Goal: Task Accomplishment & Management: Manage account settings

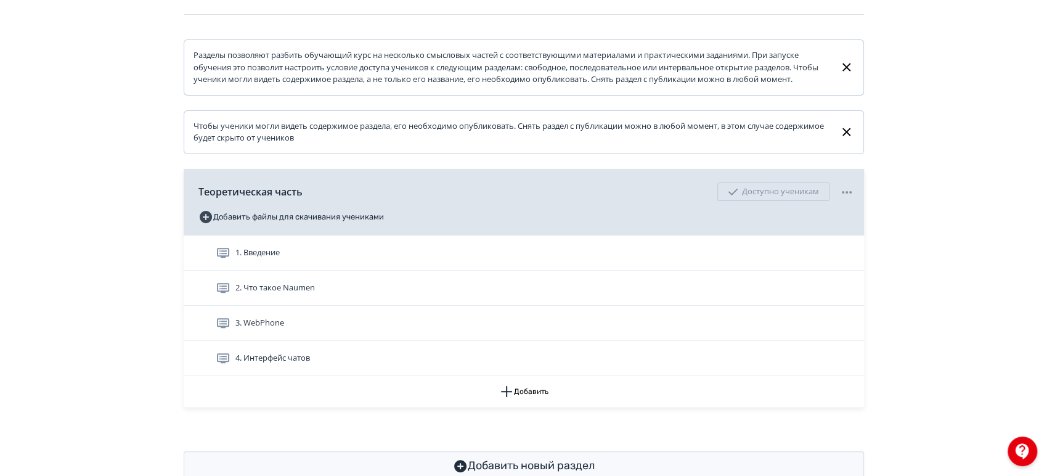
scroll to position [219, 0]
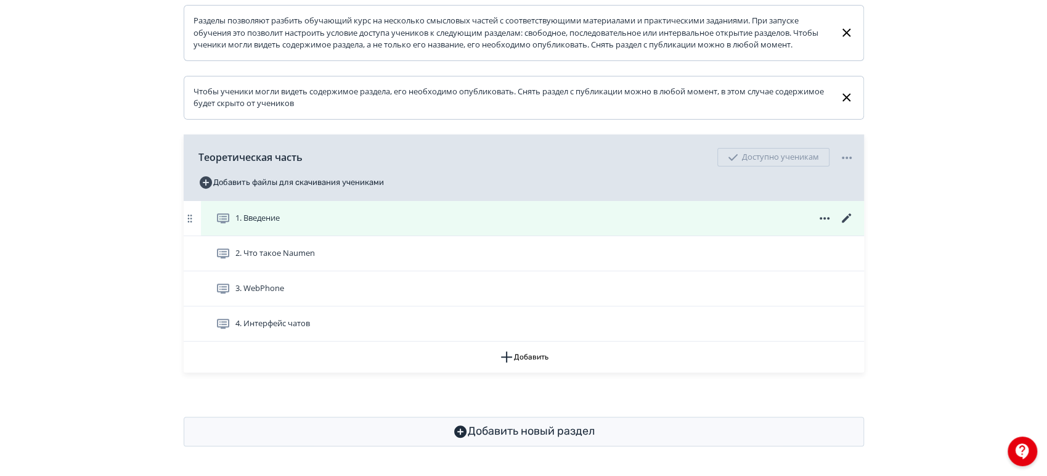
click at [544, 215] on div "1. Введение" at bounding box center [535, 218] width 639 height 15
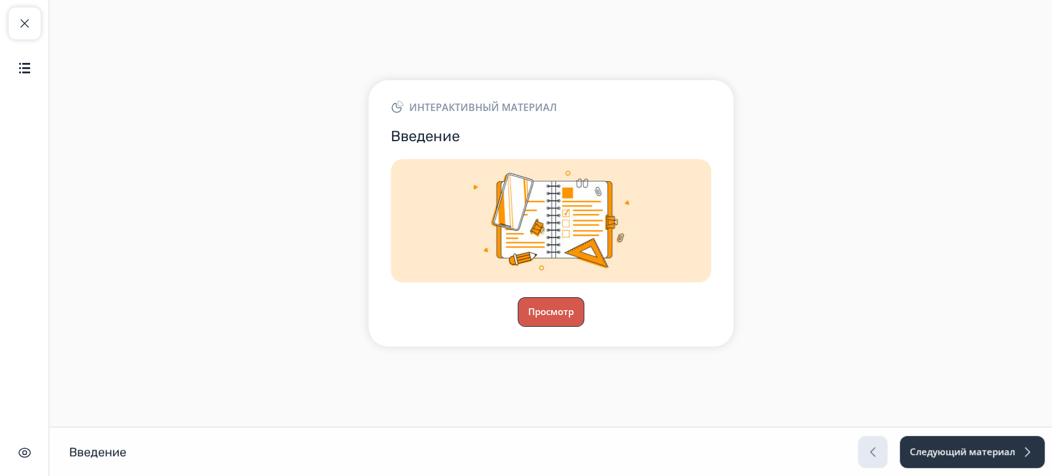
click at [542, 314] on button "Просмотр" at bounding box center [551, 312] width 67 height 30
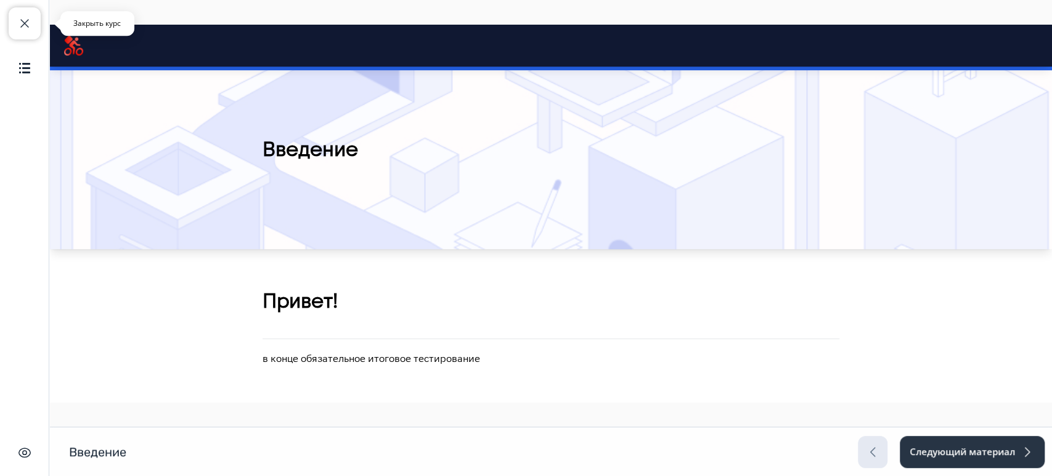
click at [26, 26] on span "button" at bounding box center [24, 23] width 15 height 15
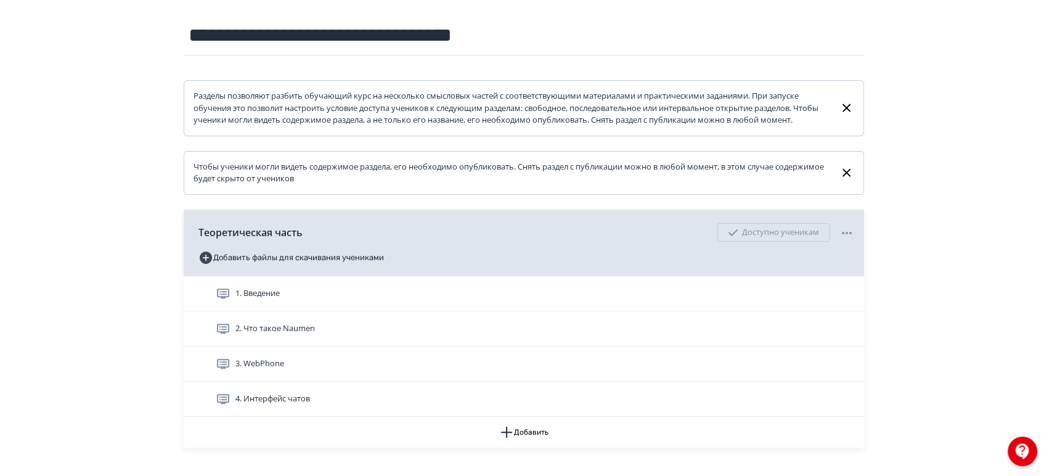
scroll to position [219, 0]
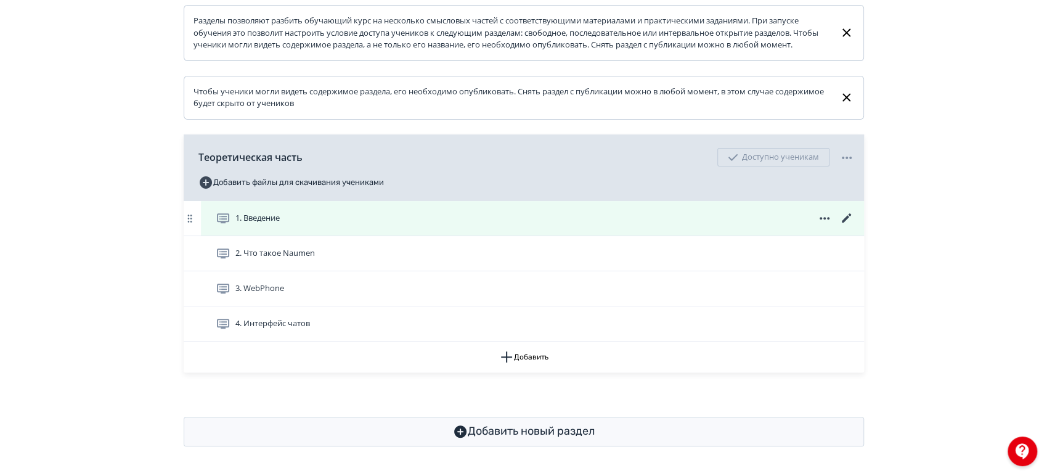
click at [846, 212] on icon at bounding box center [846, 218] width 15 height 15
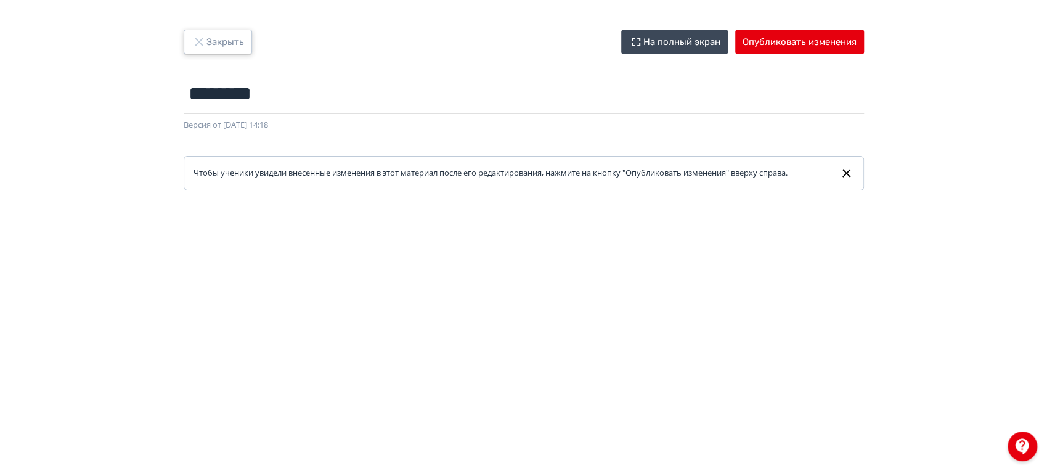
click at [230, 43] on button "Закрыть" at bounding box center [218, 42] width 68 height 25
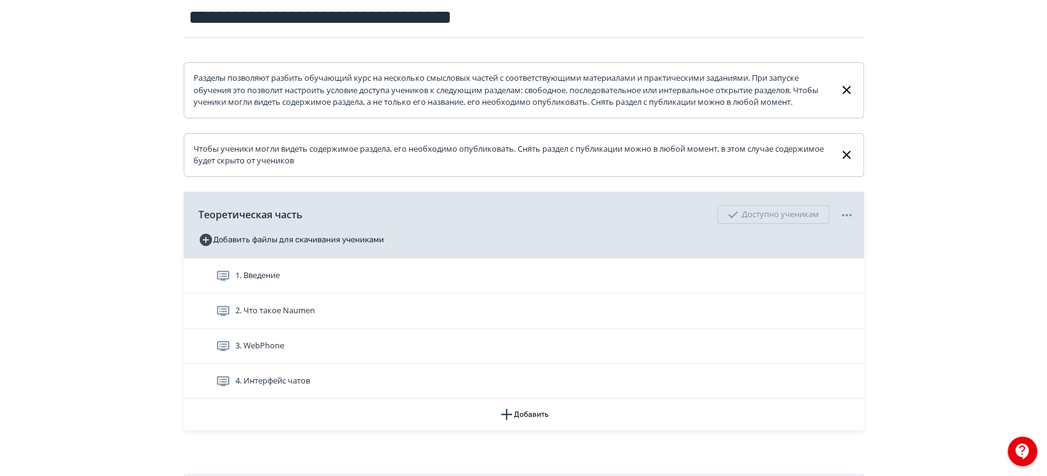
scroll to position [14, 0]
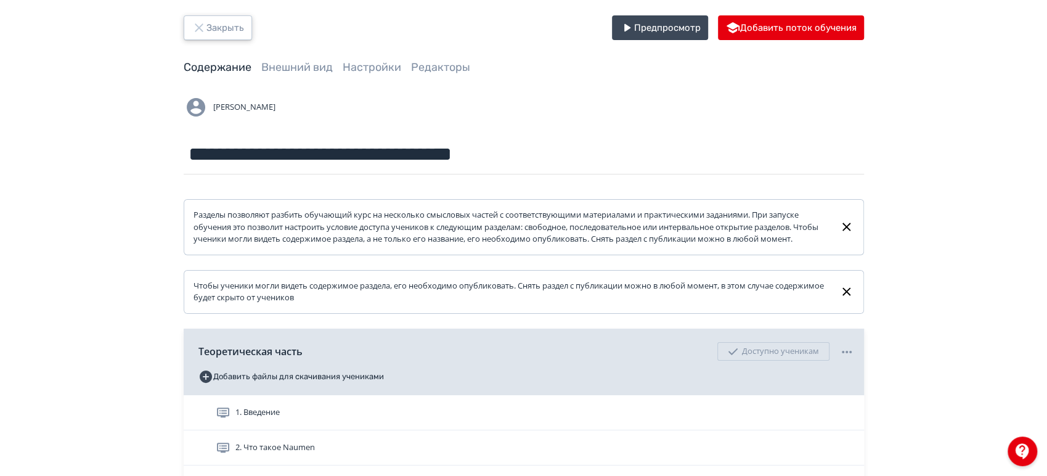
click at [226, 32] on button "Закрыть" at bounding box center [218, 27] width 68 height 25
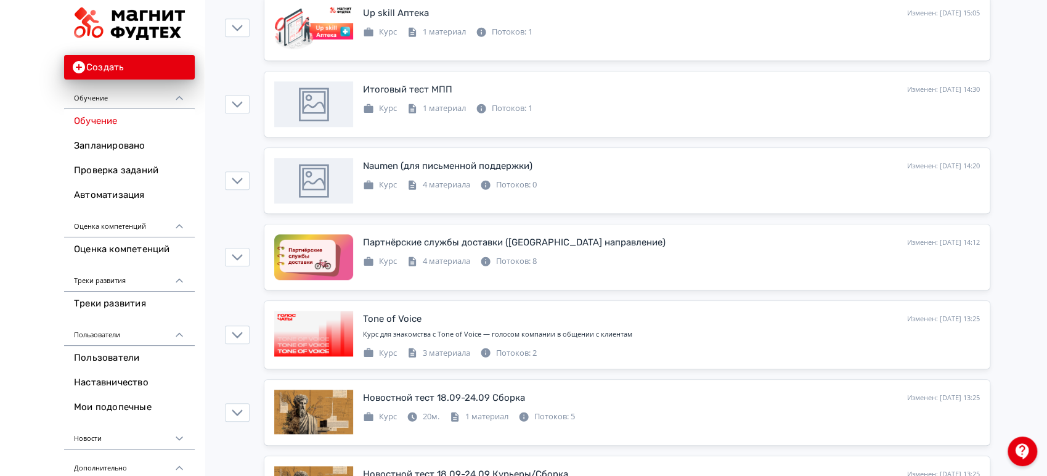
scroll to position [685, 0]
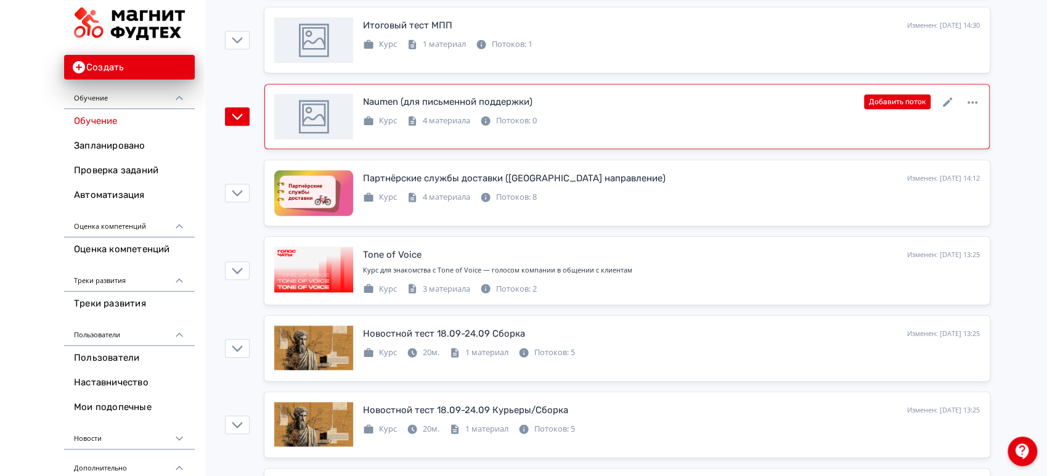
click at [693, 107] on div "Naumen (для письменной поддержки) Изменен: [DATE] 14:20 Добавить поток" at bounding box center [671, 102] width 617 height 16
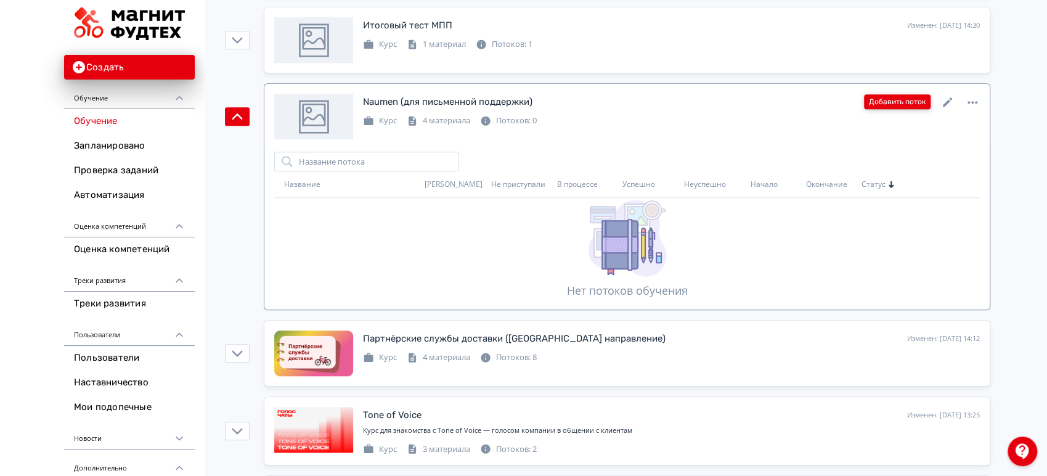
click at [899, 102] on button "Добавить поток" at bounding box center [897, 101] width 67 height 15
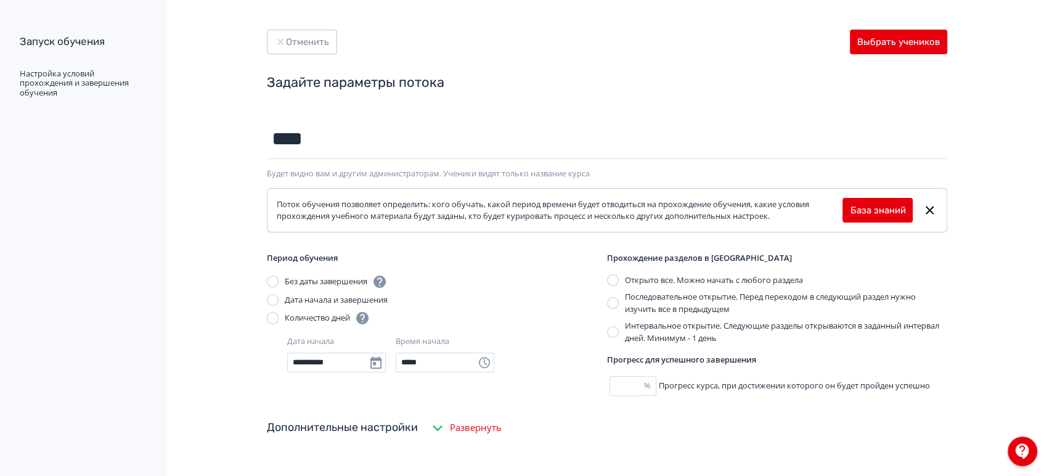
type input "****"
click at [497, 78] on div "Задайте параметры потока" at bounding box center [607, 83] width 680 height 18
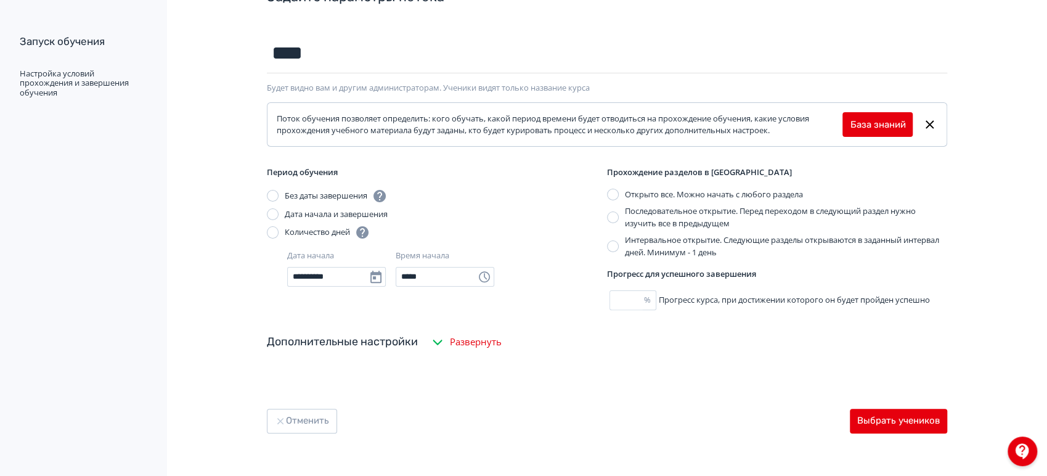
scroll to position [87, 0]
click at [295, 211] on div "Дата начала и завершения" at bounding box center [336, 213] width 103 height 12
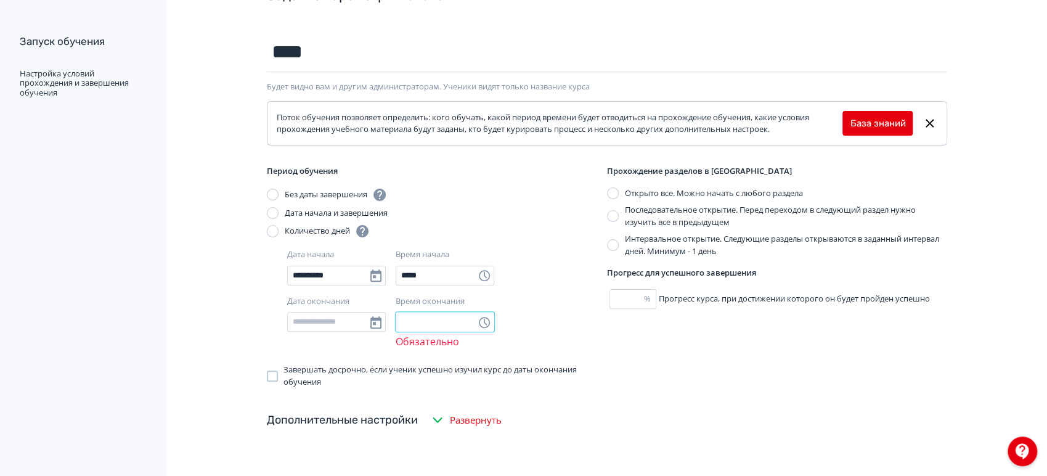
click at [435, 319] on input "Время окончания" at bounding box center [445, 322] width 99 height 20
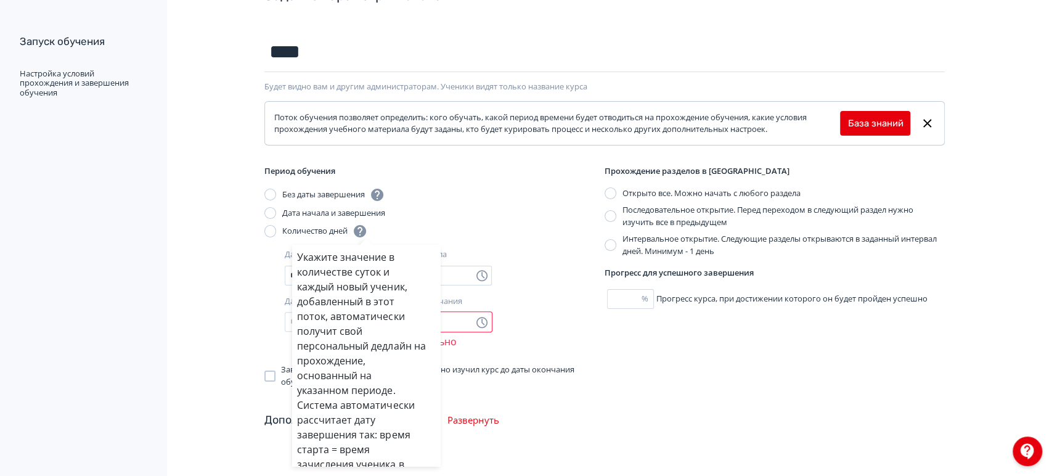
drag, startPoint x: 316, startPoint y: 194, endPoint x: 412, endPoint y: 185, distance: 97.2
click at [412, 185] on div "Укажите значение в количестве суток и каждый новый ученик, добавленный в этот п…" at bounding box center [526, 238] width 1052 height 476
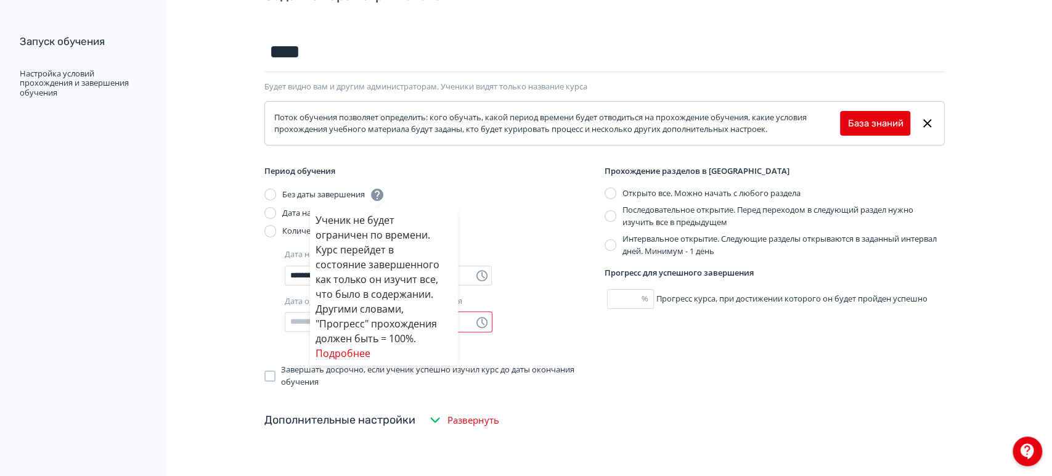
click at [355, 195] on div "Ученик не будет ограничен по времени. Курс перейдет в состояние завершенного ка…" at bounding box center [526, 238] width 1052 height 476
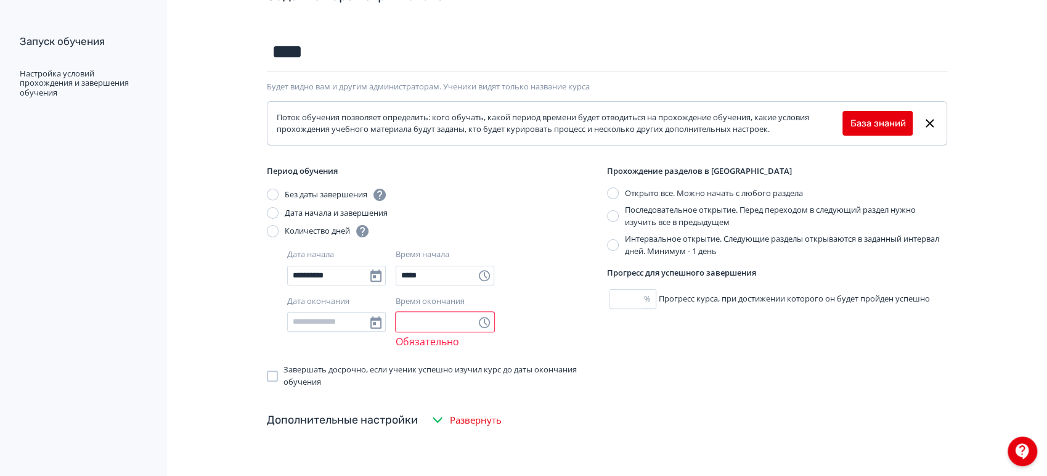
click at [346, 192] on div "Без даты завершения" at bounding box center [336, 194] width 102 height 15
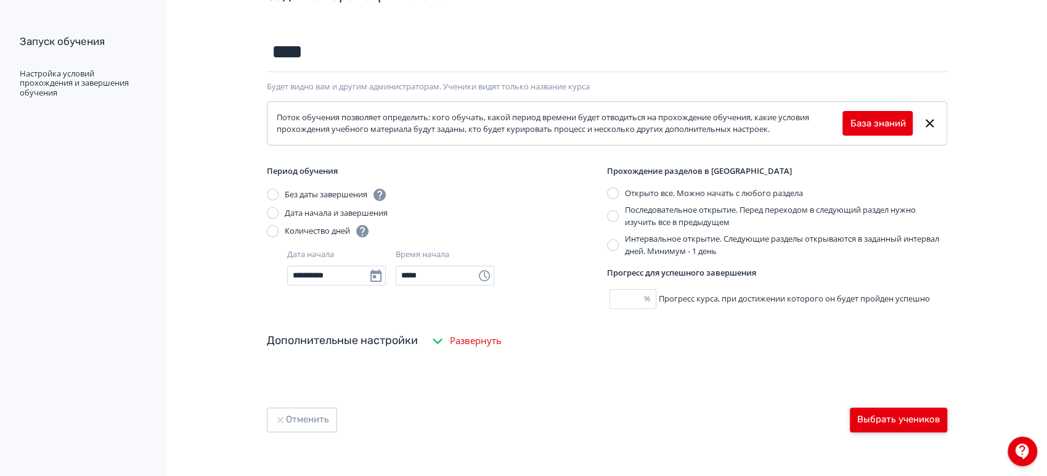
drag, startPoint x: 912, startPoint y: 415, endPoint x: 922, endPoint y: 404, distance: 15.3
click at [912, 416] on button "Выбрать учеников" at bounding box center [898, 419] width 97 height 25
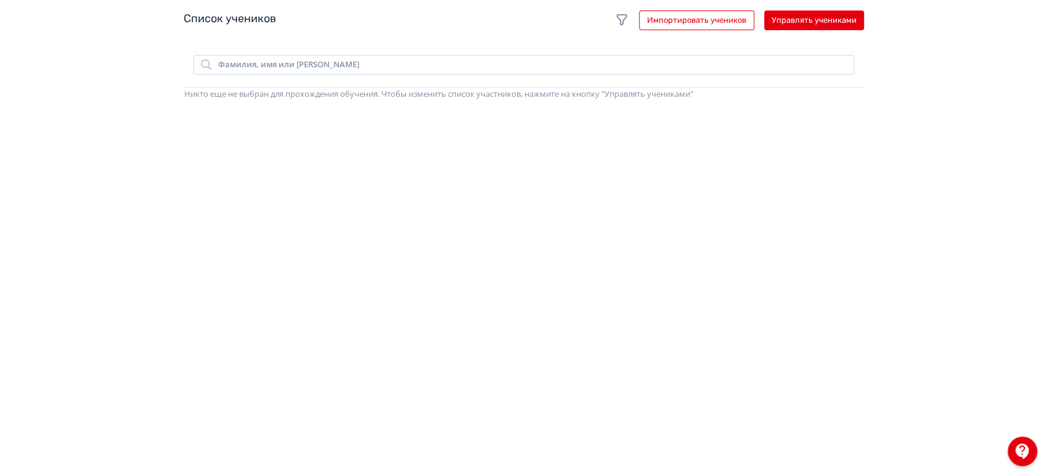
scroll to position [274, 0]
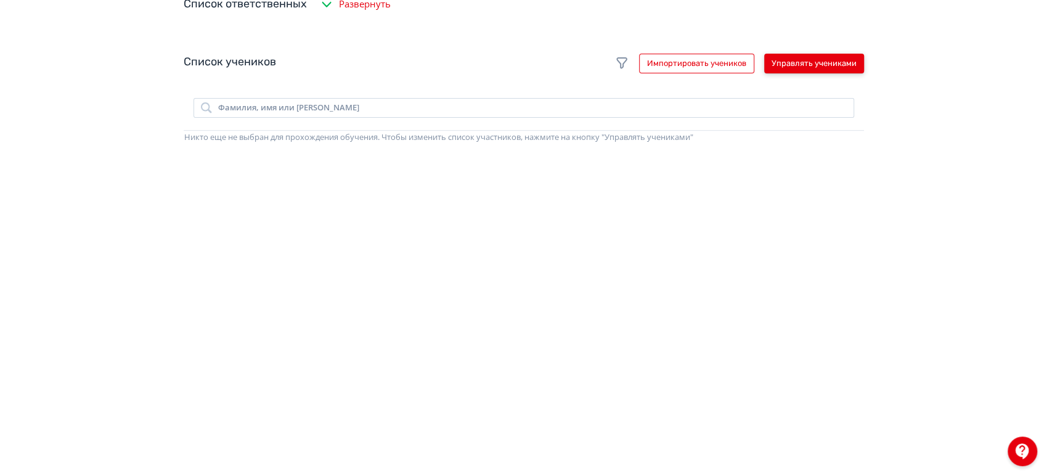
click at [811, 73] on button "Управлять учениками" at bounding box center [814, 64] width 100 height 20
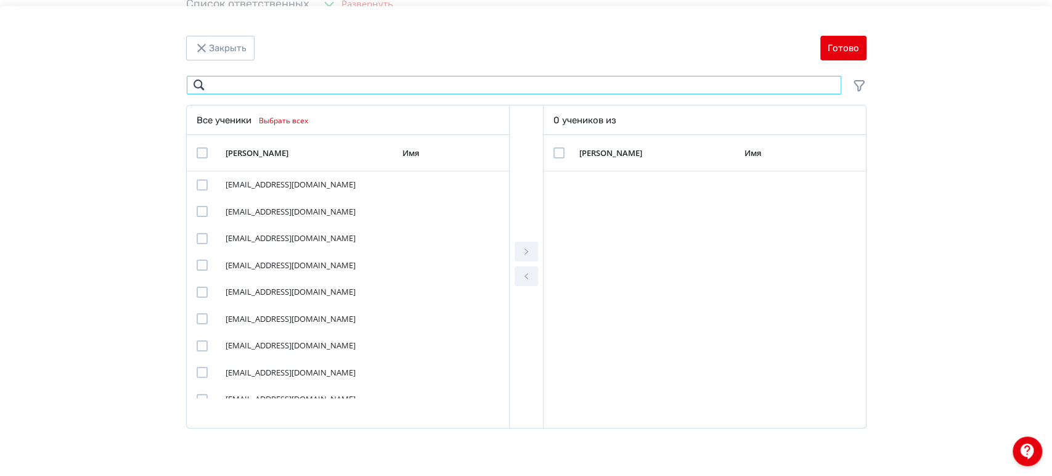
click at [452, 83] on input "Modal" at bounding box center [514, 85] width 656 height 20
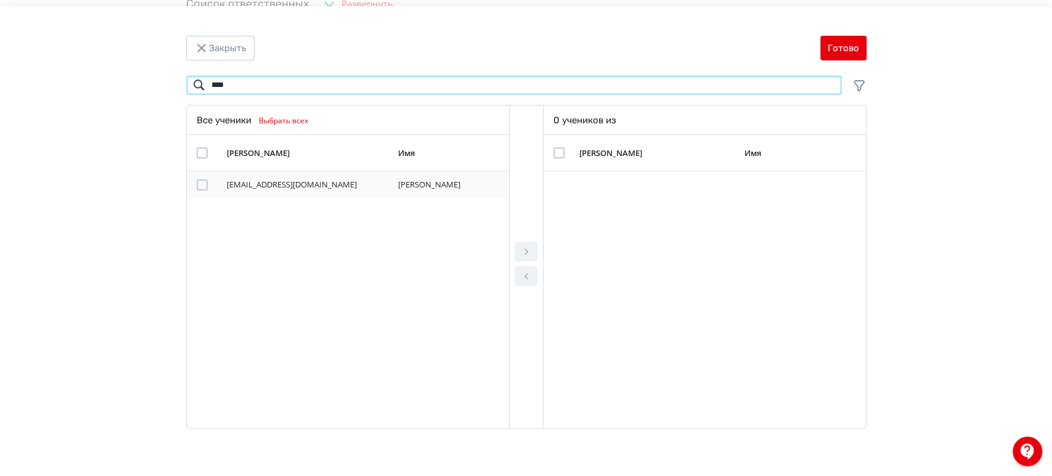
type input "****"
click at [206, 185] on div "Modal" at bounding box center [202, 184] width 11 height 11
click at [523, 250] on icon "Modal" at bounding box center [526, 251] width 15 height 15
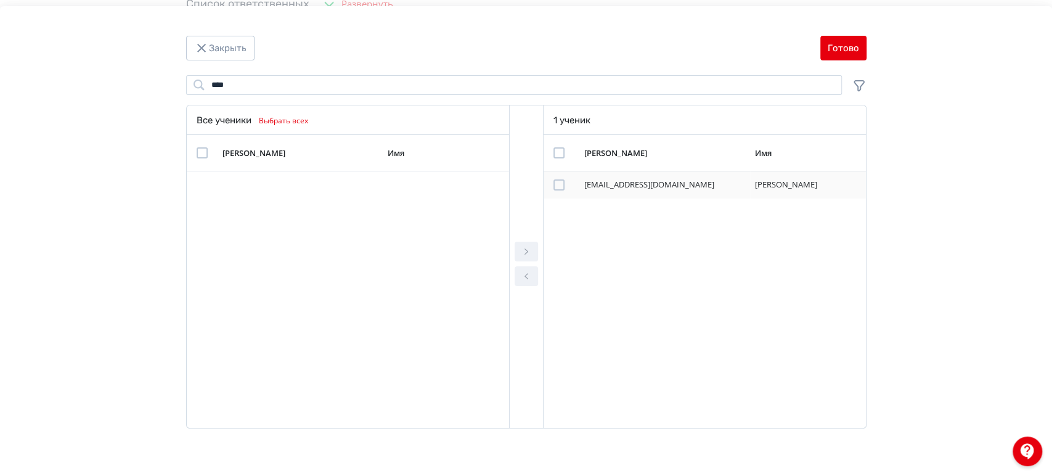
click at [557, 184] on div "Modal" at bounding box center [558, 184] width 11 height 11
click at [519, 280] on icon "Modal" at bounding box center [526, 276] width 15 height 15
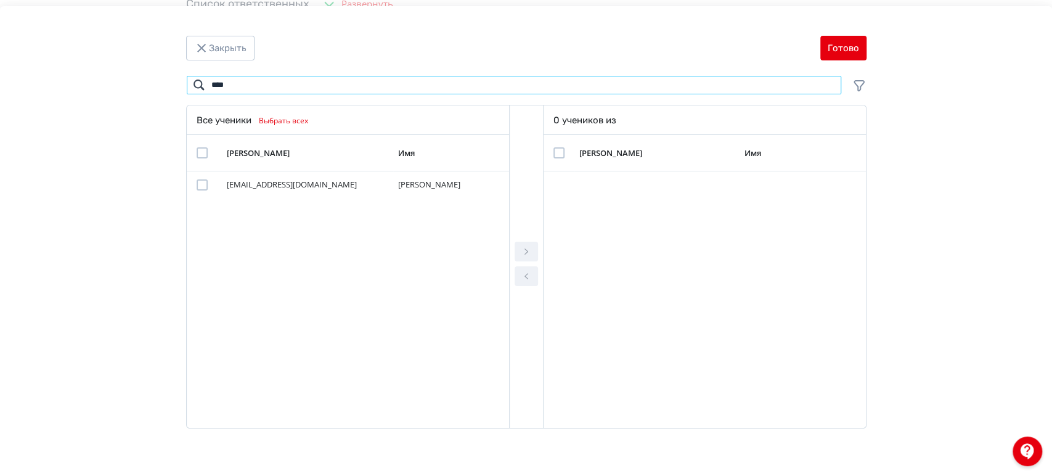
click at [828, 87] on input "****" at bounding box center [514, 85] width 656 height 20
click at [834, 52] on button "Готово" at bounding box center [843, 48] width 46 height 25
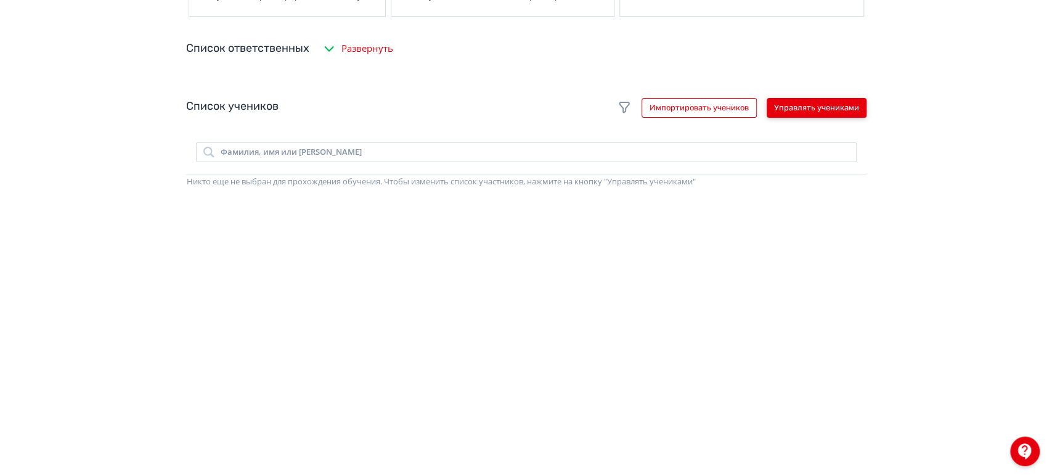
scroll to position [205, 0]
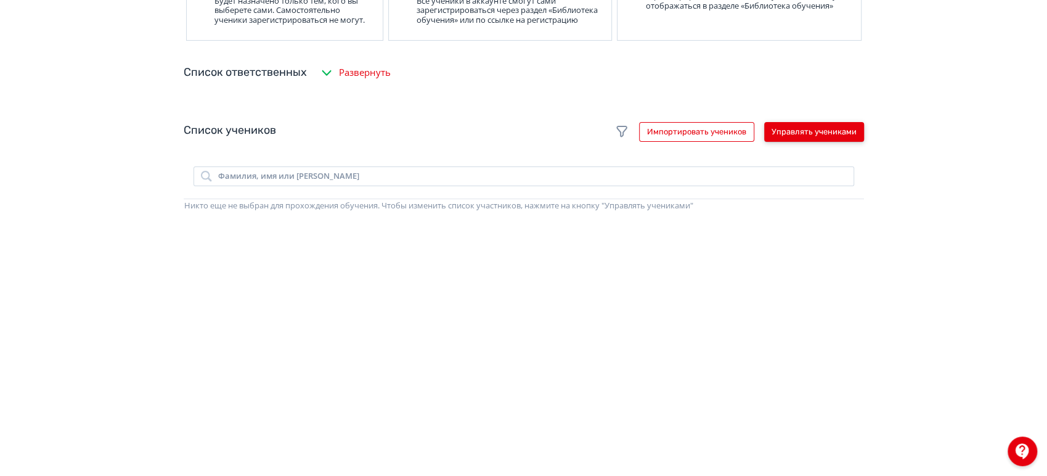
click at [816, 136] on button "Управлять учениками" at bounding box center [814, 132] width 100 height 20
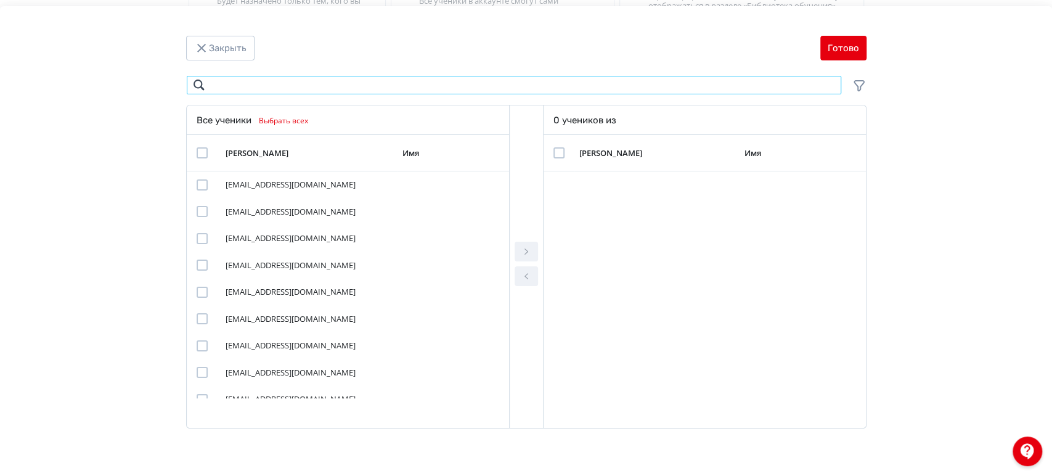
click at [286, 84] on input "Modal" at bounding box center [514, 85] width 656 height 20
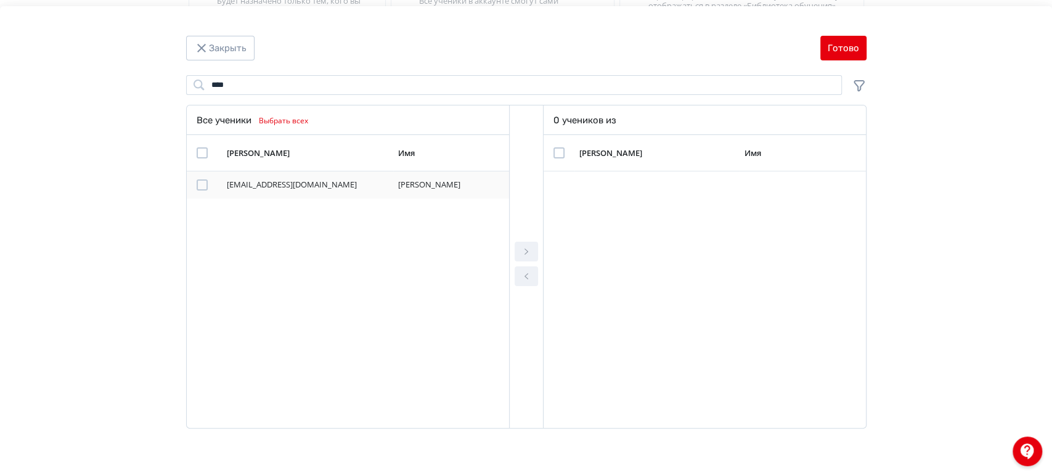
click at [232, 184] on div "ivacheva_ay@magnit.ru" at bounding box center [301, 185] width 148 height 12
click at [204, 185] on div "Modal" at bounding box center [202, 184] width 11 height 11
click at [529, 251] on icon "Modal" at bounding box center [526, 251] width 15 height 15
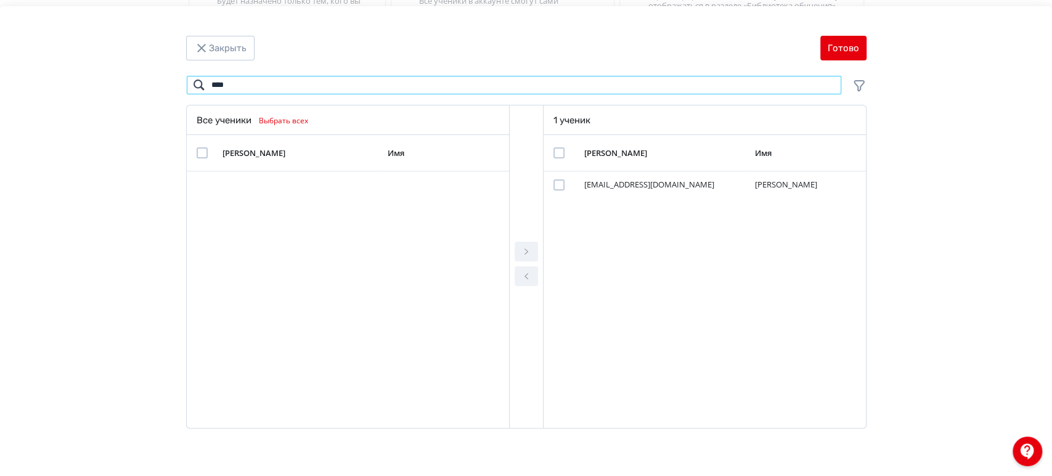
click at [197, 87] on input "****" at bounding box center [514, 85] width 656 height 20
click at [240, 84] on input "****" at bounding box center [514, 85] width 656 height 20
type input "***"
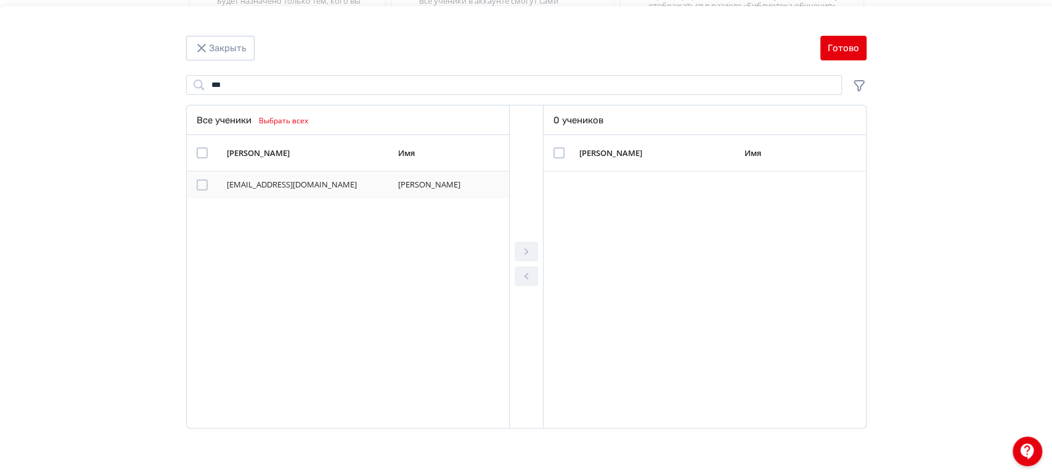
click at [203, 187] on div "Modal" at bounding box center [202, 184] width 11 height 11
click at [519, 246] on icon "Modal" at bounding box center [526, 251] width 15 height 15
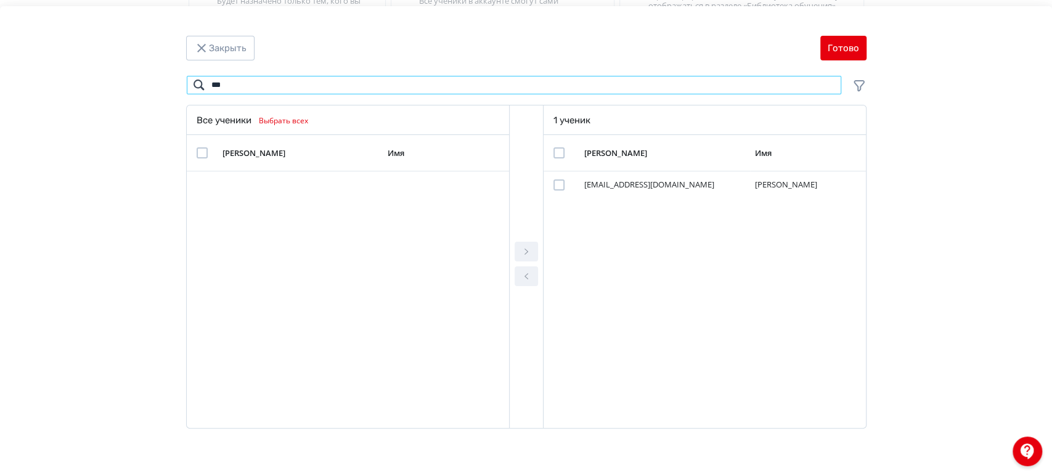
click at [829, 83] on input "***" at bounding box center [514, 85] width 656 height 20
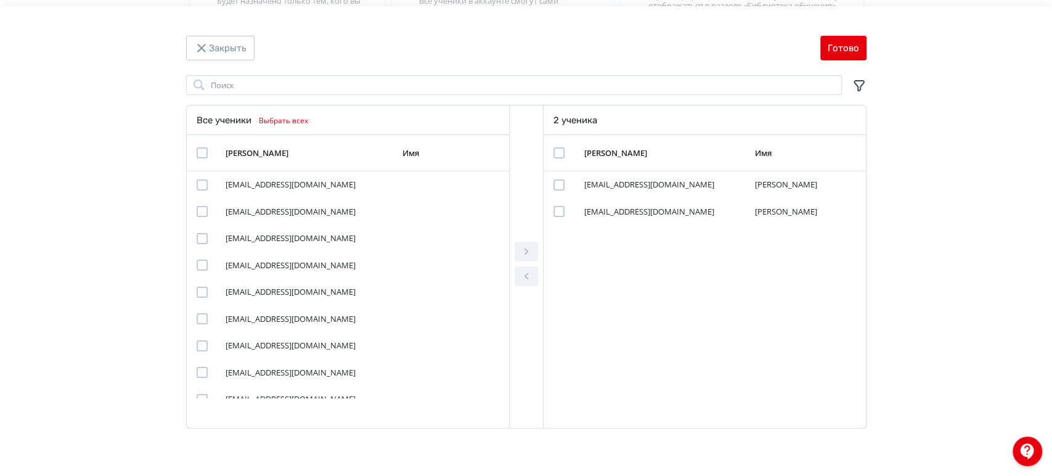
click at [860, 81] on icon "Modal" at bounding box center [859, 85] width 15 height 15
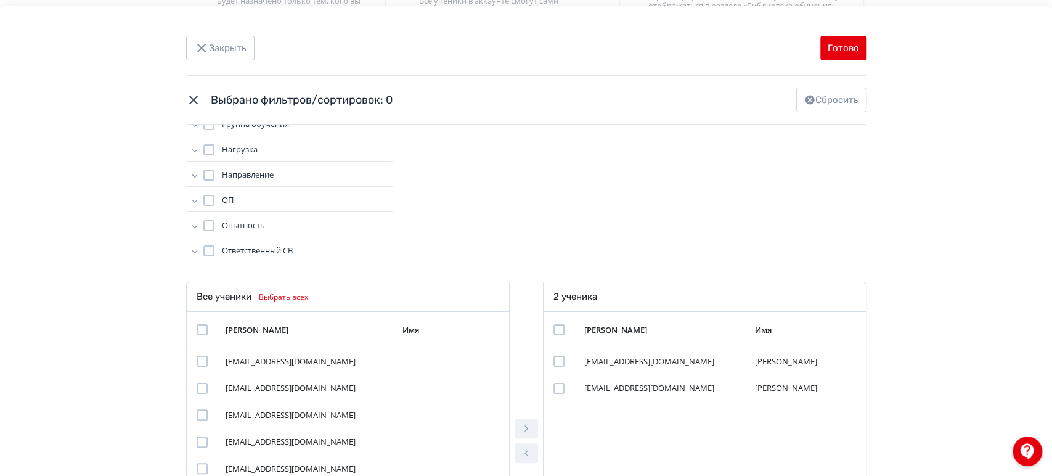
scroll to position [68, 0]
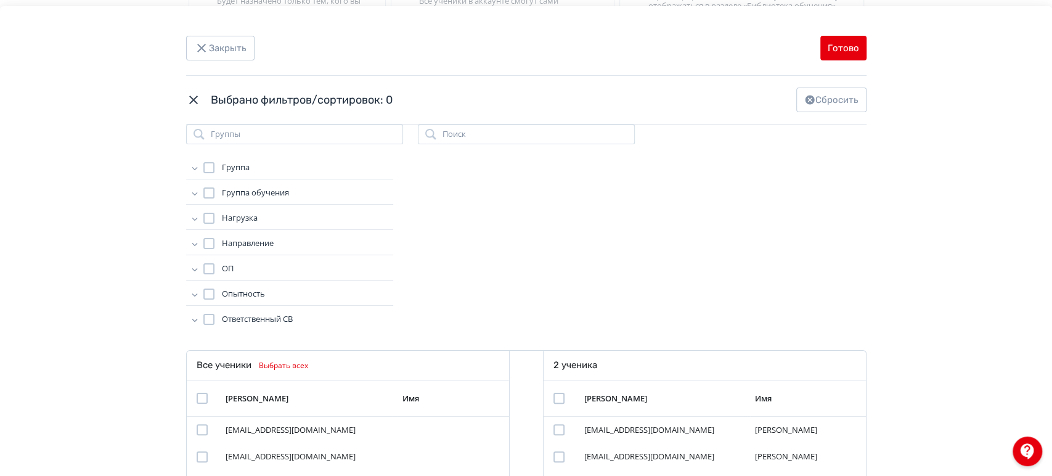
click at [194, 102] on icon "Modal" at bounding box center [193, 99] width 15 height 15
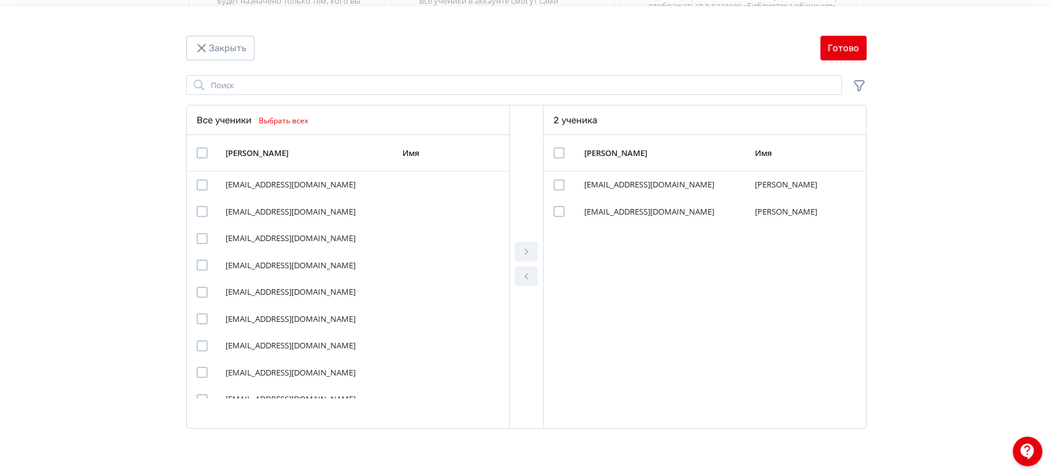
scroll to position [0, 0]
click at [858, 85] on icon "Modal" at bounding box center [859, 85] width 15 height 15
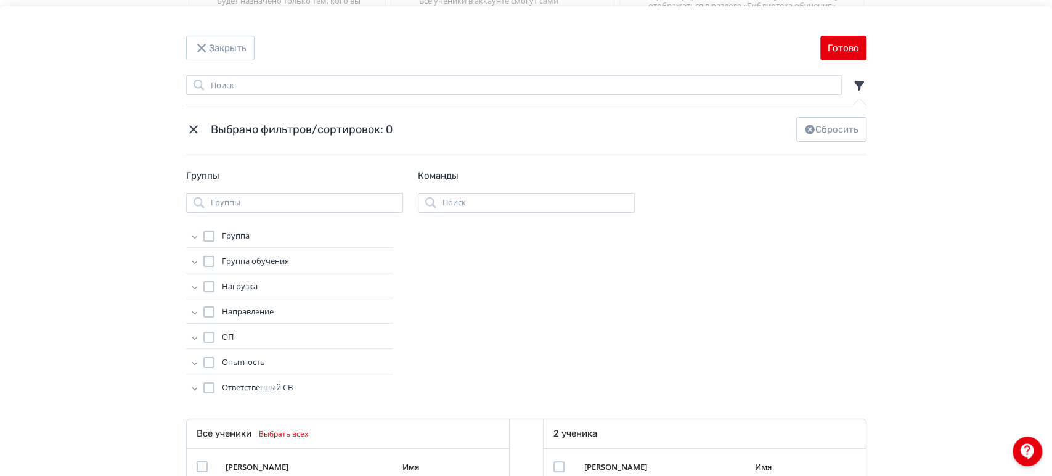
scroll to position [68, 0]
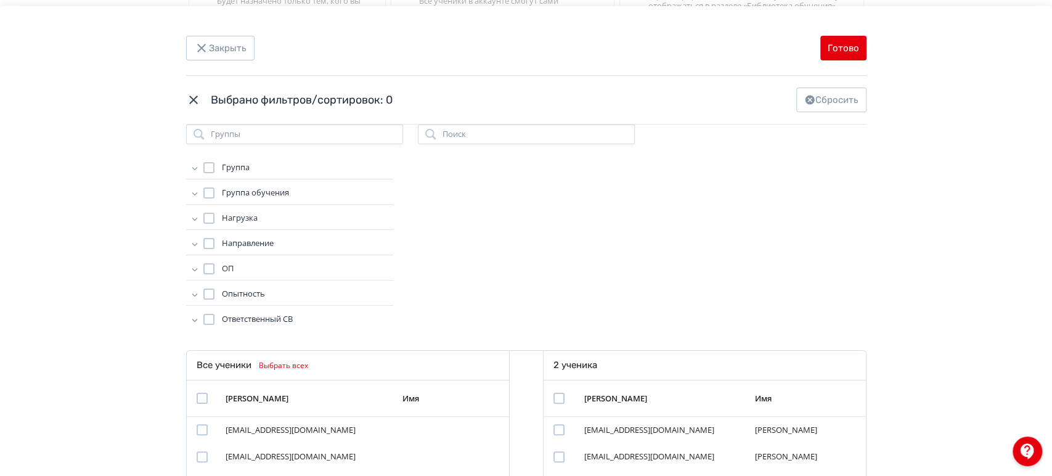
click at [190, 241] on icon "Modal" at bounding box center [195, 243] width 12 height 12
click at [271, 296] on div "Показать еще" at bounding box center [305, 294] width 178 height 25
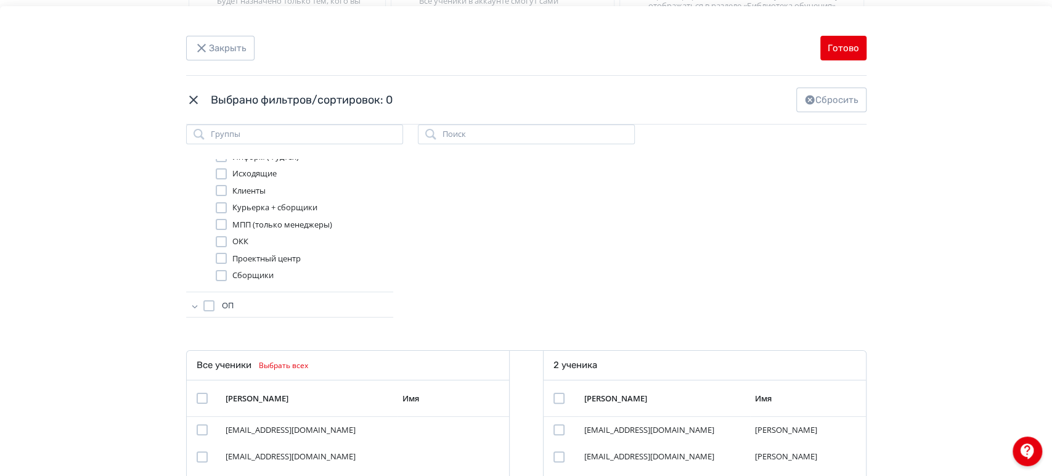
click at [216, 191] on div "Modal" at bounding box center [221, 190] width 11 height 11
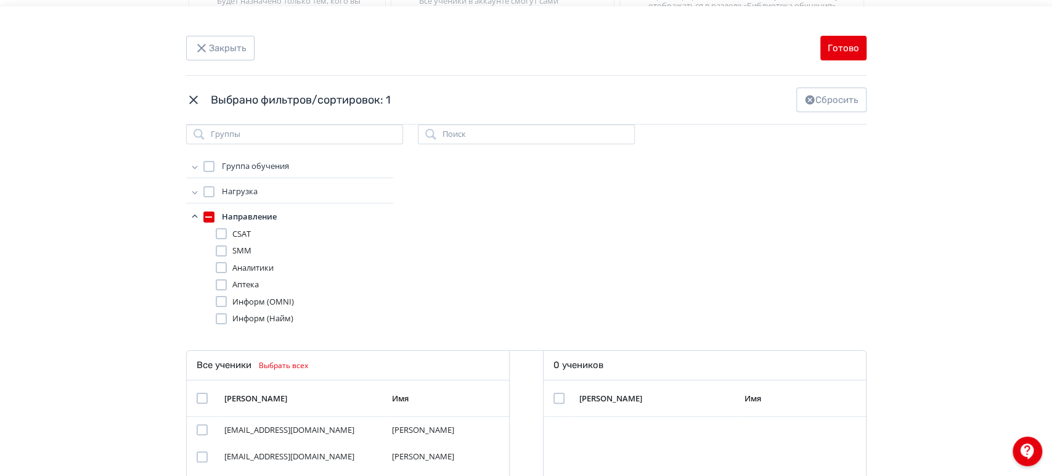
scroll to position [0, 0]
click at [189, 218] on icon "Modal" at bounding box center [195, 218] width 12 height 12
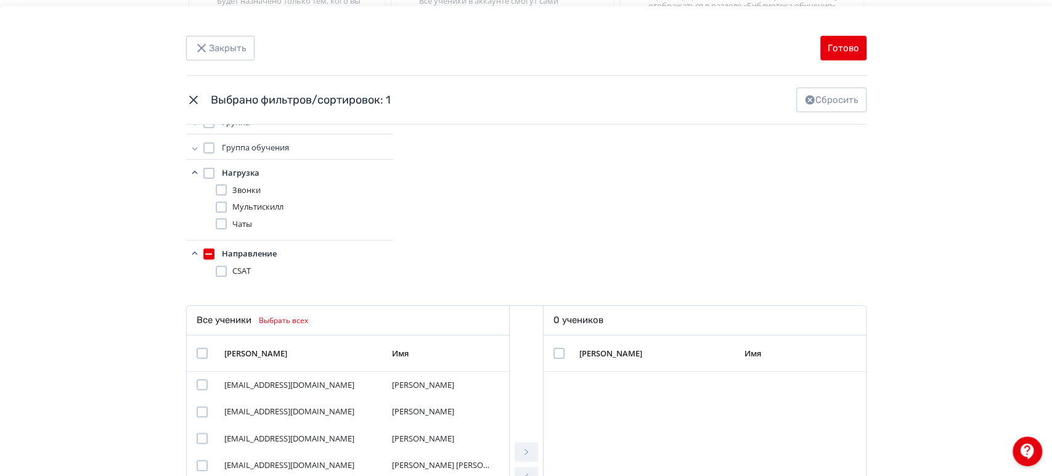
scroll to position [137, 0]
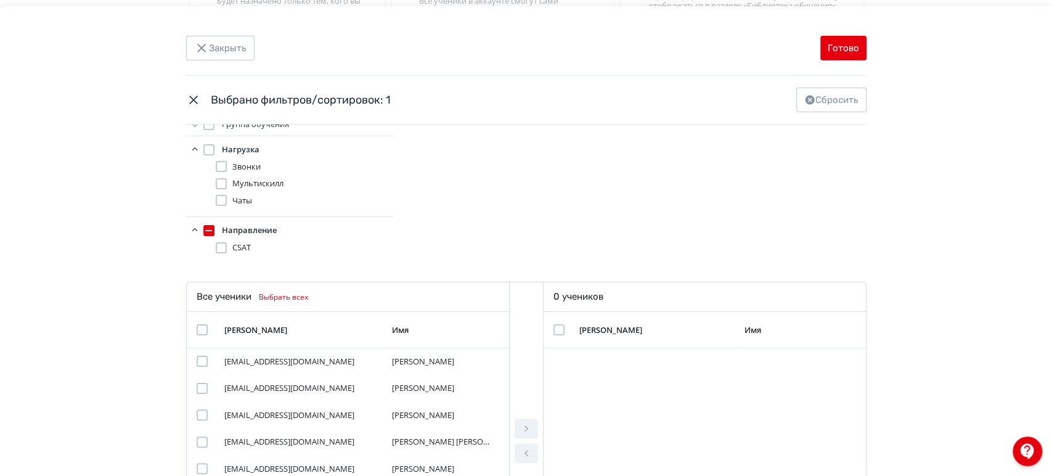
click at [219, 201] on div "Modal" at bounding box center [221, 200] width 11 height 11
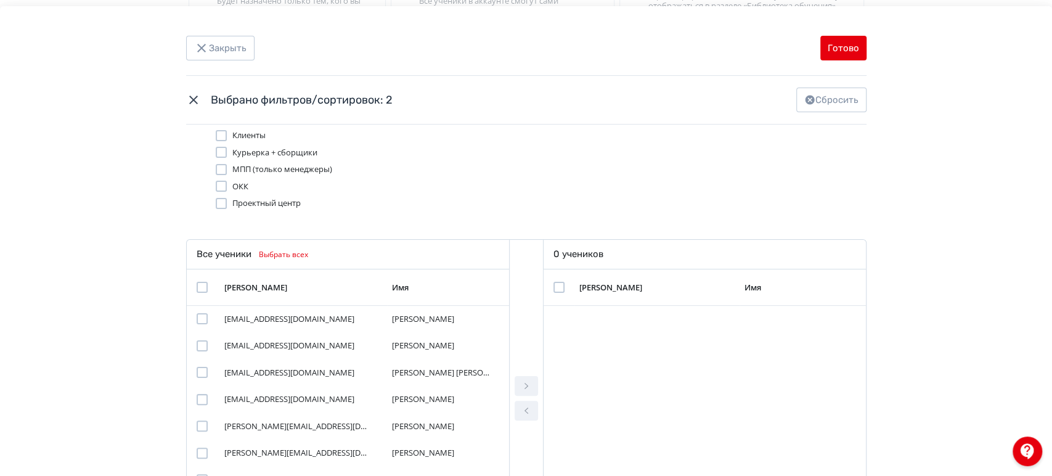
scroll to position [266, 0]
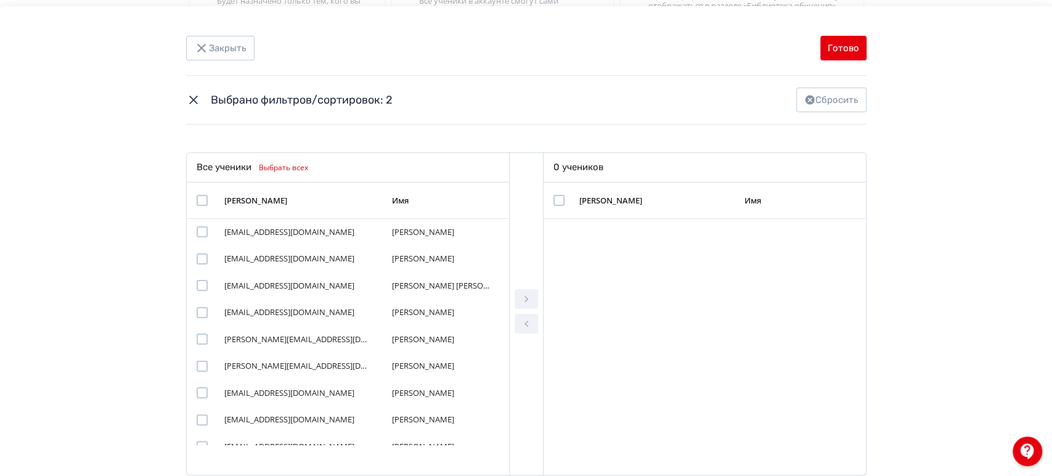
click at [200, 198] on div "Modal" at bounding box center [202, 200] width 11 height 11
click at [526, 297] on icon "Modal" at bounding box center [526, 299] width 15 height 15
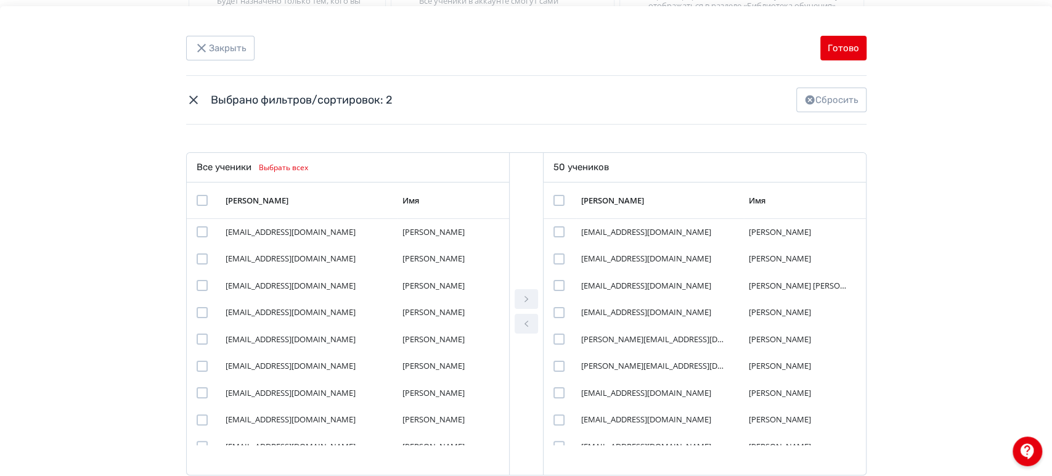
click at [557, 198] on div "Modal" at bounding box center [558, 200] width 11 height 11
click at [525, 319] on icon "Modal" at bounding box center [526, 323] width 15 height 15
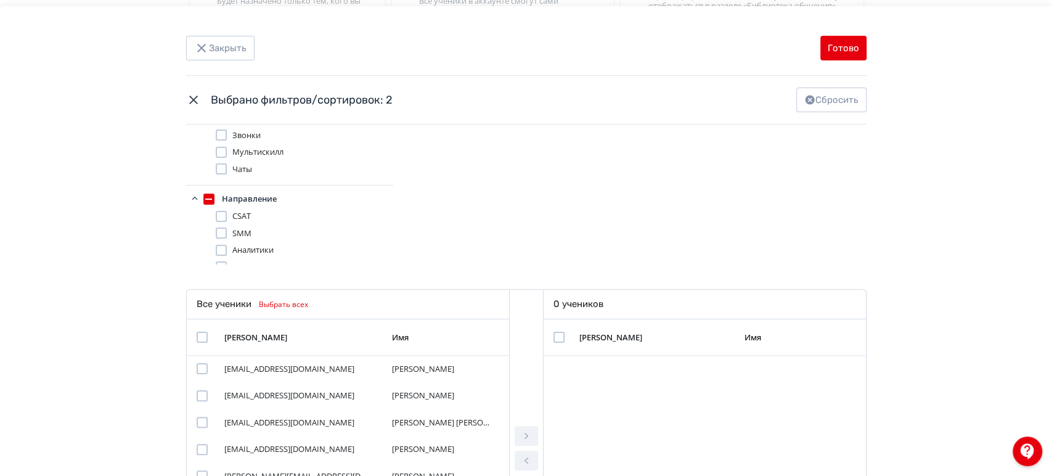
scroll to position [15, 0]
click at [218, 191] on div "Modal" at bounding box center [221, 192] width 11 height 11
click at [220, 182] on div "Modal" at bounding box center [221, 186] width 11 height 11
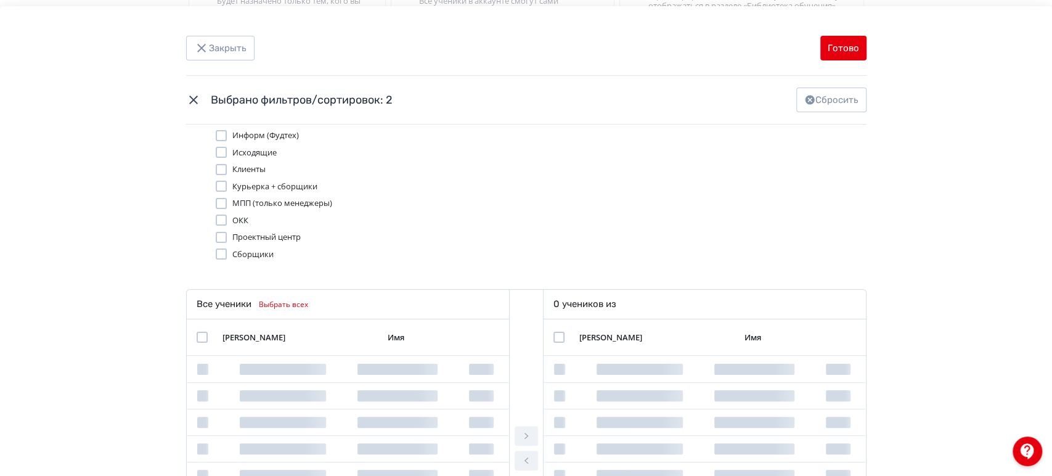
scroll to position [222, 0]
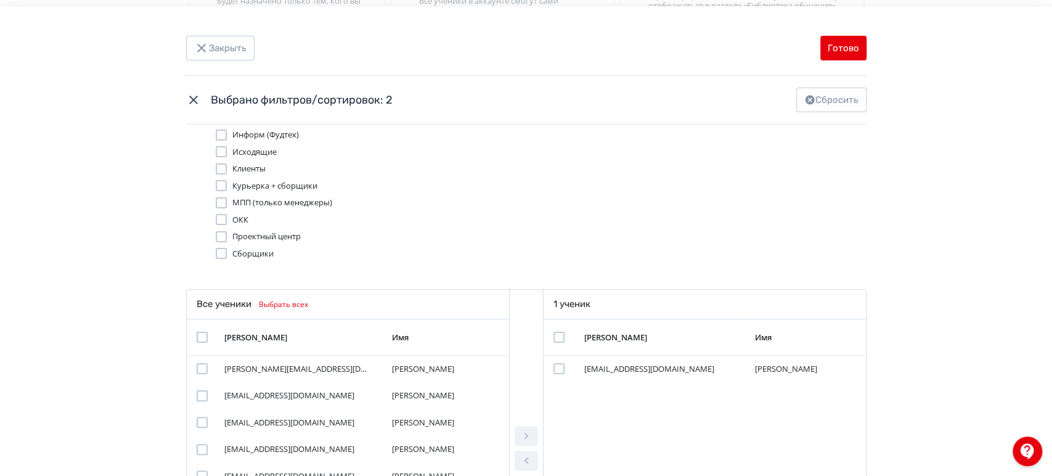
click at [222, 169] on div "Modal" at bounding box center [221, 168] width 11 height 11
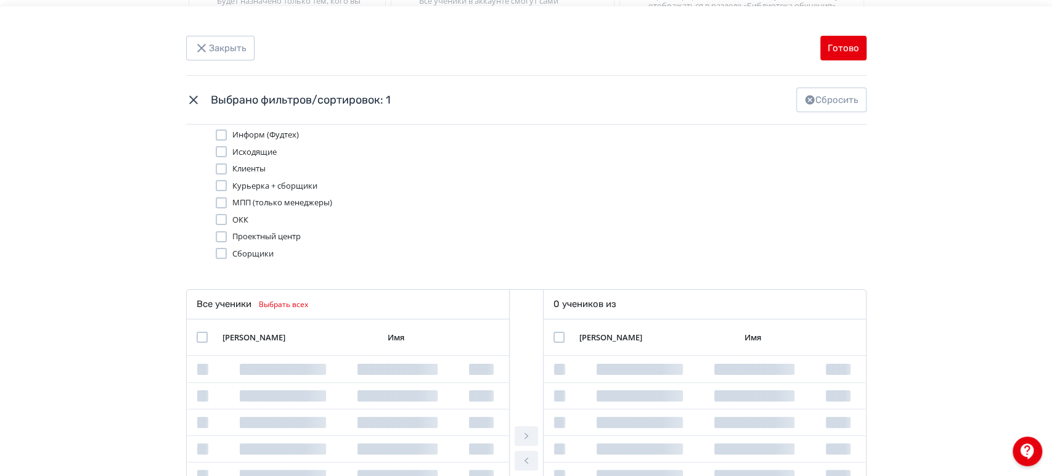
click at [218, 182] on div "Modal" at bounding box center [221, 185] width 11 height 11
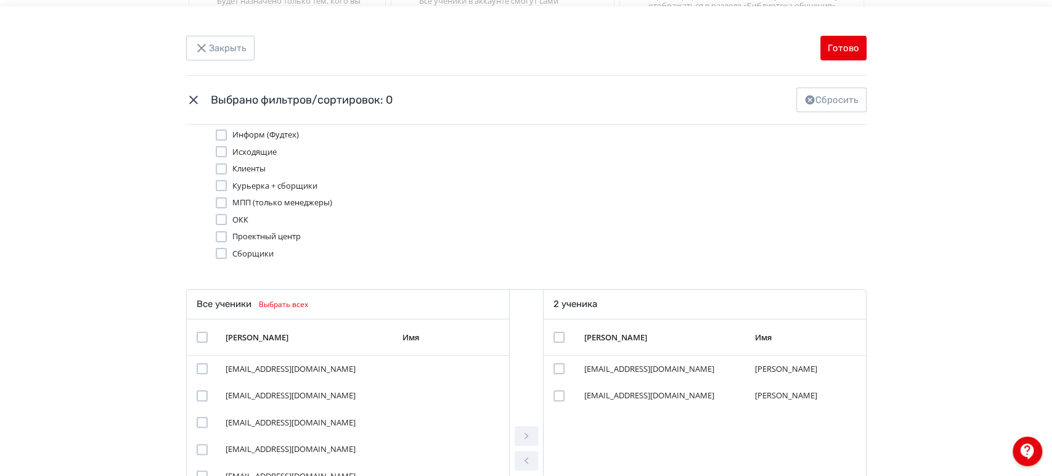
click at [220, 171] on div "Modal" at bounding box center [221, 168] width 11 height 11
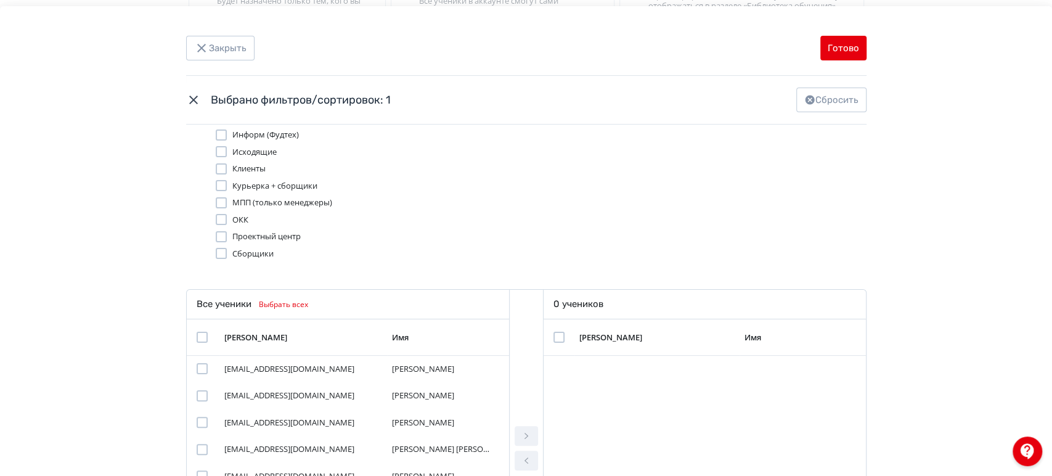
click at [217, 168] on div "Modal" at bounding box center [221, 168] width 11 height 11
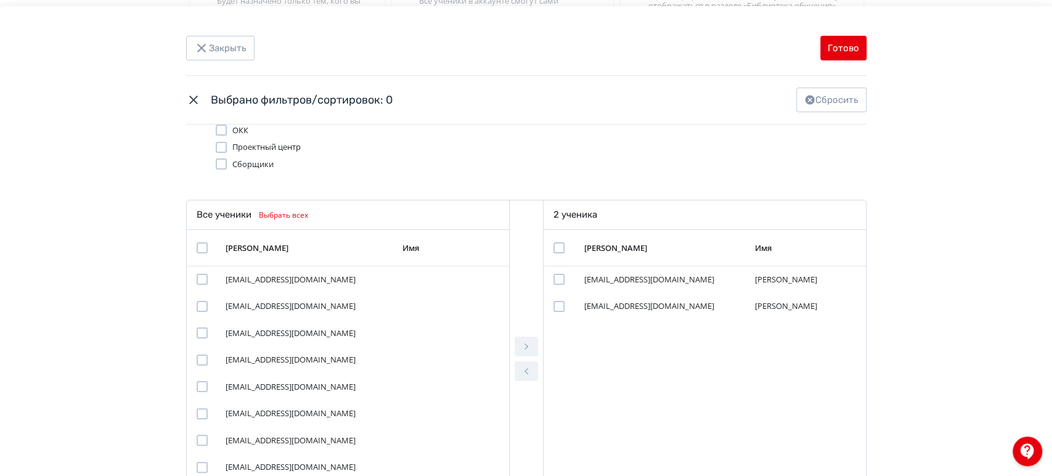
scroll to position [198, 0]
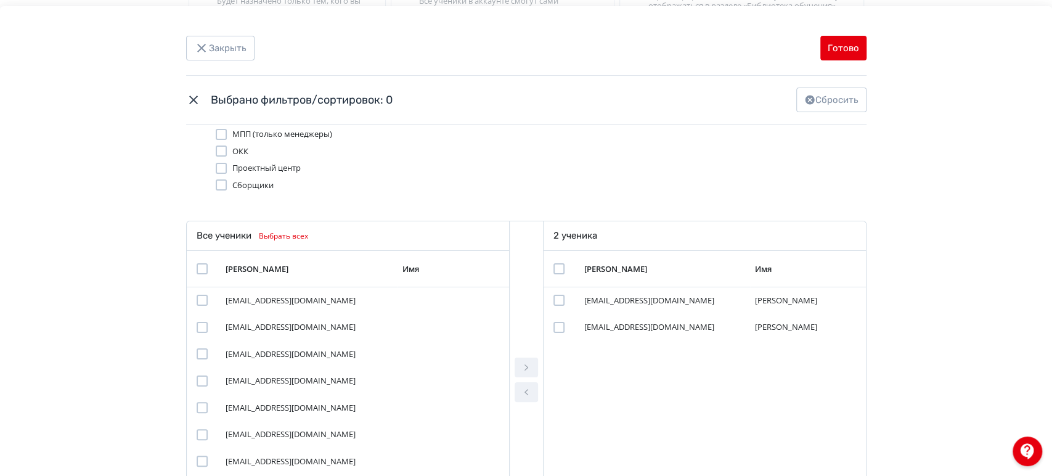
click at [192, 97] on icon "Modal" at bounding box center [193, 99] width 15 height 15
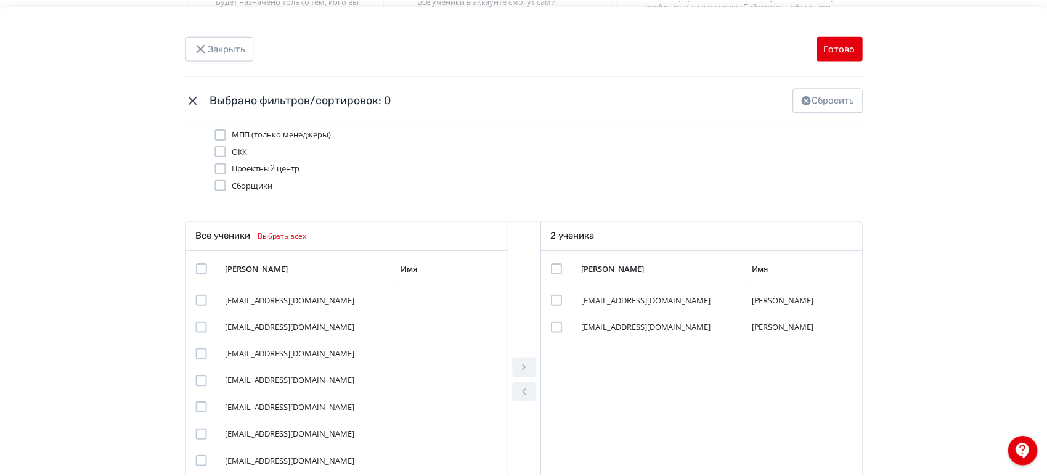
scroll to position [0, 0]
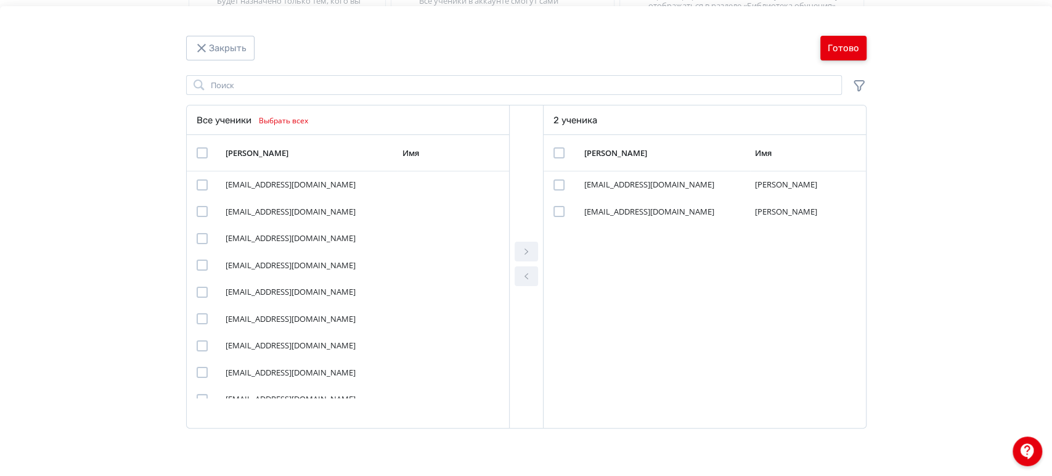
click at [840, 48] on button "Готово" at bounding box center [843, 48] width 46 height 25
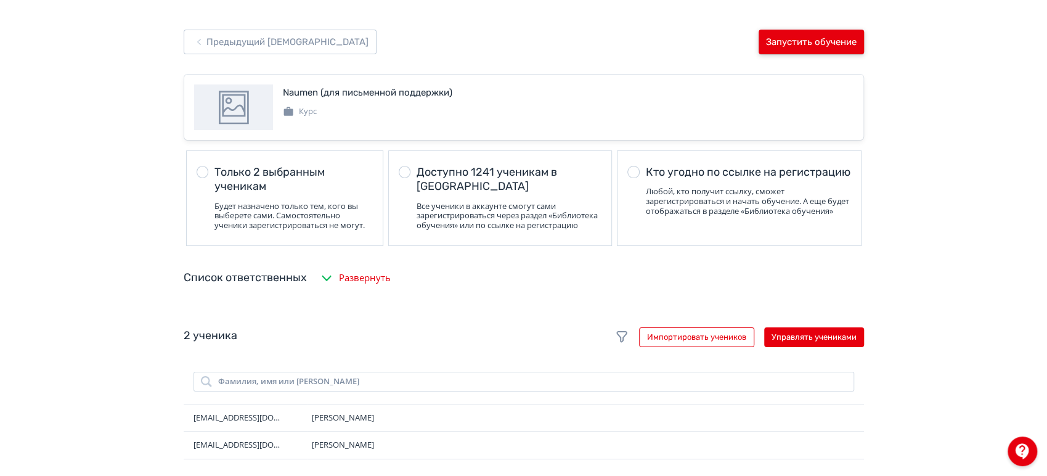
click at [780, 39] on button "Запустить обучение" at bounding box center [811, 42] width 105 height 25
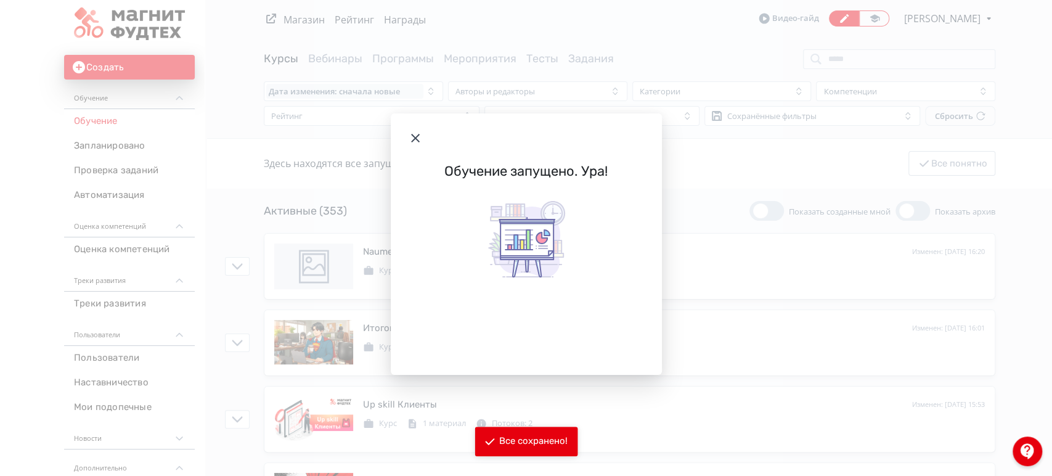
click at [419, 134] on icon "Modal" at bounding box center [415, 138] width 9 height 9
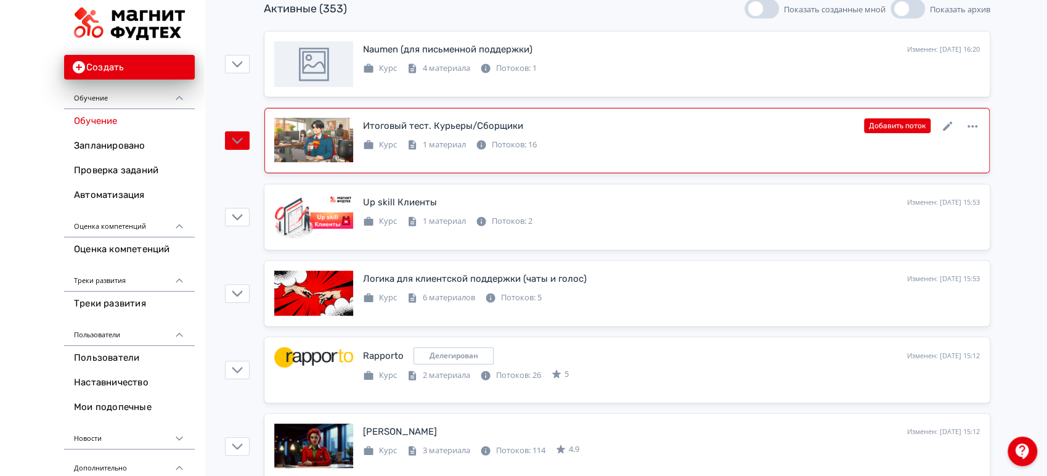
scroll to position [205, 0]
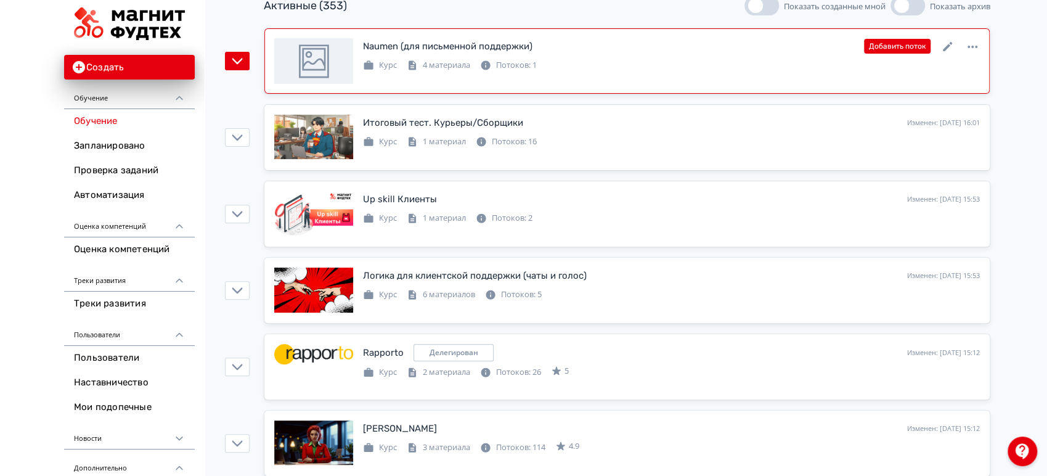
click at [588, 59] on div "Курс 4 материала Потоков: 1" at bounding box center [671, 64] width 617 height 15
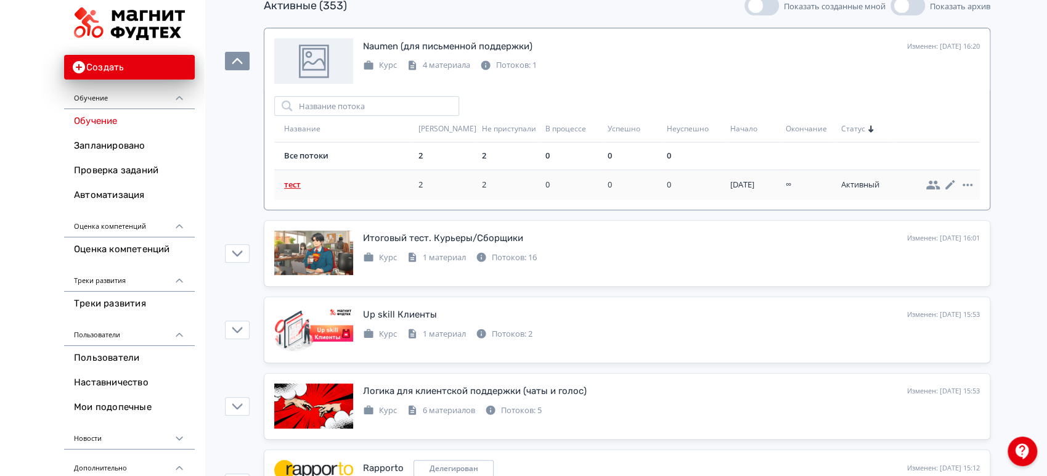
click at [293, 185] on span "тест" at bounding box center [348, 185] width 129 height 12
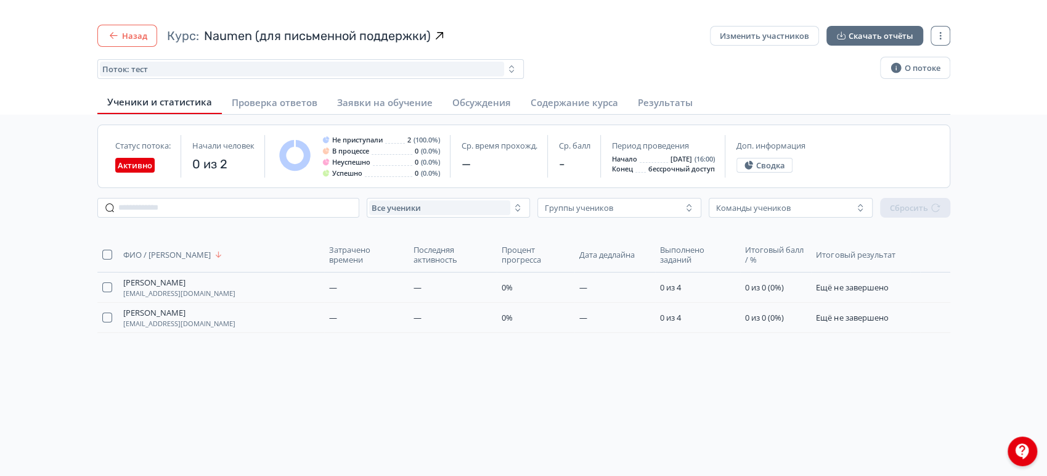
click at [137, 34] on button "Назад" at bounding box center [127, 36] width 60 height 22
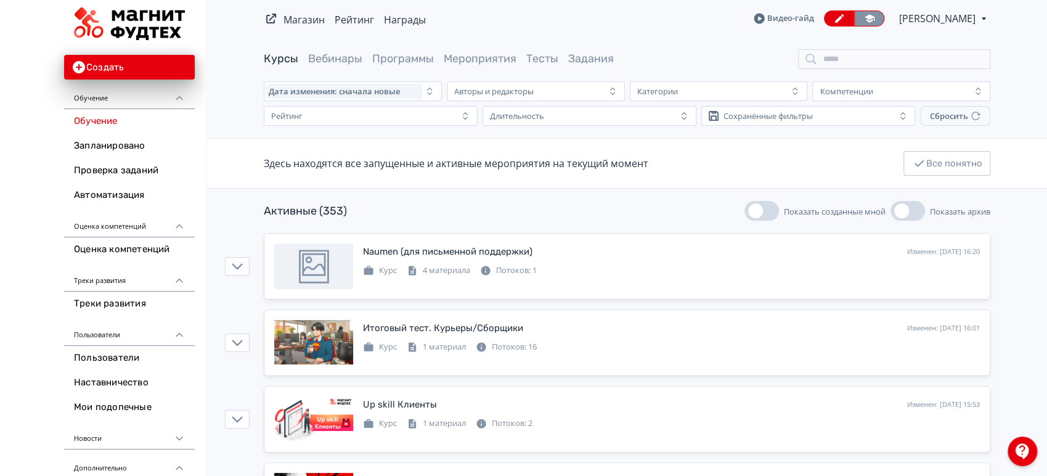
click at [875, 18] on icon at bounding box center [870, 18] width 10 height 8
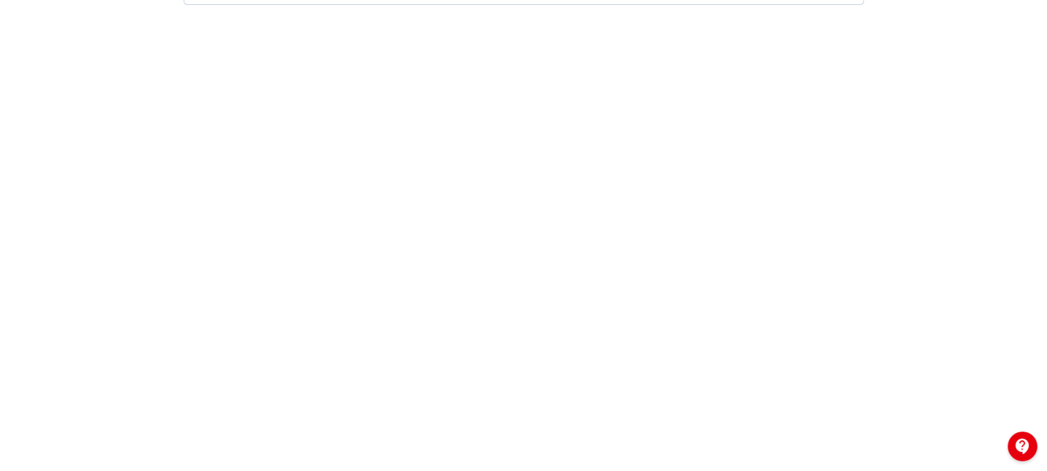
scroll to position [7, 0]
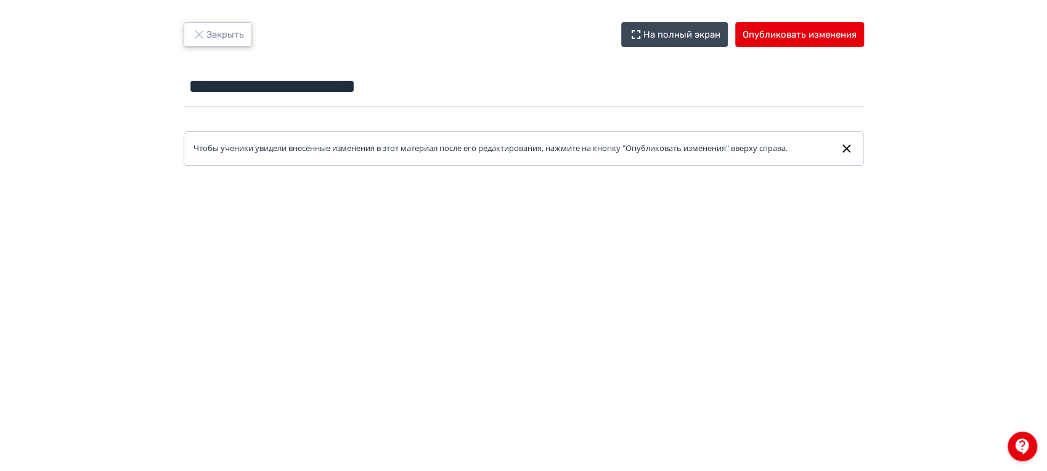
click at [211, 35] on button "Закрыть" at bounding box center [218, 34] width 68 height 25
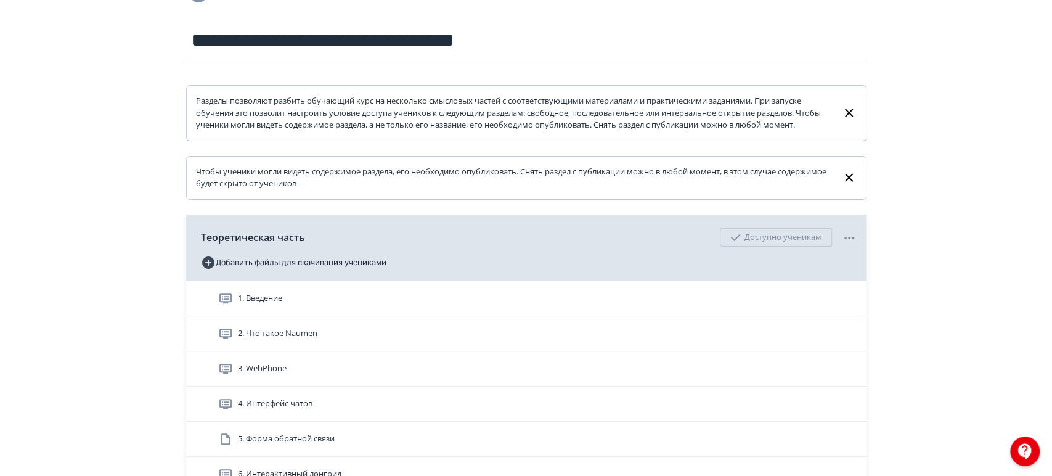
scroll to position [274, 0]
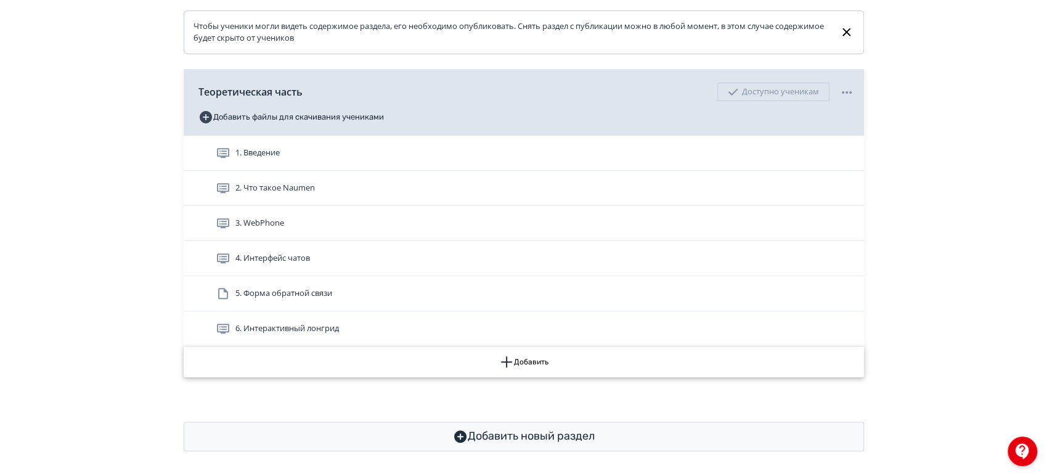
click at [567, 364] on button "Добавить" at bounding box center [524, 361] width 680 height 31
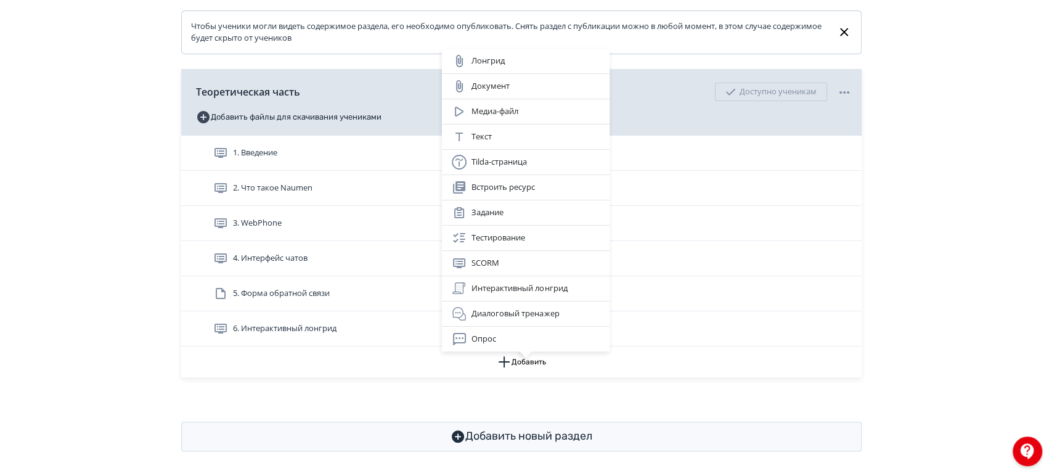
click at [893, 302] on div "Лонгрид Документ Медиа-файл Текст Tilda-страница Встроить ресурс Задание Тестир…" at bounding box center [526, 238] width 1052 height 476
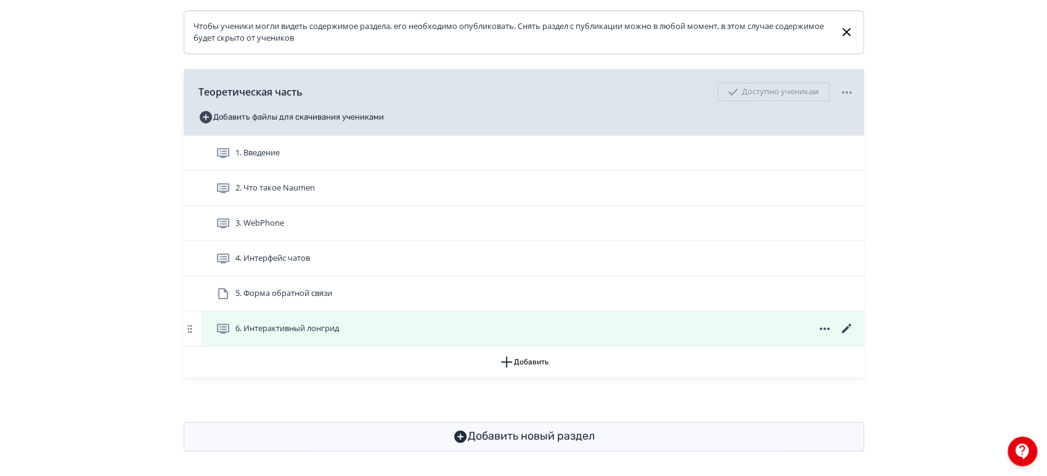
click at [826, 336] on icon at bounding box center [824, 328] width 15 height 15
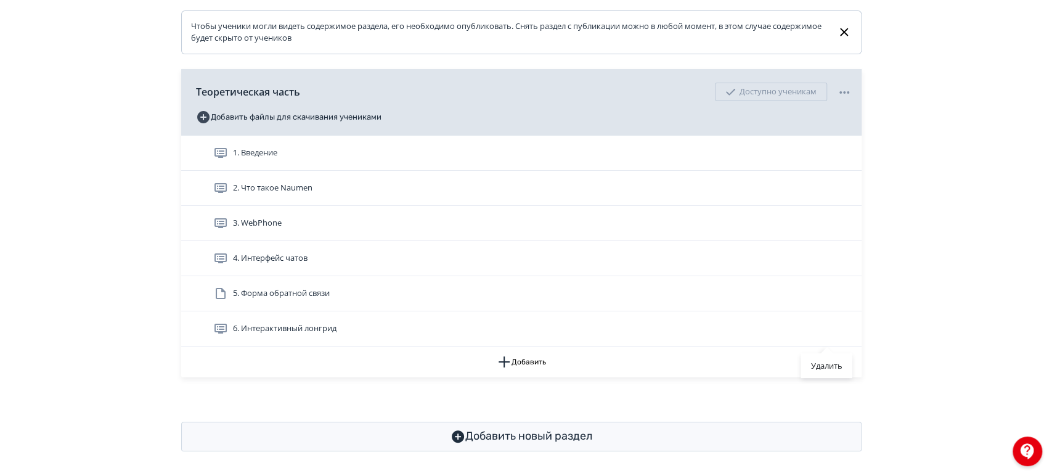
drag, startPoint x: 829, startPoint y: 369, endPoint x: 578, endPoint y: 44, distance: 411.3
click at [828, 369] on div "Удалить" at bounding box center [826, 365] width 51 height 25
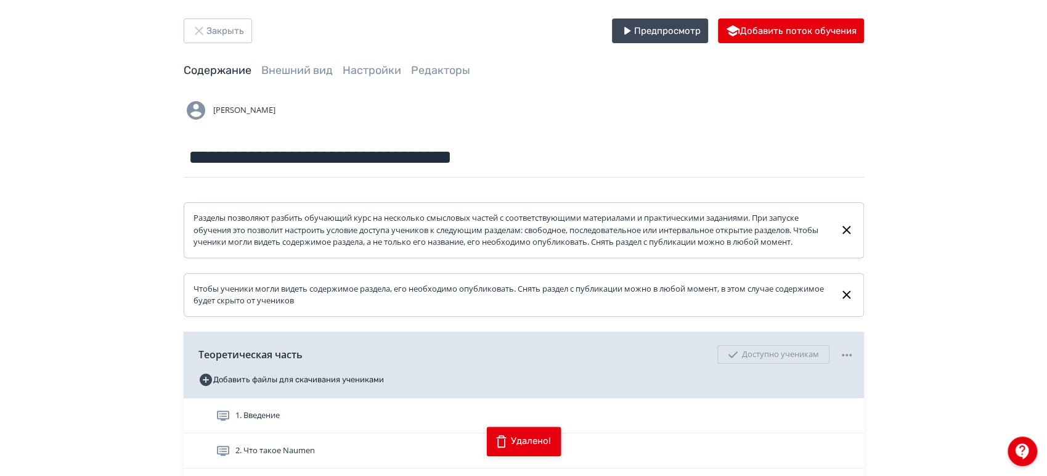
scroll to position [0, 0]
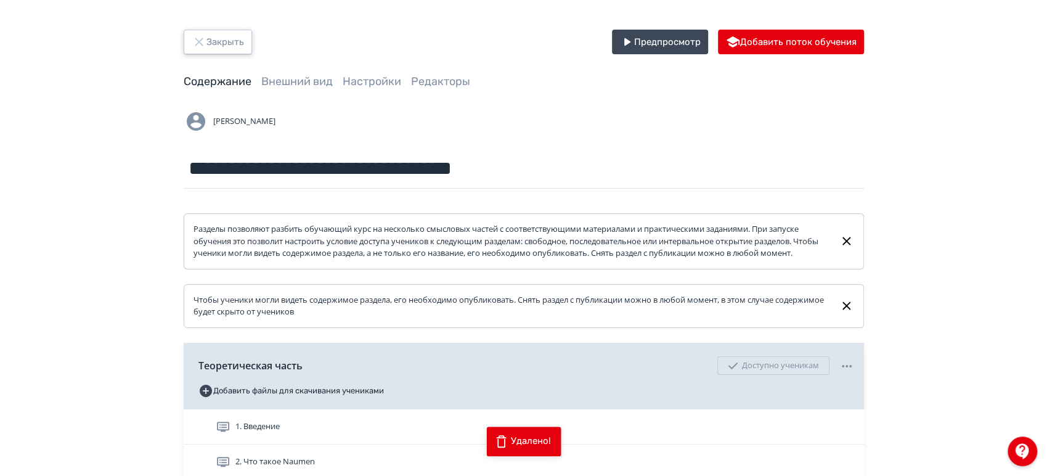
click at [213, 43] on button "Закрыть" at bounding box center [218, 42] width 68 height 25
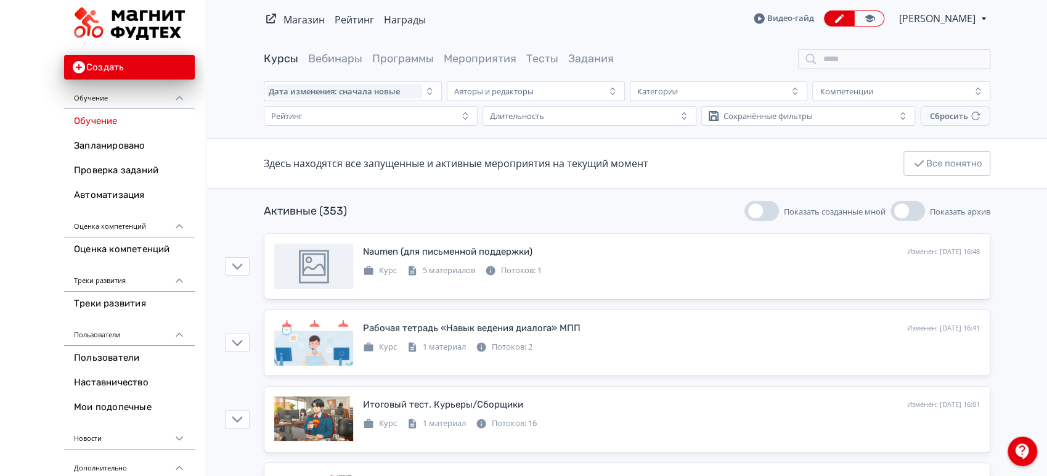
click at [1021, 452] on div at bounding box center [1023, 451] width 30 height 30
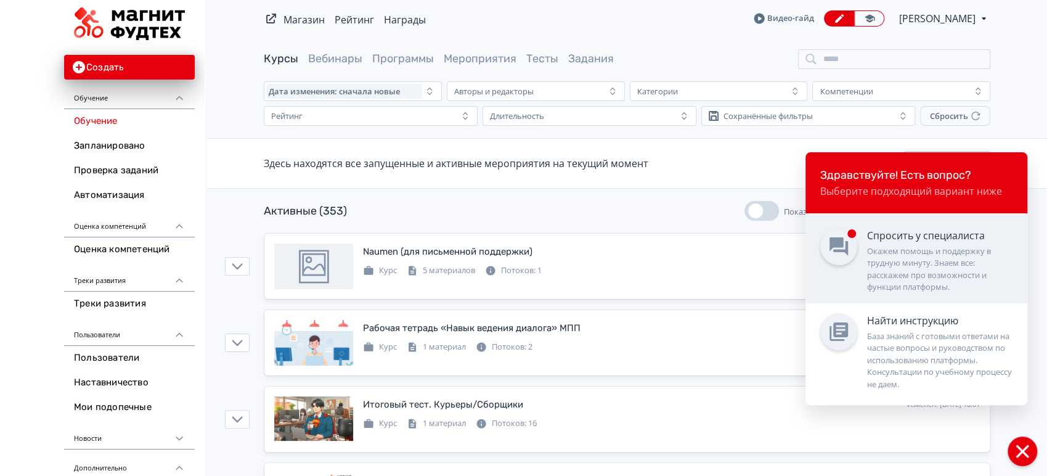
click at [929, 264] on div "Окажем помощь и поддержку в трудную минуту. Знаем все: расскажем про возможност…" at bounding box center [939, 269] width 145 height 48
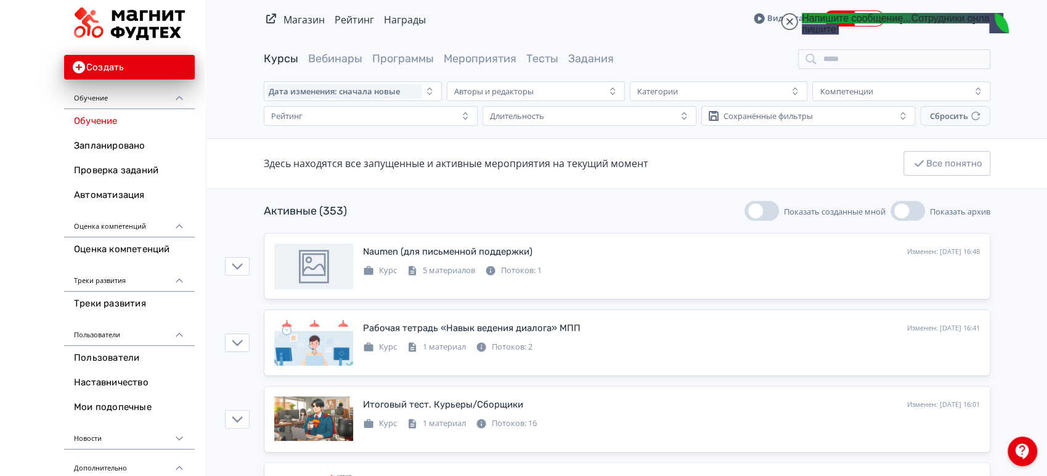
scroll to position [14950, 0]
click at [791, 24] on jdiv at bounding box center [789, 21] width 17 height 17
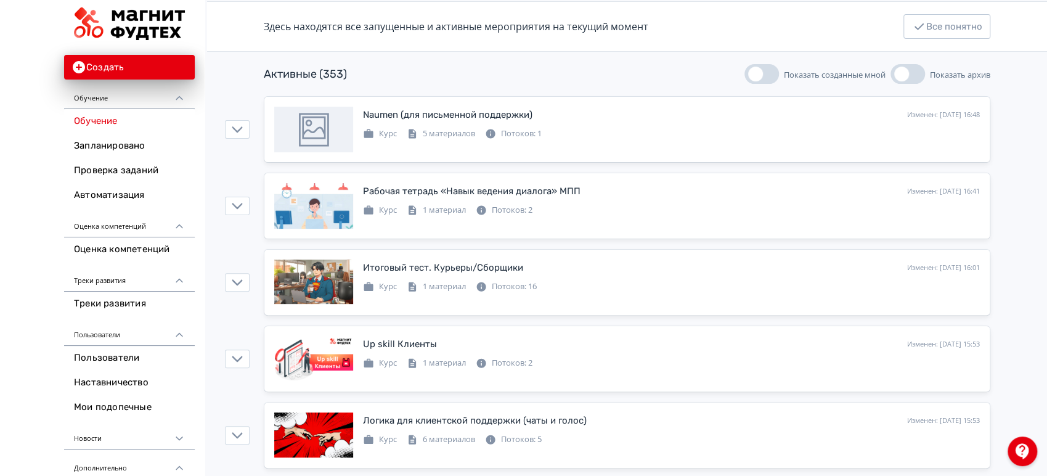
scroll to position [205, 0]
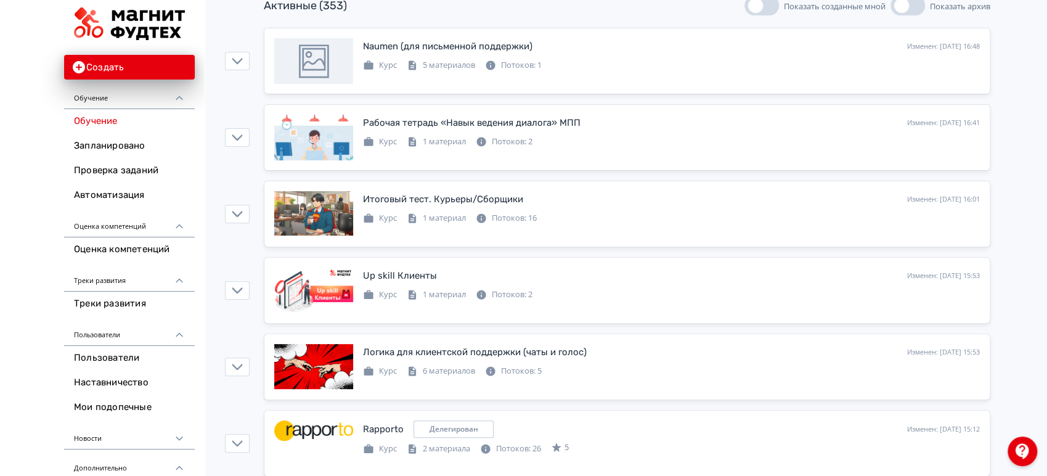
click at [1019, 455] on div at bounding box center [1023, 451] width 30 height 30
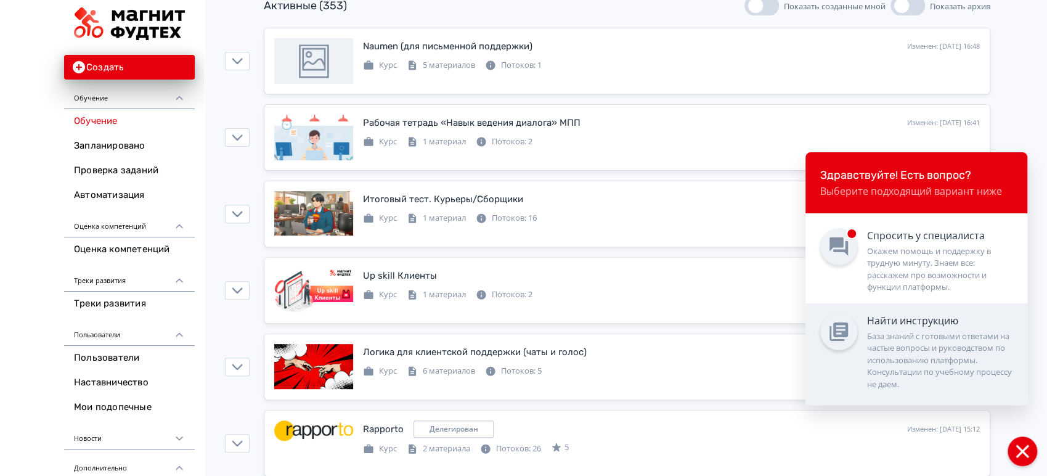
click at [908, 357] on div "База знаний с готовыми ответами на частые вопросы и руководством по использован…" at bounding box center [939, 360] width 145 height 60
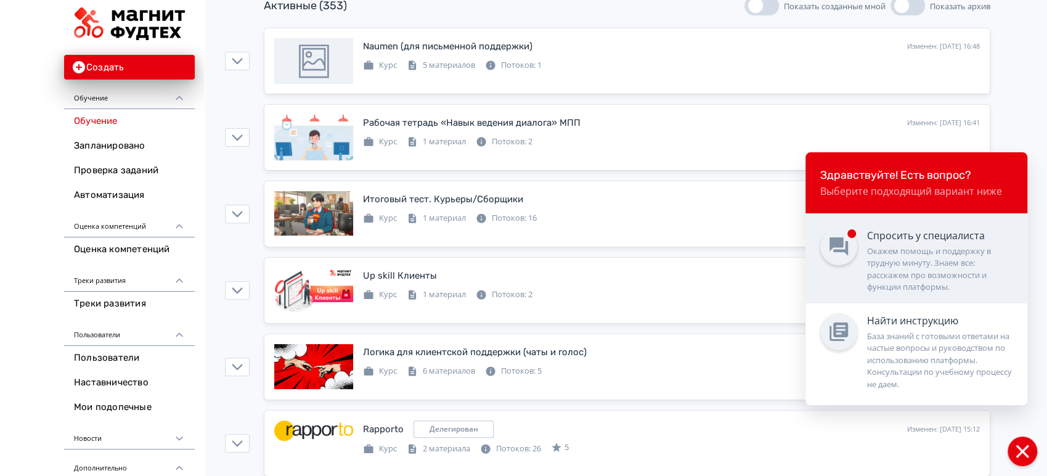
click at [896, 259] on div "Окажем помощь и поддержку в трудную минуту. Знаем все: расскажем про возможност…" at bounding box center [939, 269] width 145 height 48
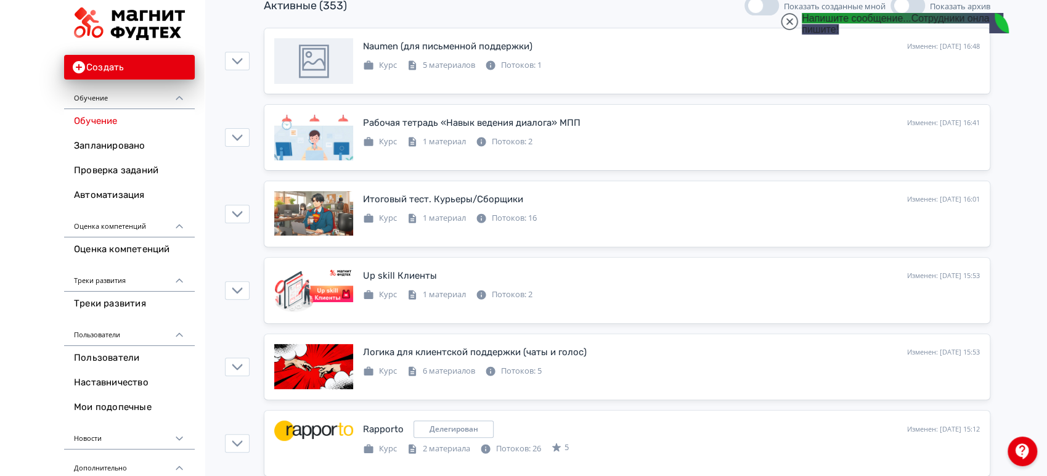
scroll to position [13845, 0]
drag, startPoint x: 785, startPoint y: 18, endPoint x: 770, endPoint y: 23, distance: 15.4
click at [786, 18] on jdiv at bounding box center [789, 21] width 17 height 17
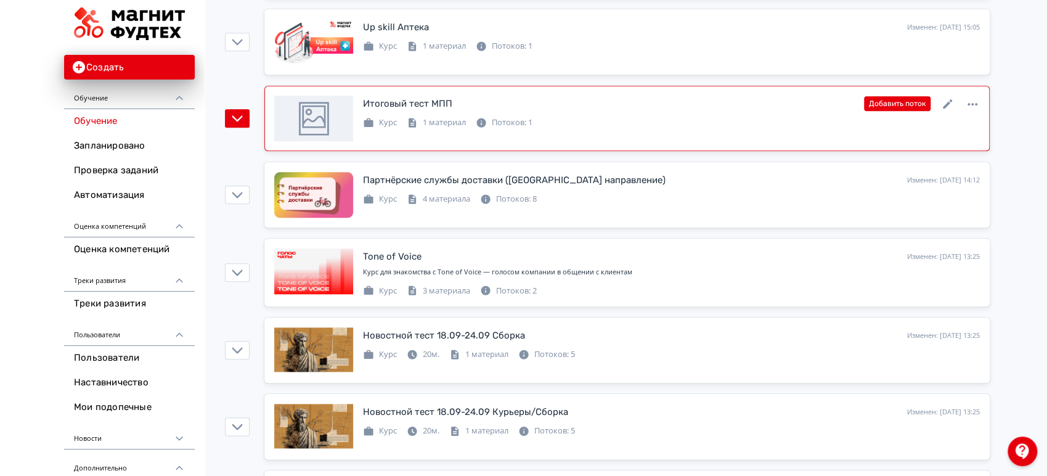
scroll to position [890, 0]
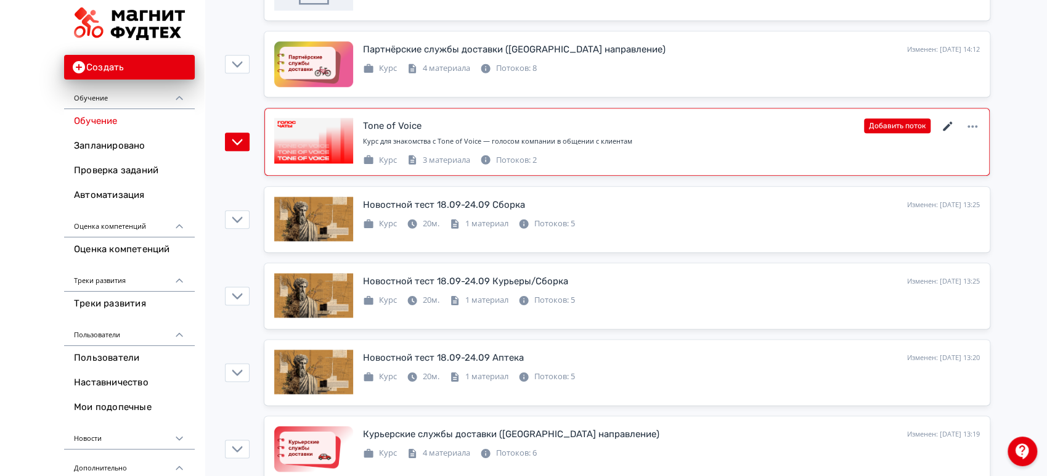
click at [949, 119] on icon at bounding box center [948, 126] width 15 height 15
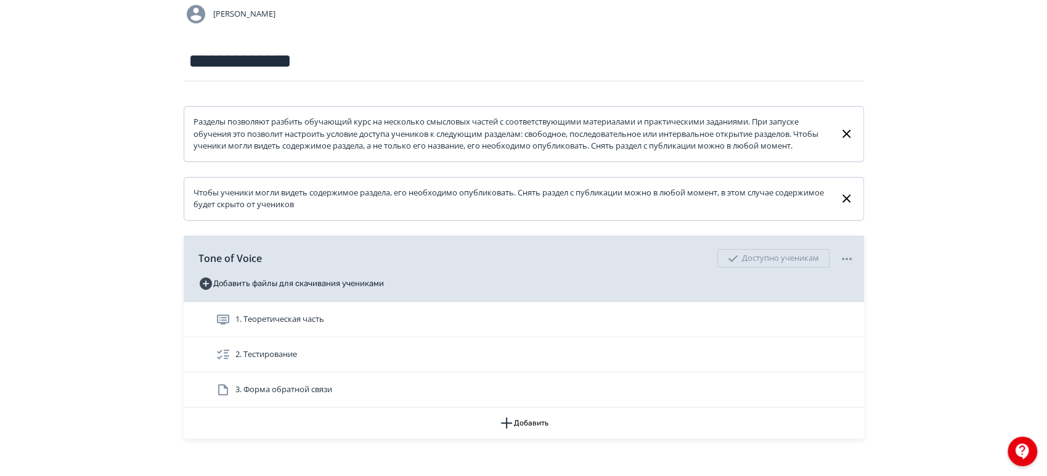
scroll to position [184, 0]
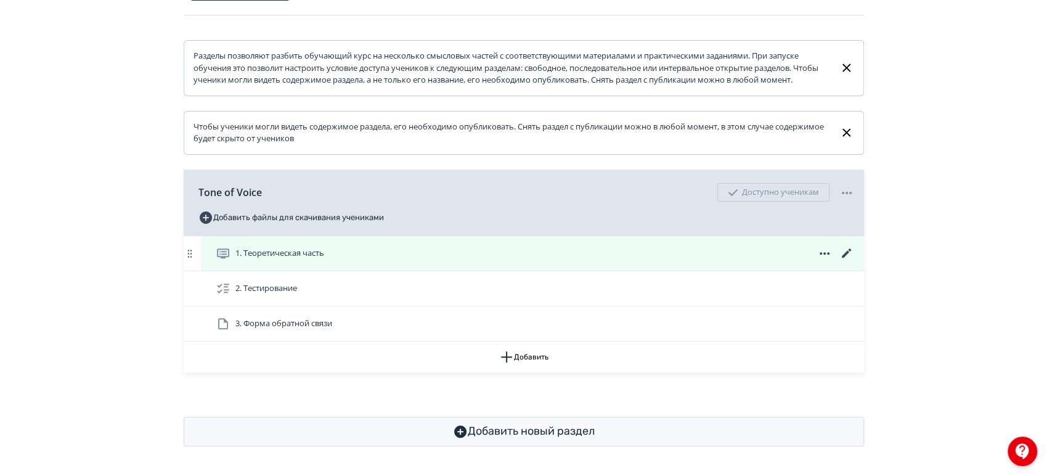
click at [573, 245] on div "1. Теоретическая часть" at bounding box center [532, 253] width 663 height 35
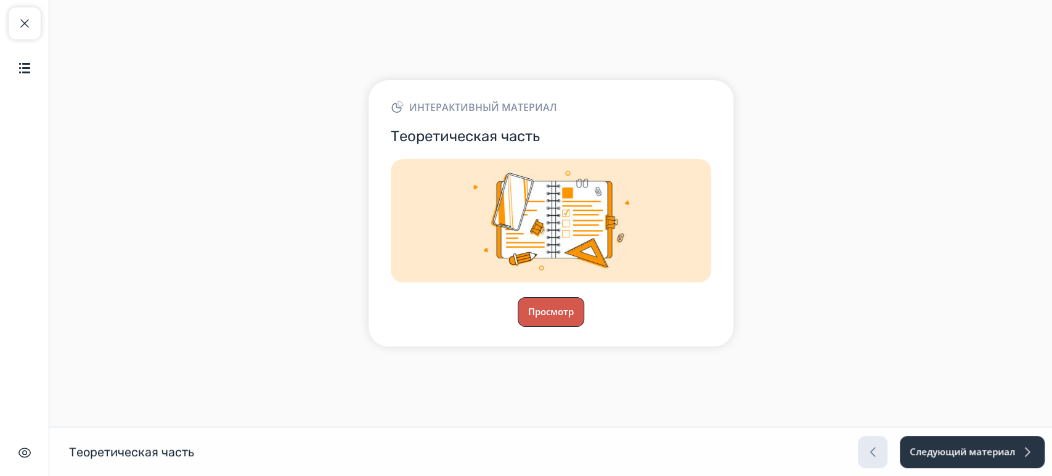
click at [537, 308] on button "Просмотр" at bounding box center [551, 312] width 67 height 30
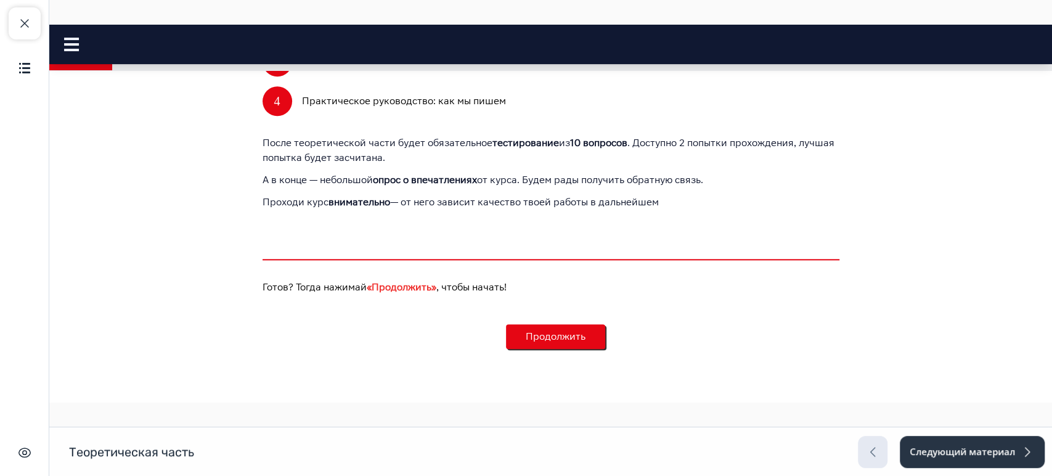
click at [563, 329] on button "Продолжить" at bounding box center [555, 336] width 99 height 25
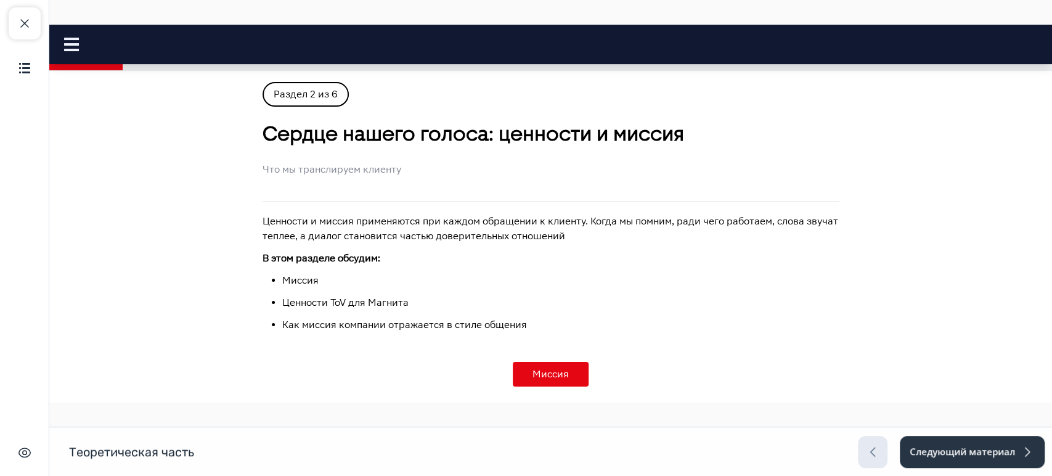
scroll to position [94, 0]
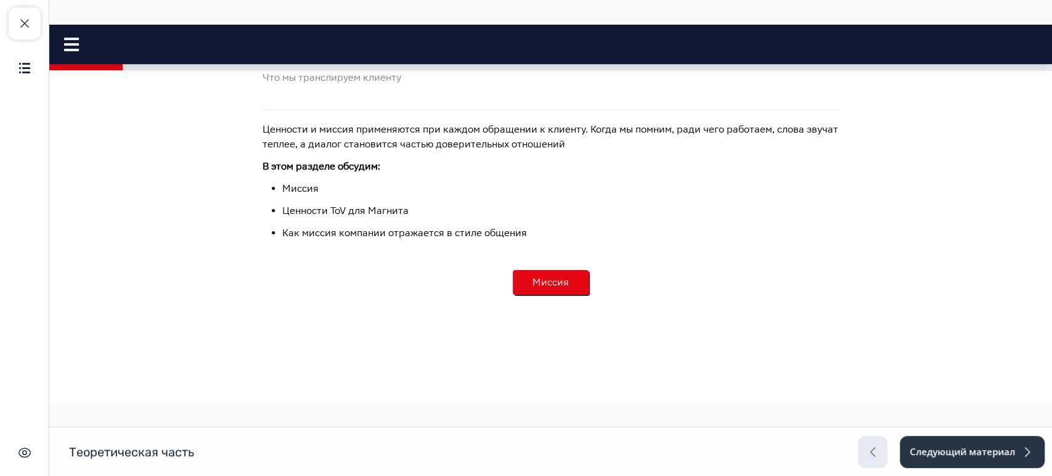
click at [550, 285] on button "Миссия" at bounding box center [551, 282] width 76 height 25
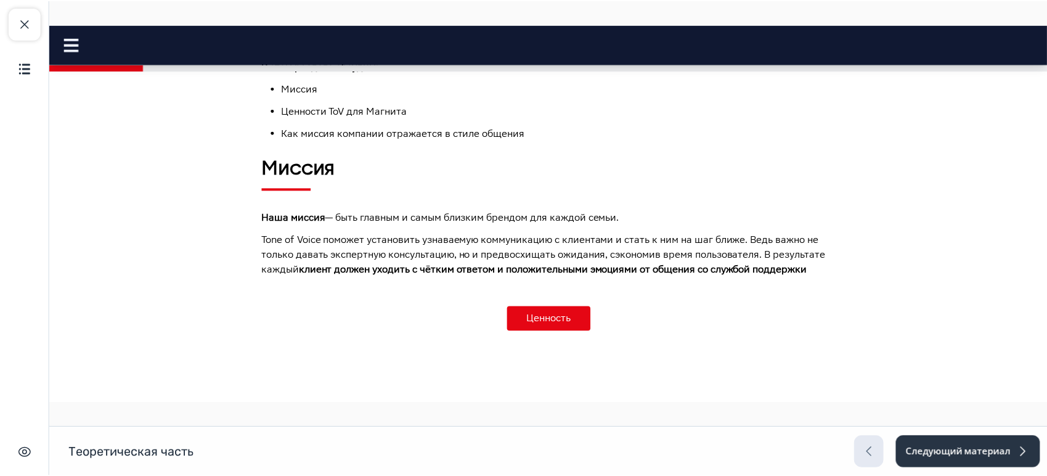
scroll to position [231, 0]
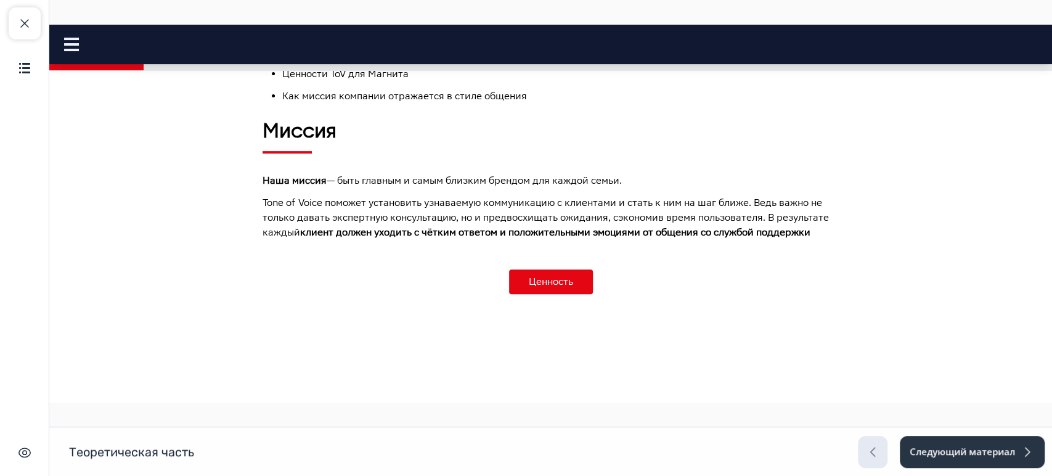
click at [3, 15] on div "Закрыть курс Содержание Скрыть интерфейс" at bounding box center [24, 238] width 49 height 476
drag, startPoint x: 15, startPoint y: 20, endPoint x: 20, endPoint y: 30, distance: 10.5
click at [18, 22] on button "Закрыть курс" at bounding box center [25, 23] width 32 height 32
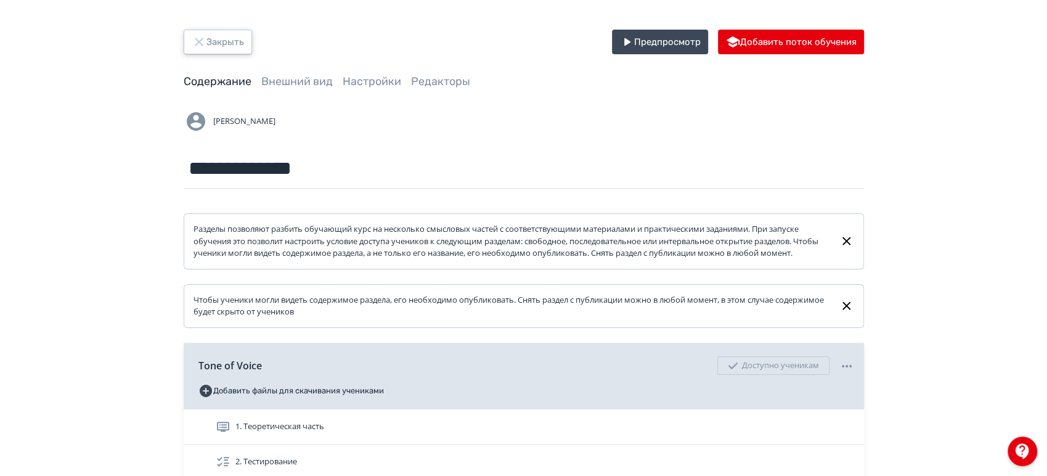
click at [218, 41] on button "Закрыть" at bounding box center [218, 42] width 68 height 25
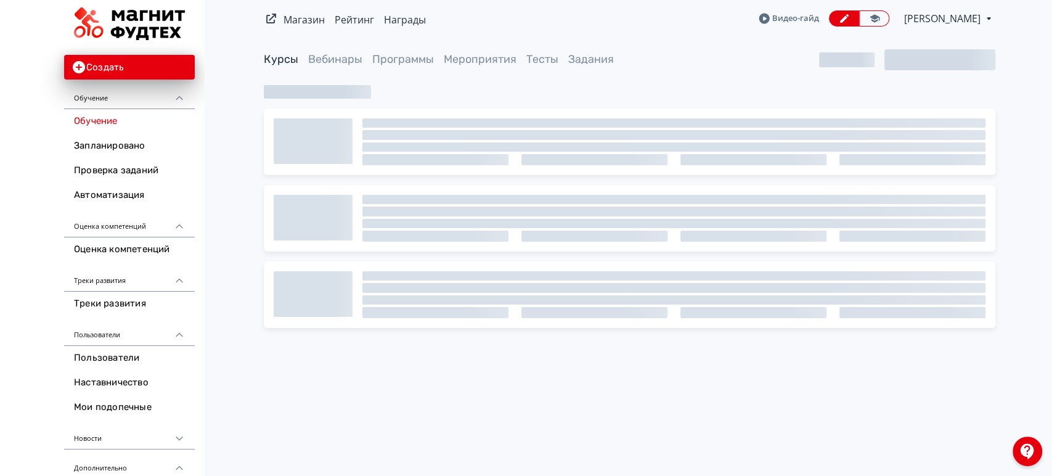
click at [958, 17] on span "[PERSON_NAME]" at bounding box center [943, 18] width 78 height 15
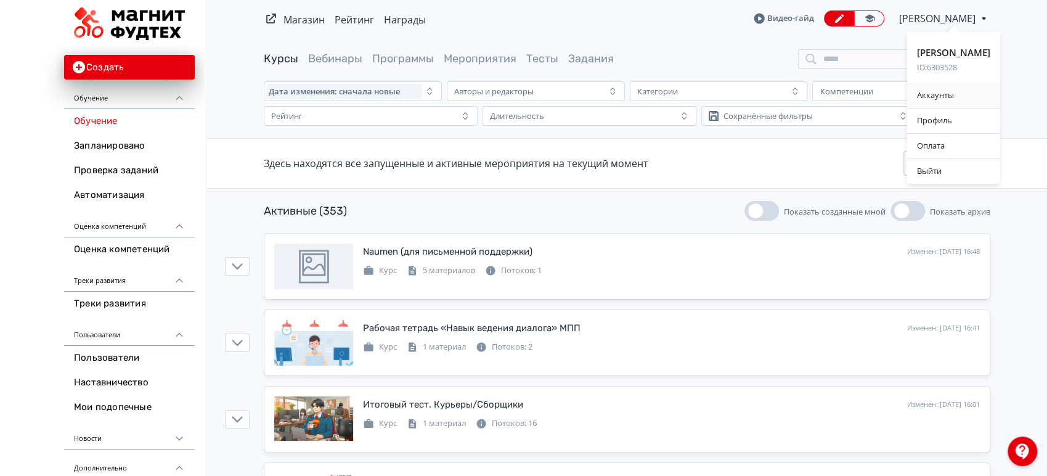
click at [958, 97] on div "Аккаунты" at bounding box center [953, 95] width 93 height 25
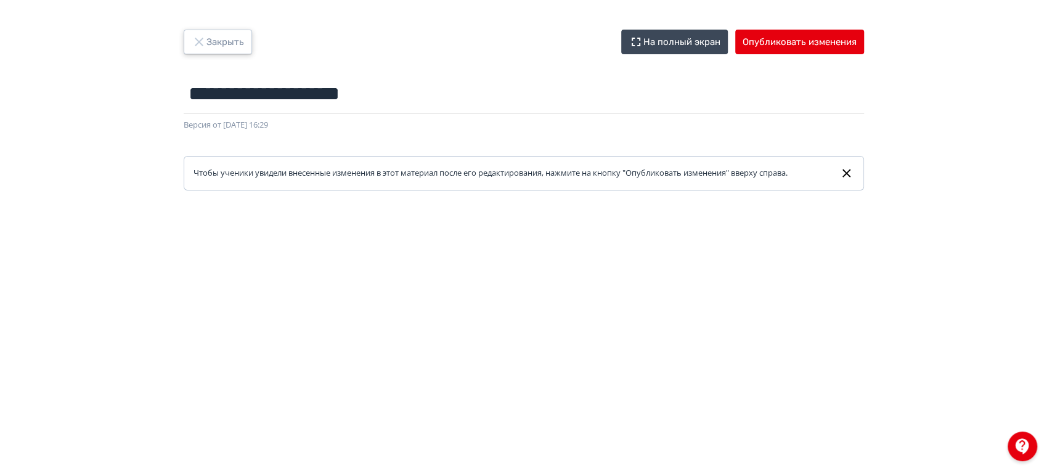
click at [231, 43] on button "Закрыть" at bounding box center [218, 42] width 68 height 25
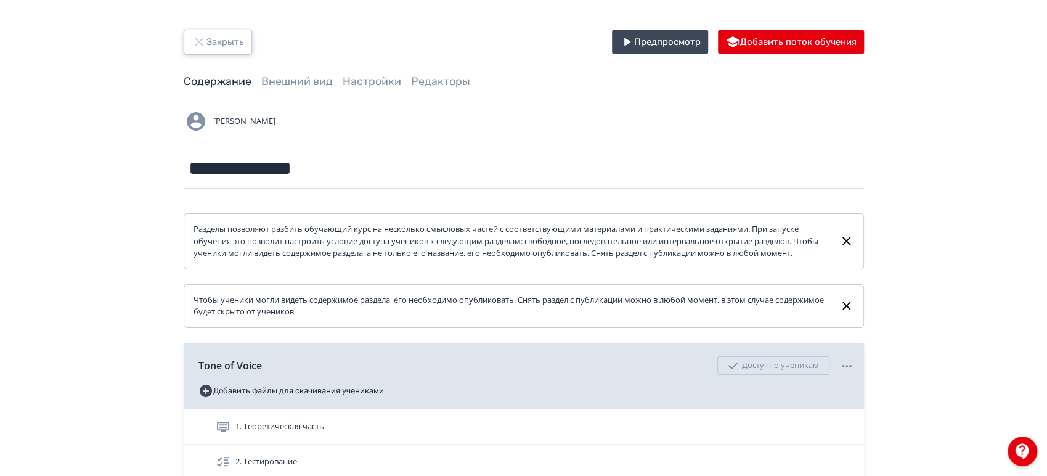
click at [235, 40] on button "Закрыть" at bounding box center [218, 42] width 68 height 25
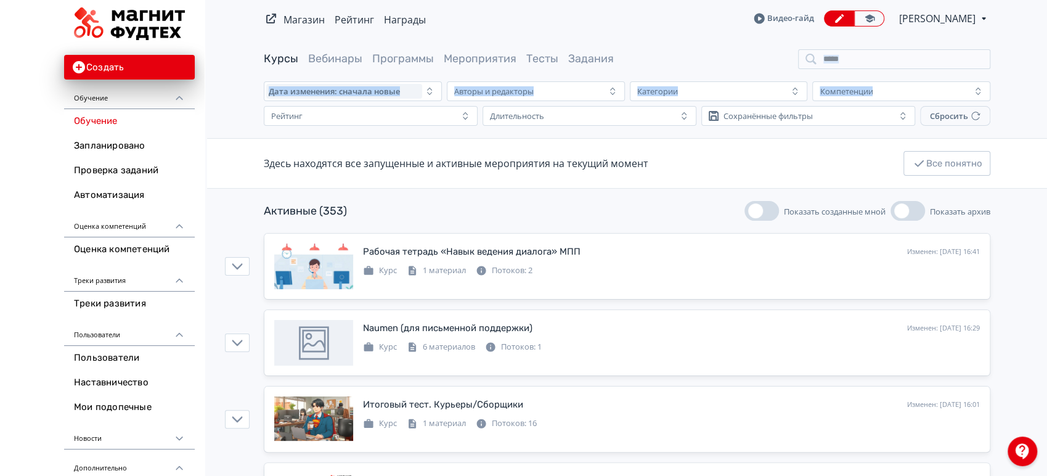
click at [878, 65] on input "search" at bounding box center [894, 59] width 192 height 20
click at [879, 62] on input "search" at bounding box center [894, 59] width 192 height 20
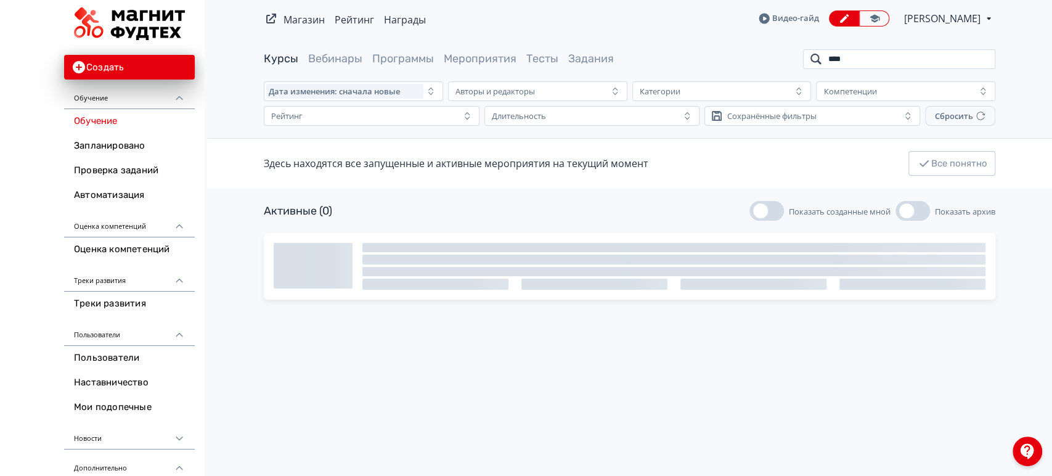
drag, startPoint x: 841, startPoint y: 59, endPoint x: 777, endPoint y: 62, distance: 64.8
click at [778, 61] on div "Курсы Вебинары Программы Мероприятия Тесты Задания ****" at bounding box center [630, 59] width 732 height 20
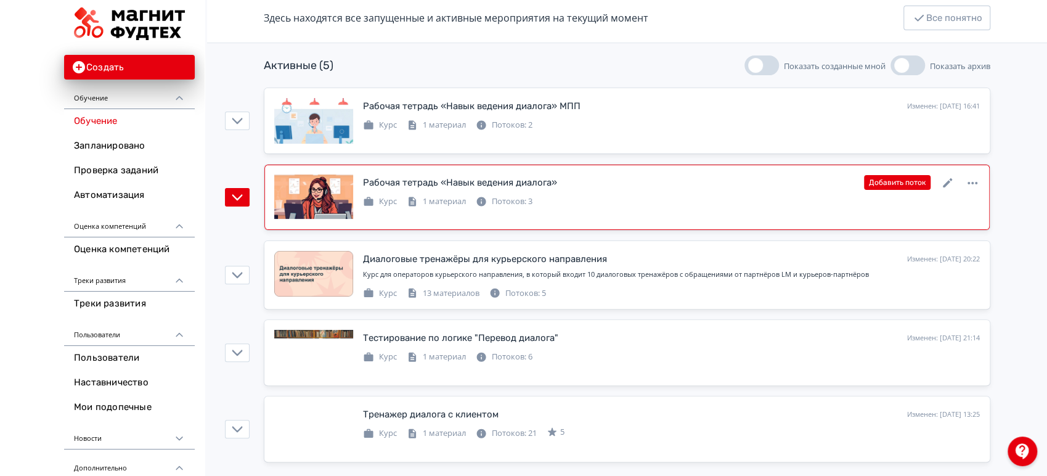
scroll to position [153, 0]
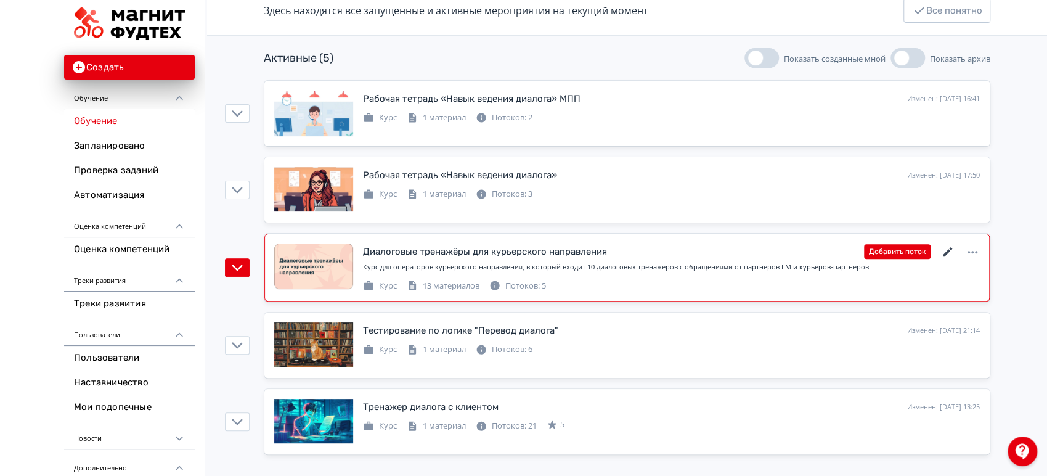
type input "****"
click at [949, 248] on icon at bounding box center [948, 252] width 15 height 15
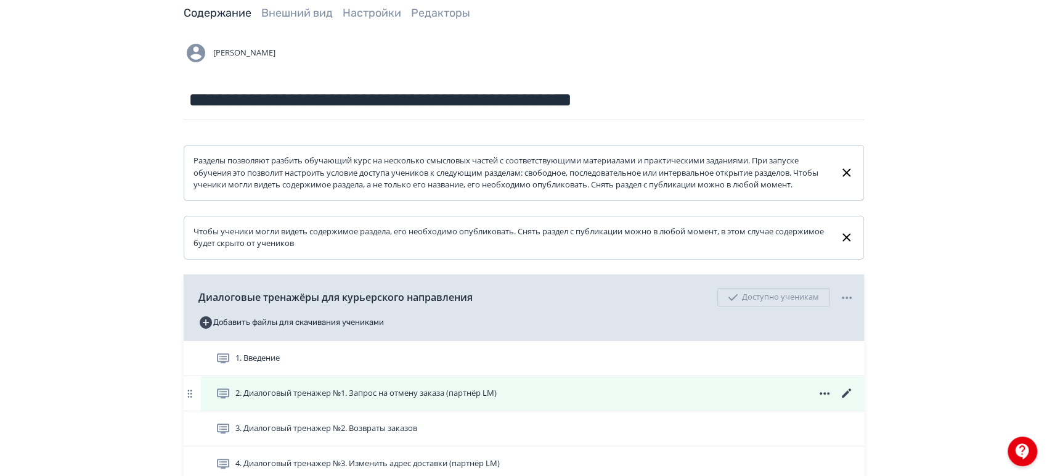
scroll to position [342, 0]
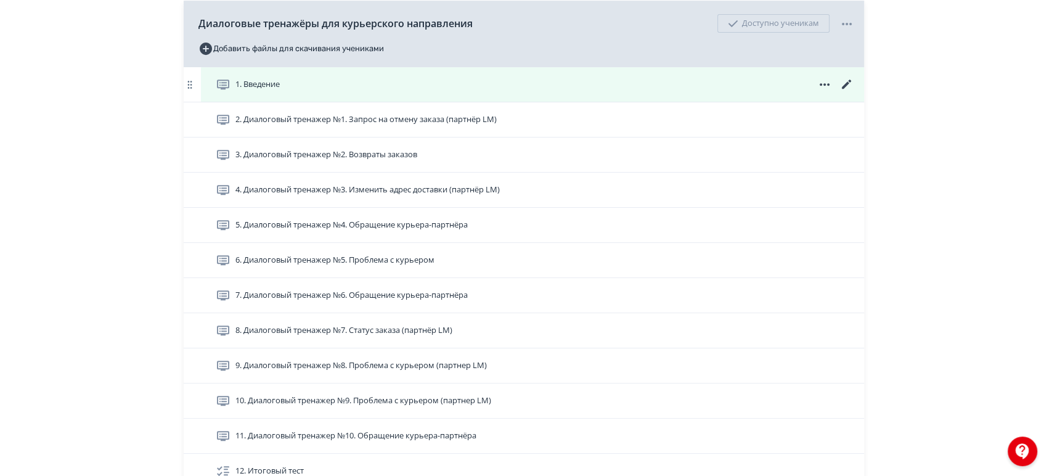
click at [843, 92] on icon at bounding box center [846, 84] width 15 height 15
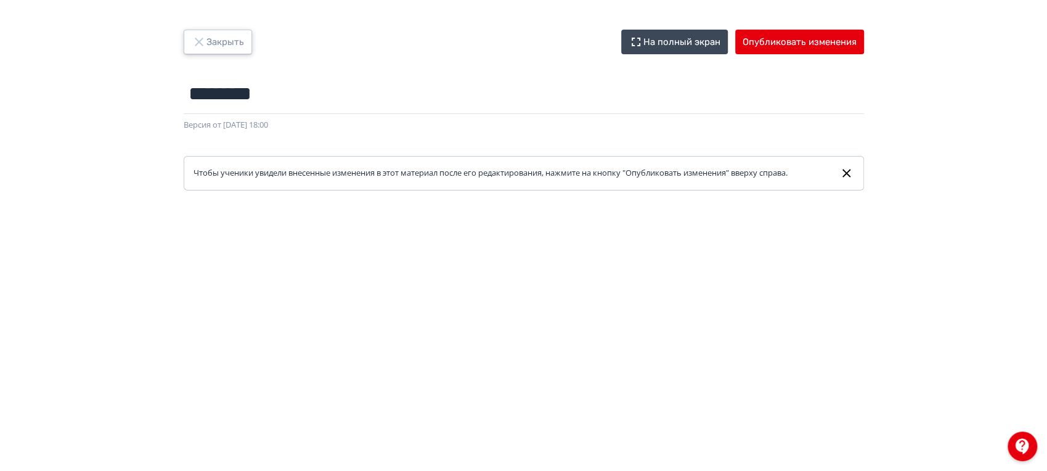
click at [226, 38] on button "Закрыть" at bounding box center [218, 42] width 68 height 25
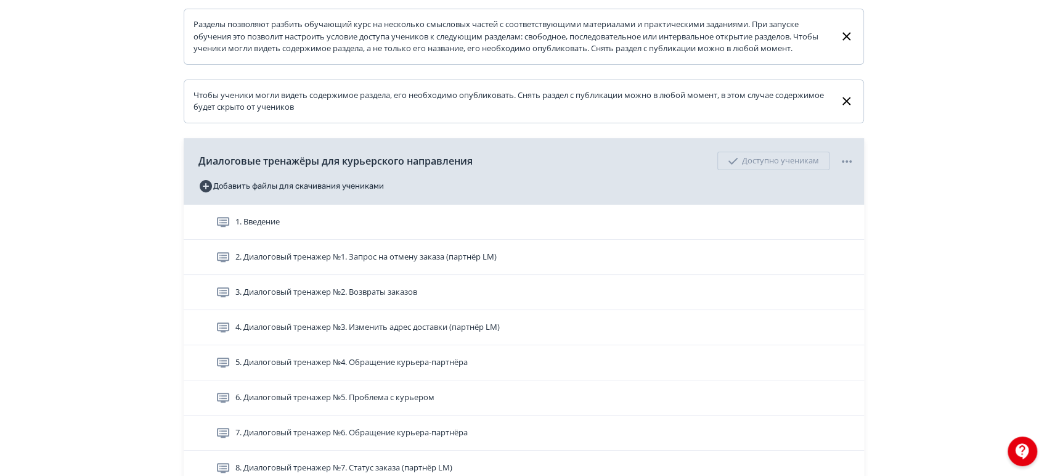
scroll to position [205, 0]
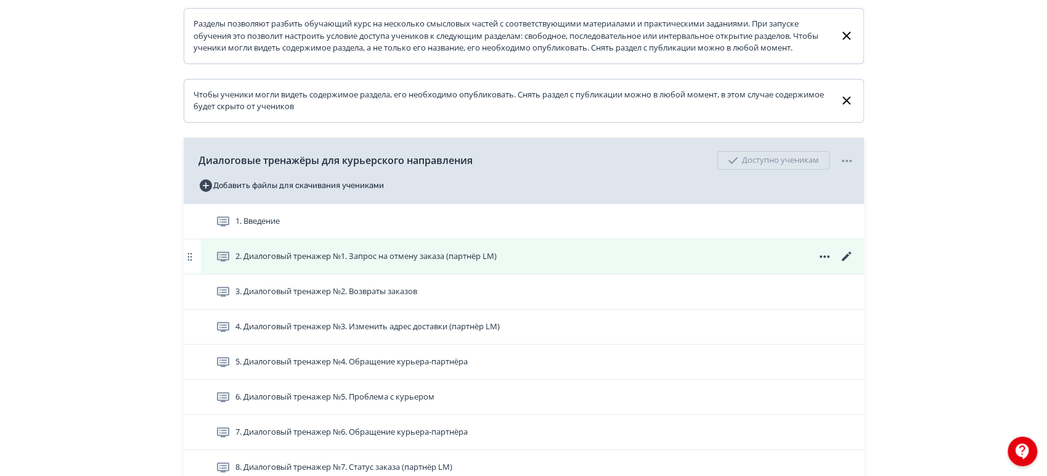
click at [848, 261] on icon at bounding box center [845, 255] width 9 height 9
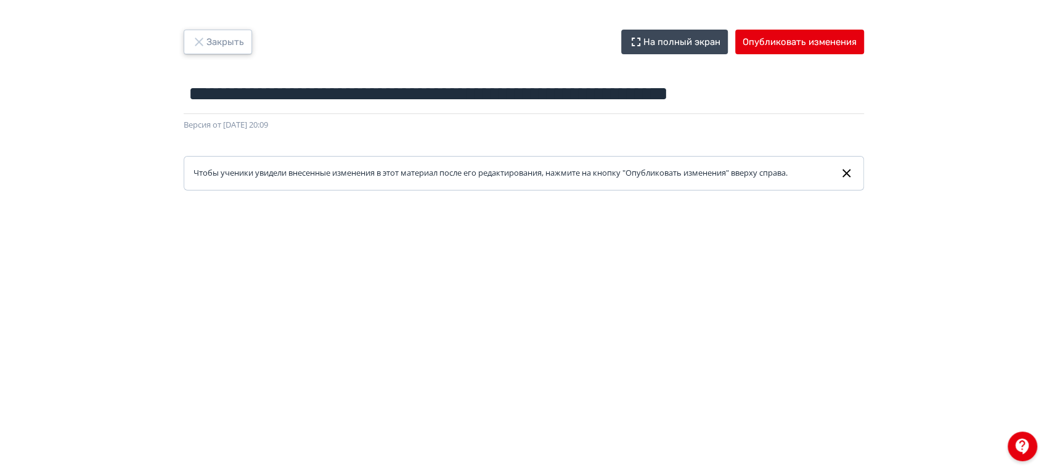
drag, startPoint x: 209, startPoint y: 37, endPoint x: 216, endPoint y: 39, distance: 7.2
click at [210, 37] on button "Закрыть" at bounding box center [218, 42] width 68 height 25
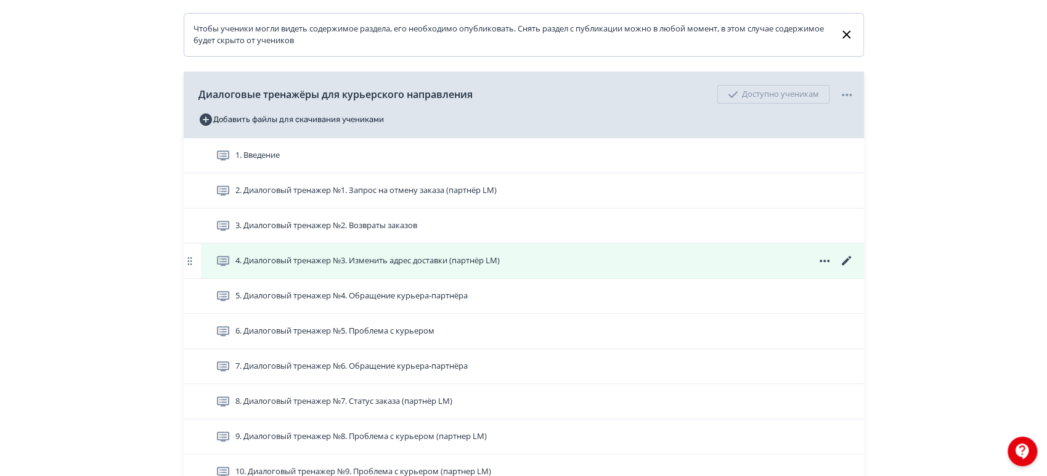
scroll to position [274, 0]
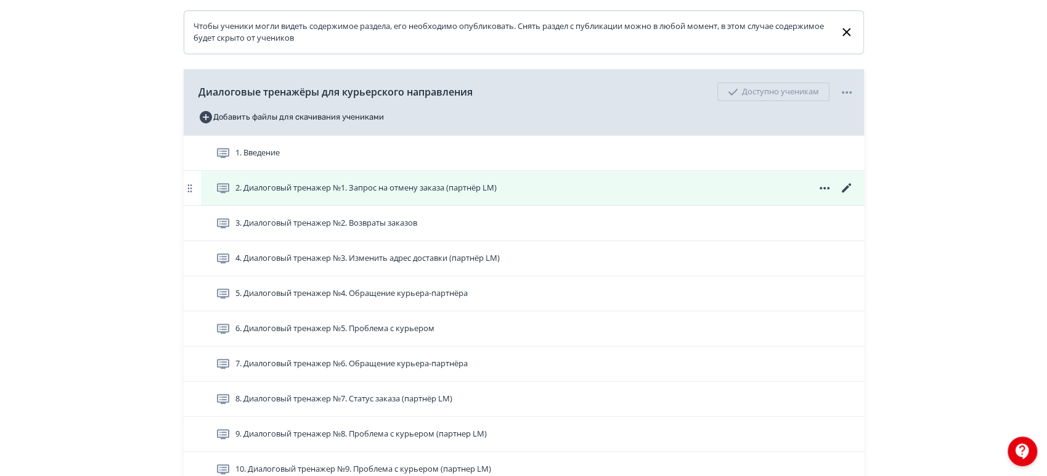
click at [439, 194] on span "2. Диалоговый тренажер №1. Запрос на отмену заказа (партнёр LM)" at bounding box center [365, 188] width 261 height 12
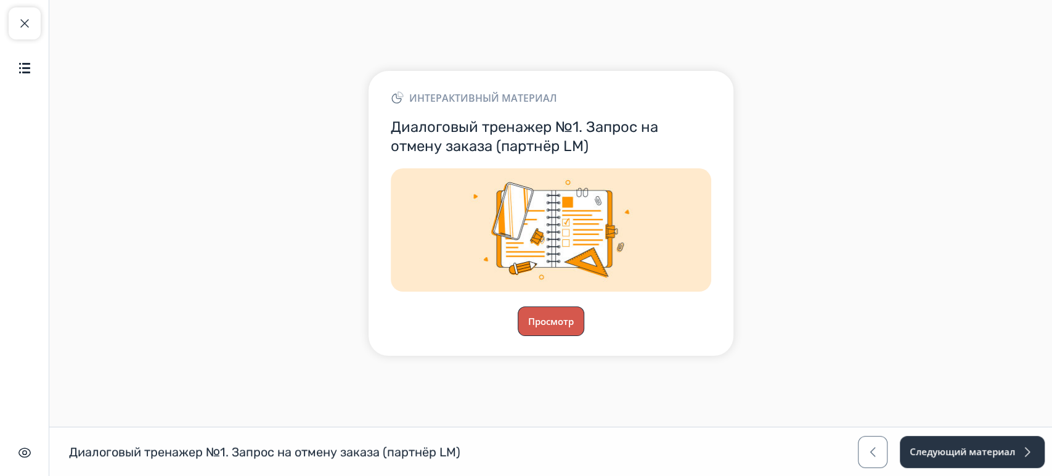
click at [542, 325] on button "Просмотр" at bounding box center [551, 321] width 67 height 30
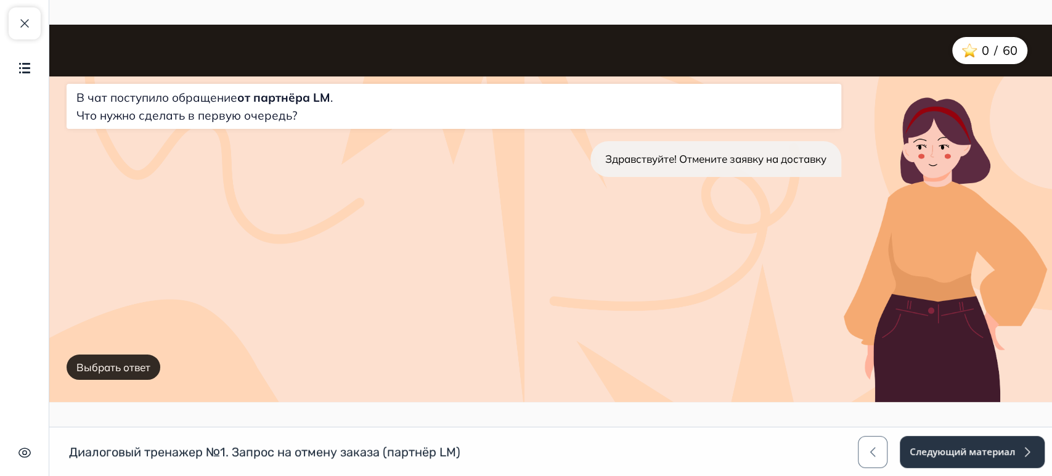
click at [101, 364] on button "Выбрать ответ" at bounding box center [114, 367] width 94 height 26
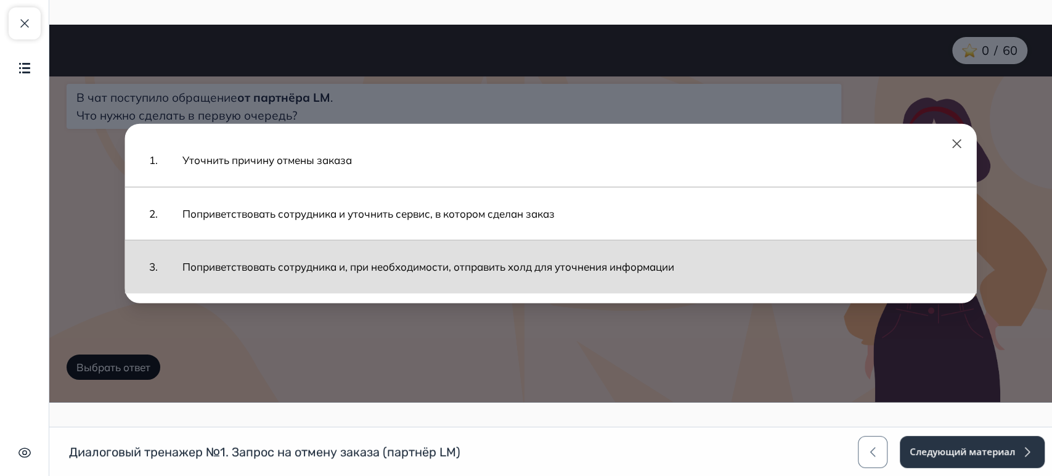
click at [404, 265] on button "Поприветствовать сотрудника и, при необходимости, отправить холд для уточнения …" at bounding box center [567, 267] width 794 height 41
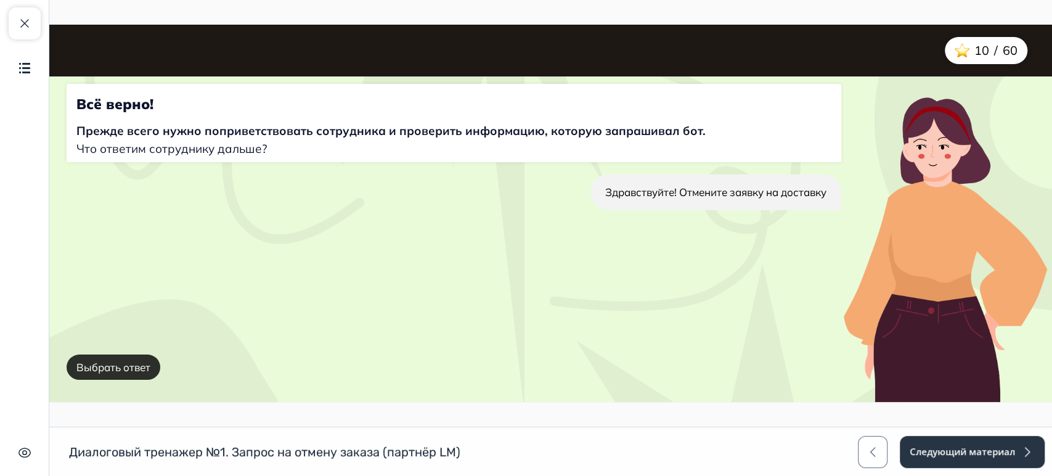
click at [124, 368] on button "Выбрать ответ" at bounding box center [114, 367] width 94 height 26
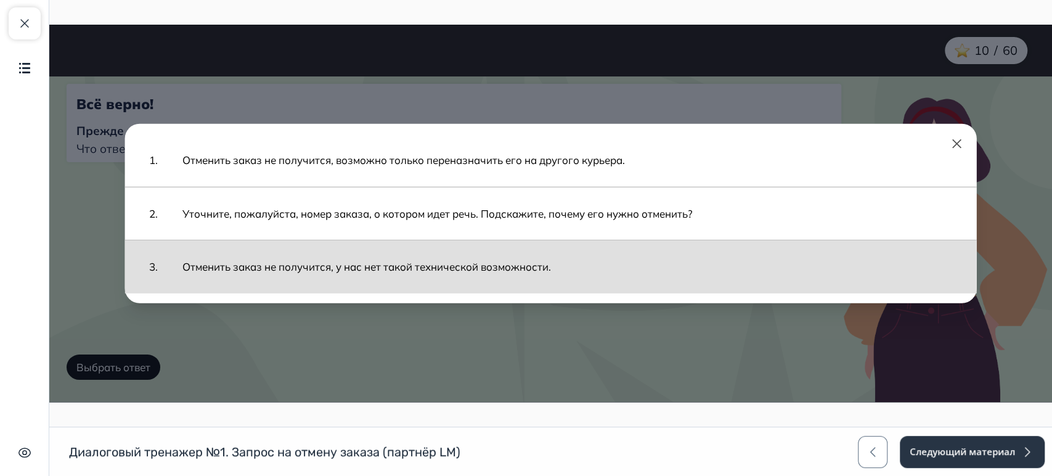
click at [256, 273] on button "Отменить заказ не получится, у нас нет такой технической возможности." at bounding box center [567, 267] width 794 height 41
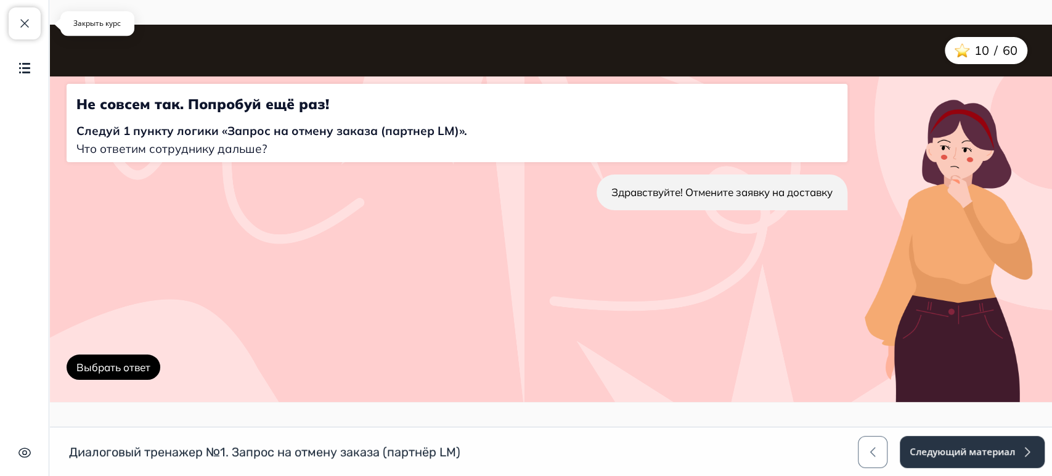
click at [27, 27] on span "button" at bounding box center [24, 23] width 15 height 15
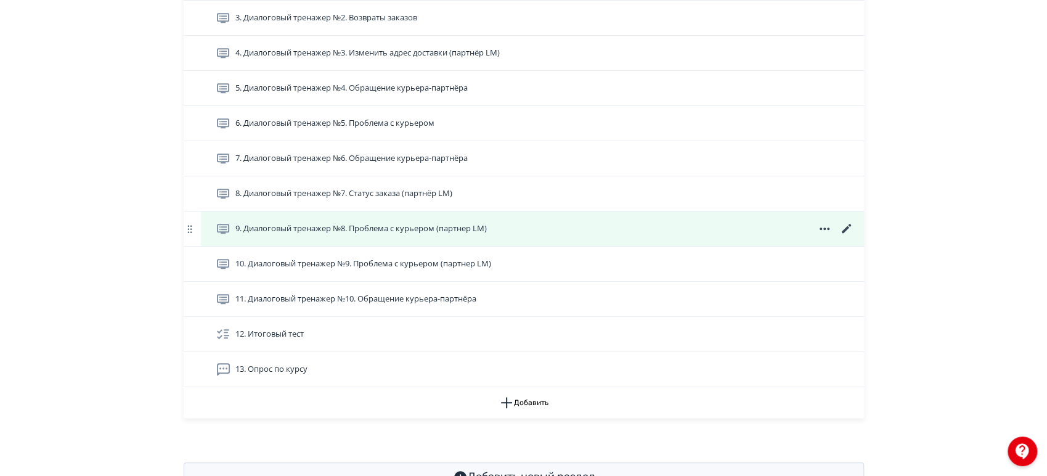
scroll to position [410, 0]
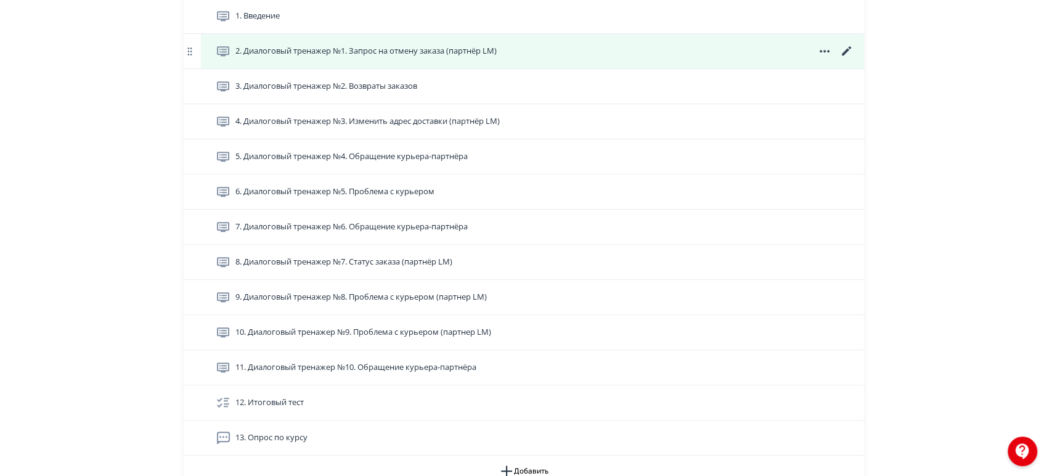
click at [846, 59] on icon at bounding box center [846, 51] width 15 height 15
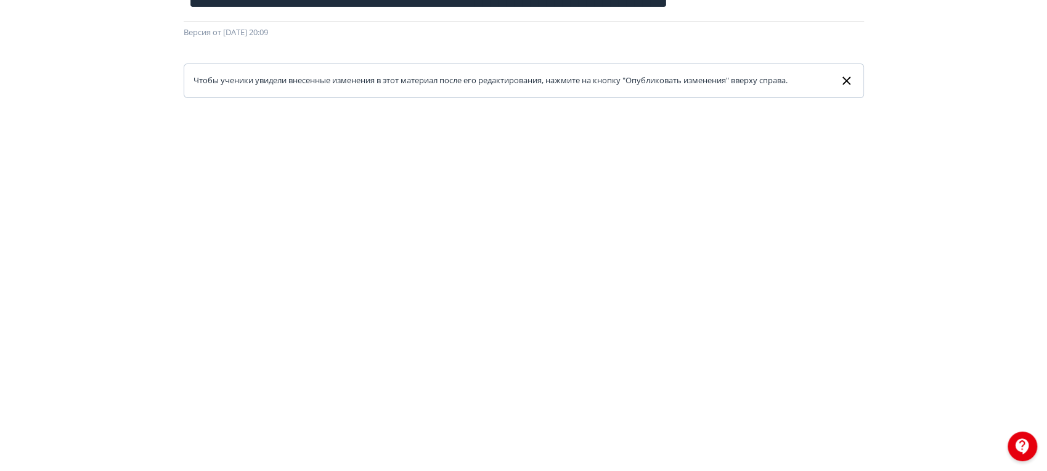
scroll to position [24, 0]
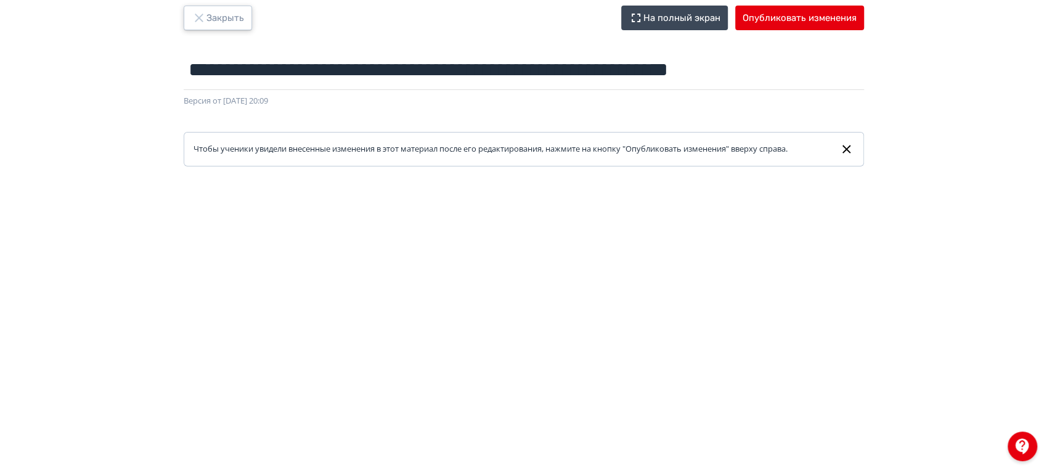
click at [239, 13] on button "Закрыть" at bounding box center [218, 18] width 68 height 25
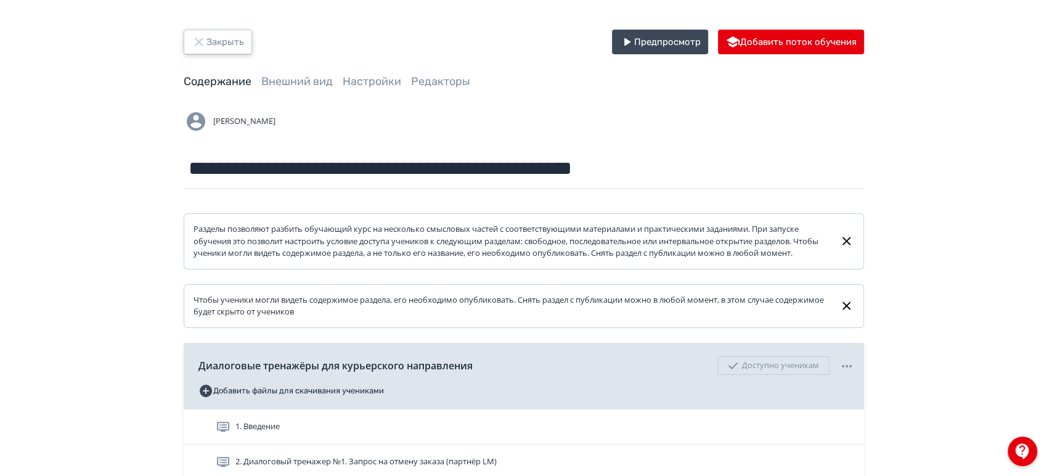
click at [216, 43] on button "Закрыть" at bounding box center [218, 42] width 68 height 25
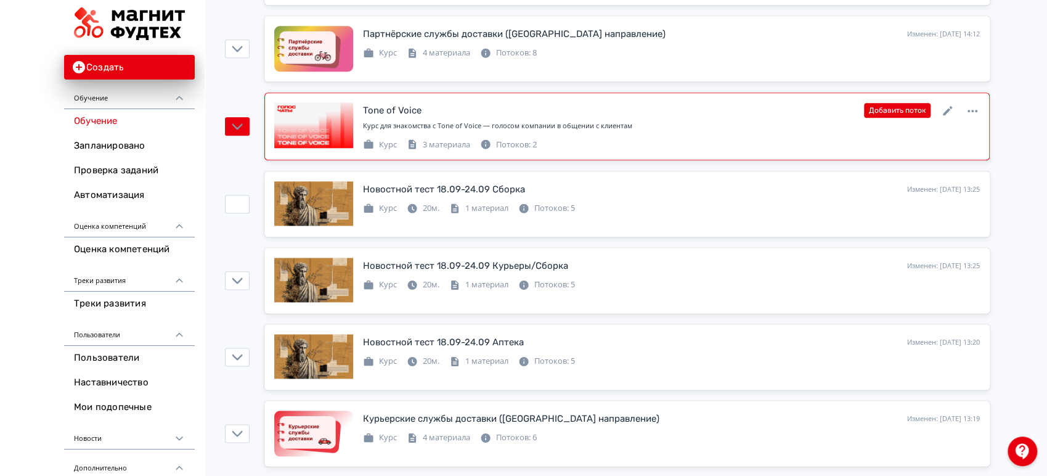
scroll to position [890, 0]
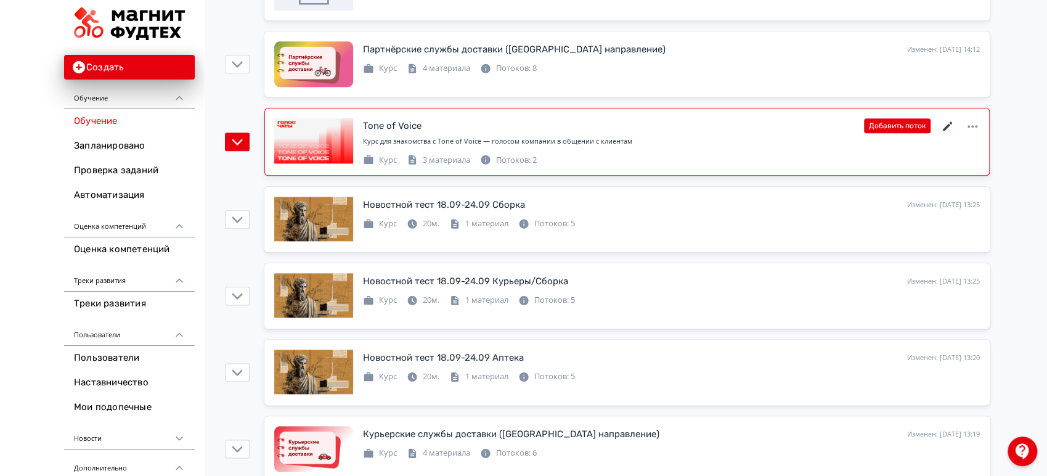
click at [950, 124] on icon at bounding box center [948, 126] width 15 height 15
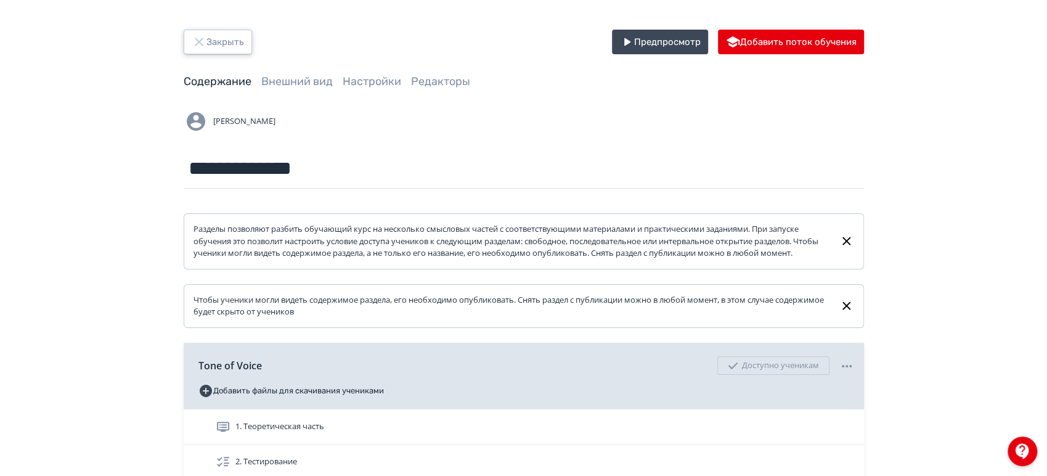
click at [218, 39] on button "Закрыть" at bounding box center [218, 42] width 68 height 25
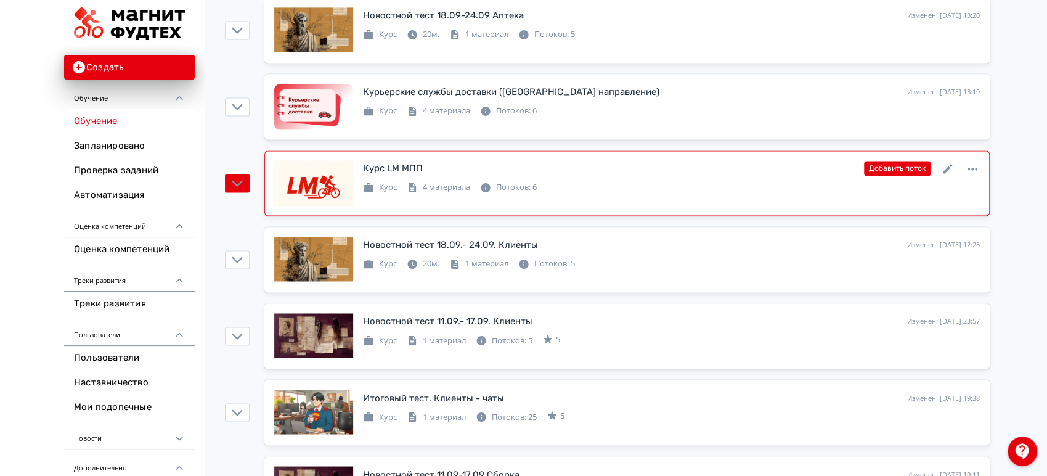
scroll to position [1233, 0]
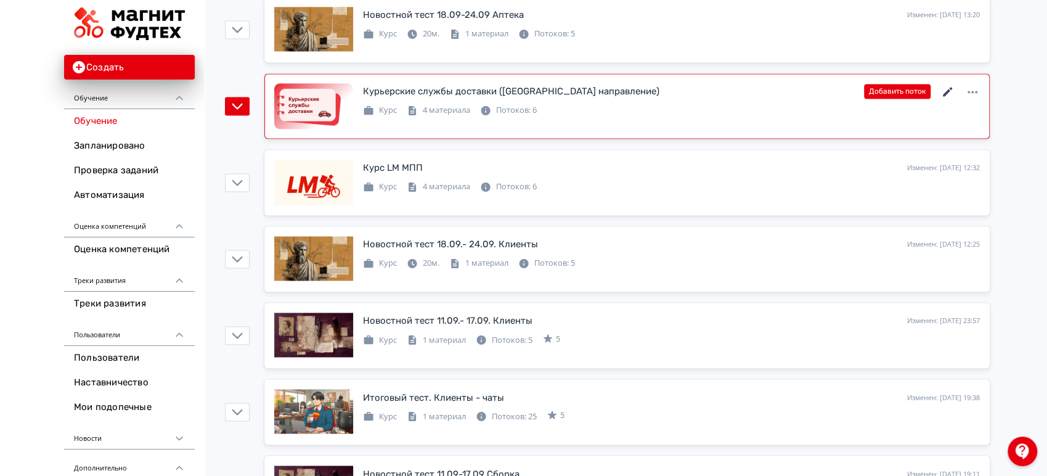
click at [948, 91] on icon at bounding box center [948, 91] width 15 height 15
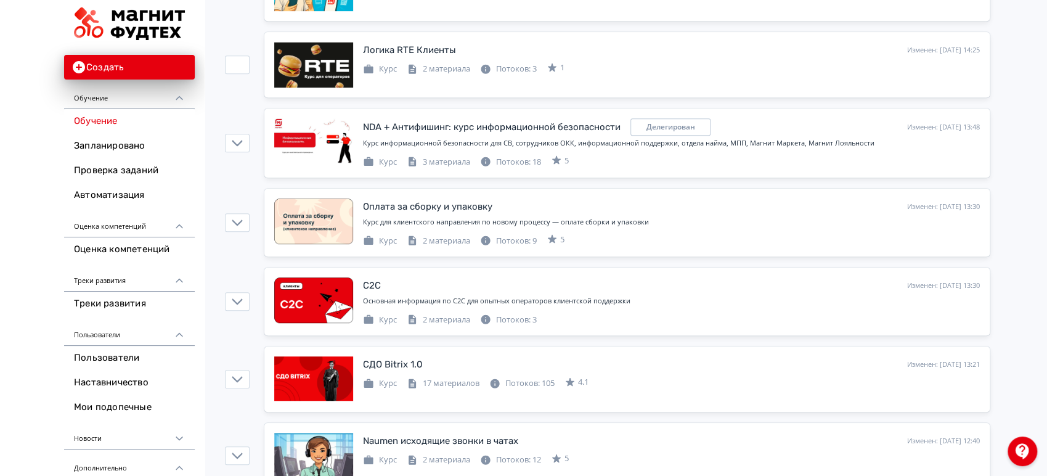
scroll to position [3618, 0]
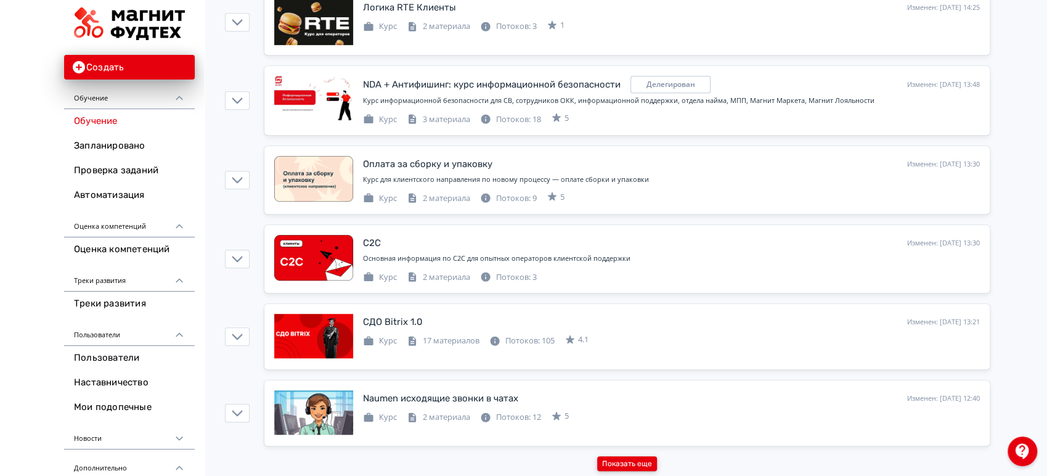
click at [637, 458] on button "Показать еще" at bounding box center [627, 463] width 60 height 15
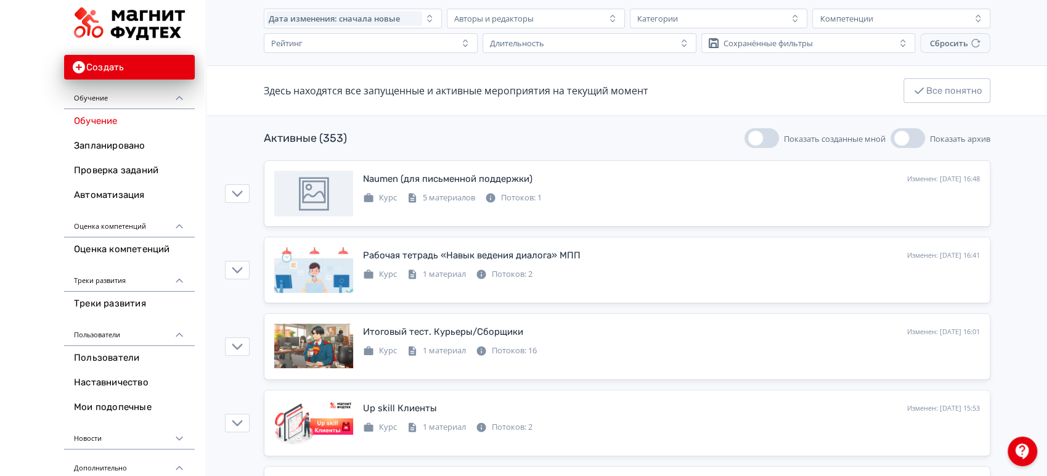
scroll to position [0, 0]
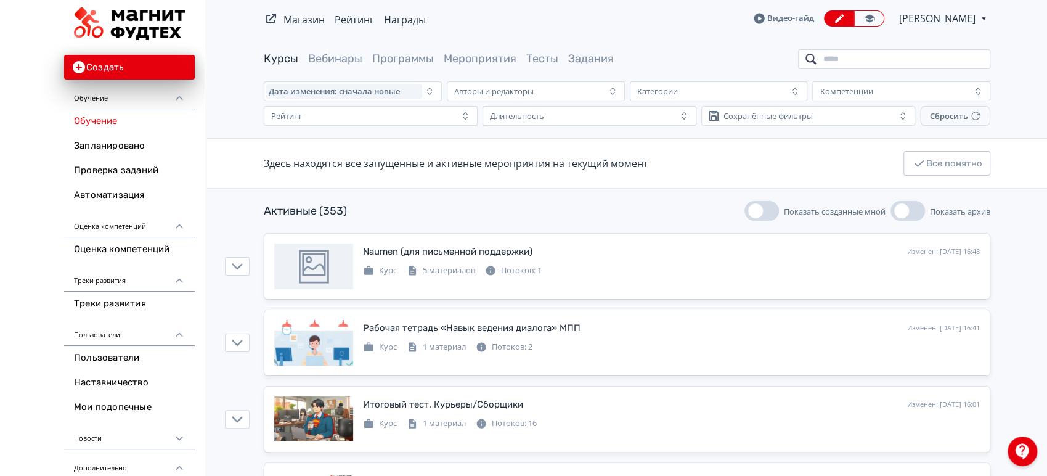
click at [881, 63] on input "search" at bounding box center [894, 59] width 192 height 20
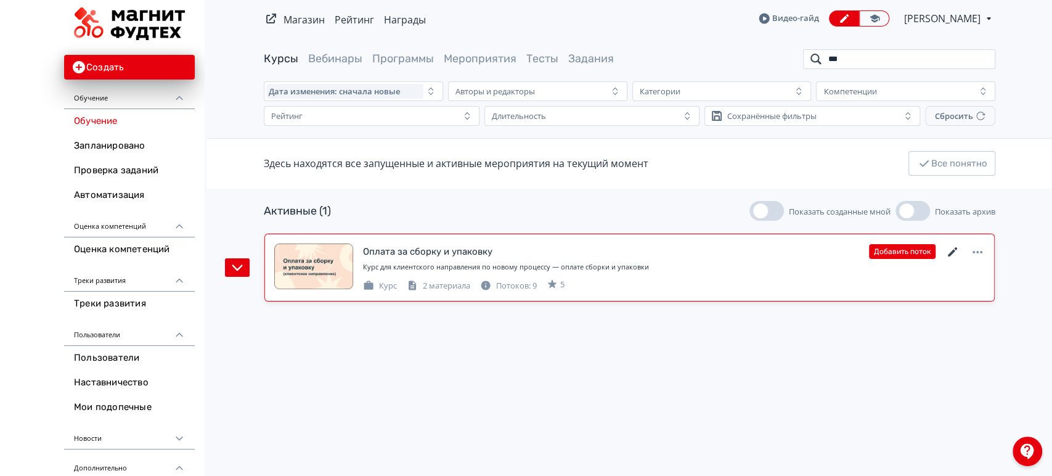
type input "***"
click at [952, 254] on icon at bounding box center [952, 252] width 15 height 15
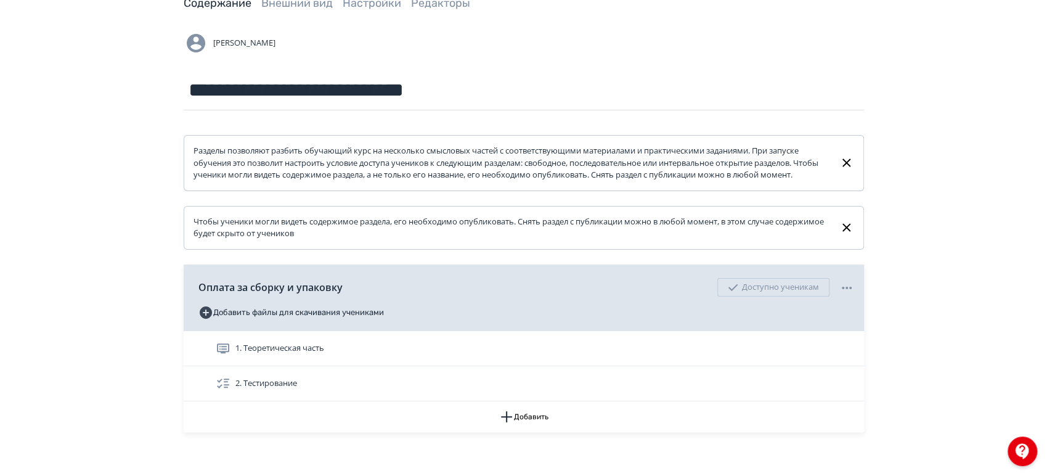
scroll to position [12, 0]
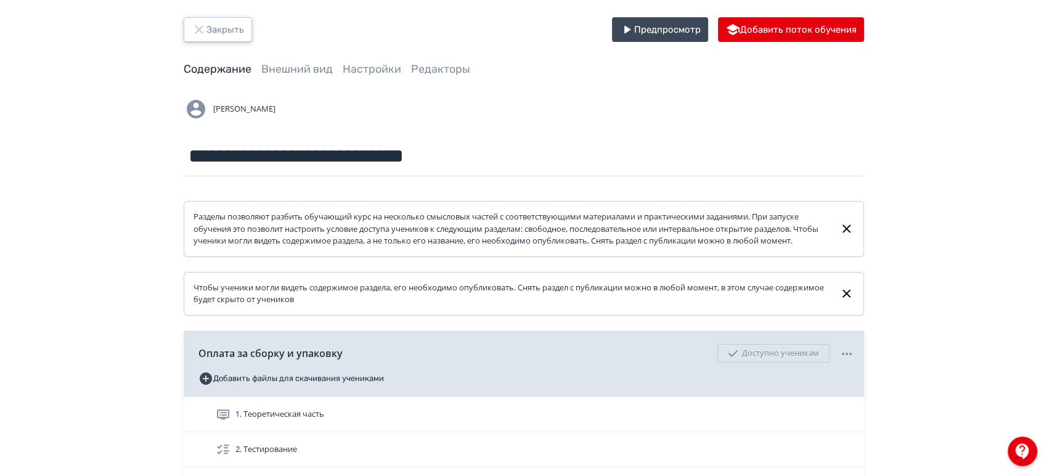
click at [236, 33] on button "Закрыть" at bounding box center [218, 29] width 68 height 25
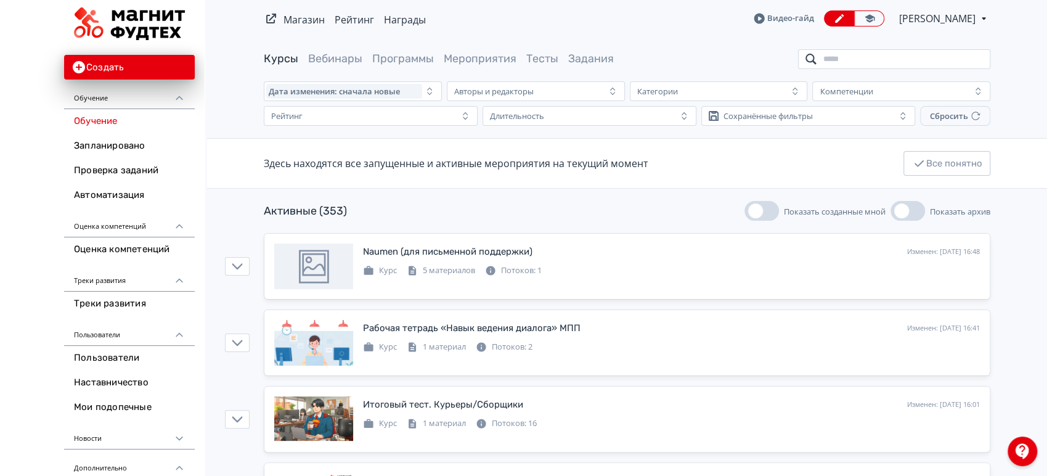
click at [874, 60] on input "search" at bounding box center [894, 59] width 192 height 20
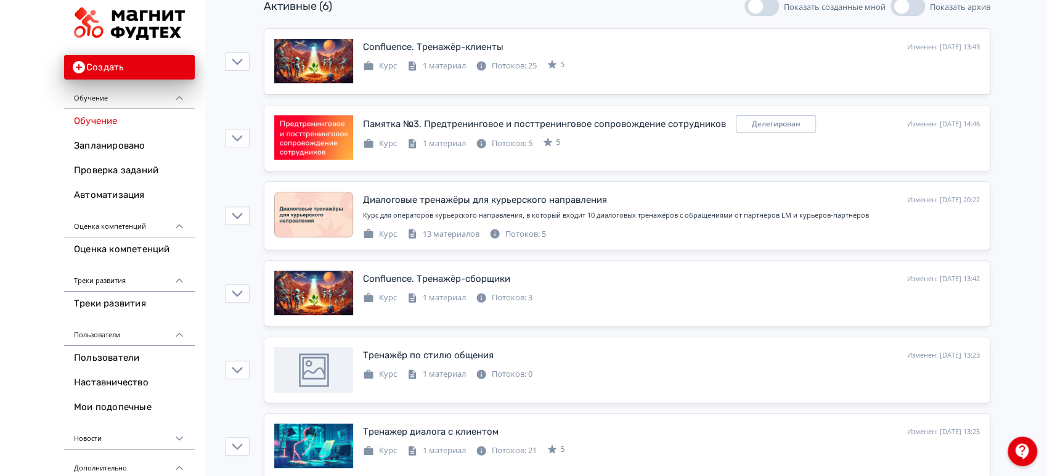
scroll to position [205, 0]
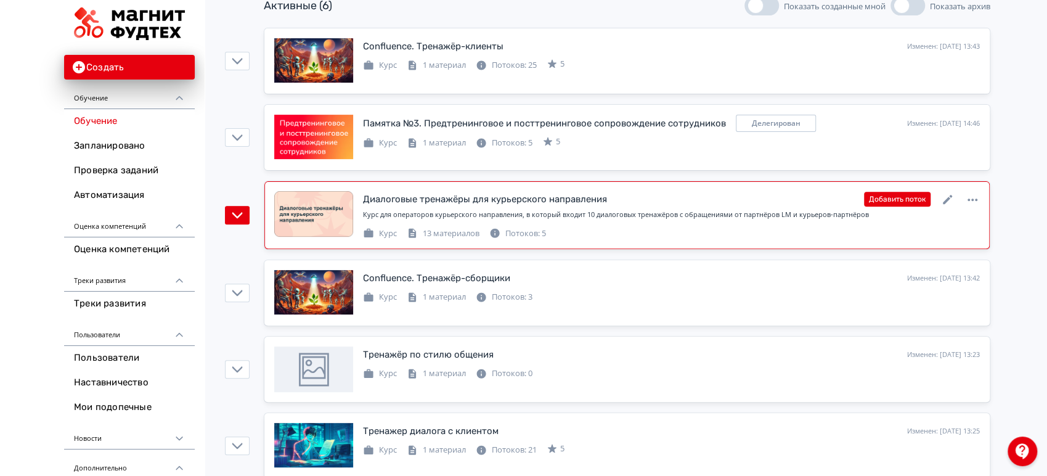
type input "****"
click at [941, 198] on icon at bounding box center [948, 199] width 15 height 15
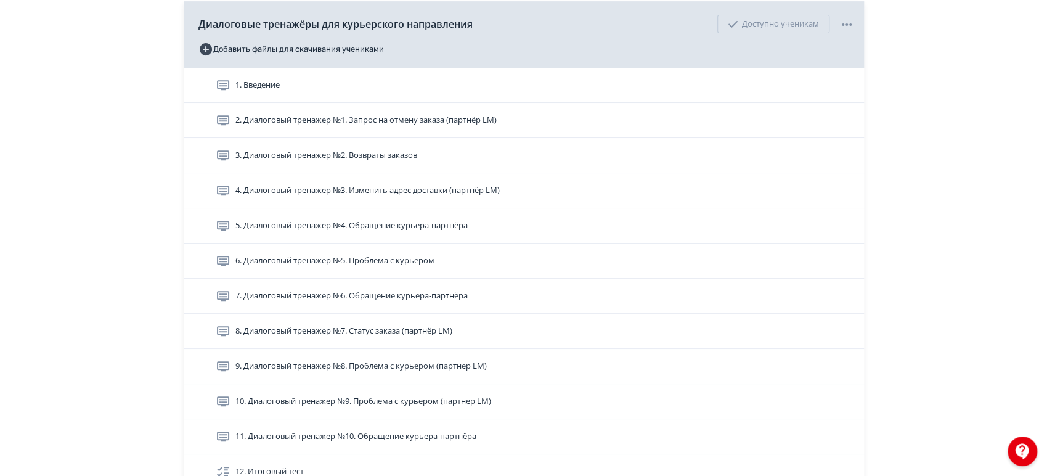
scroll to position [342, 0]
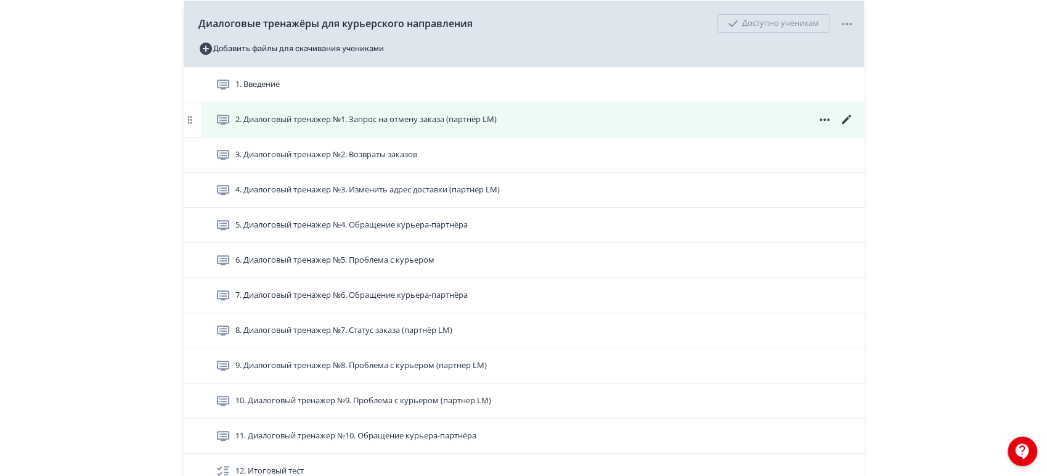
click at [434, 126] on span "2. Диалоговый тренажер №1. Запрос на отмену заказа (партнёр LM)" at bounding box center [365, 119] width 261 height 12
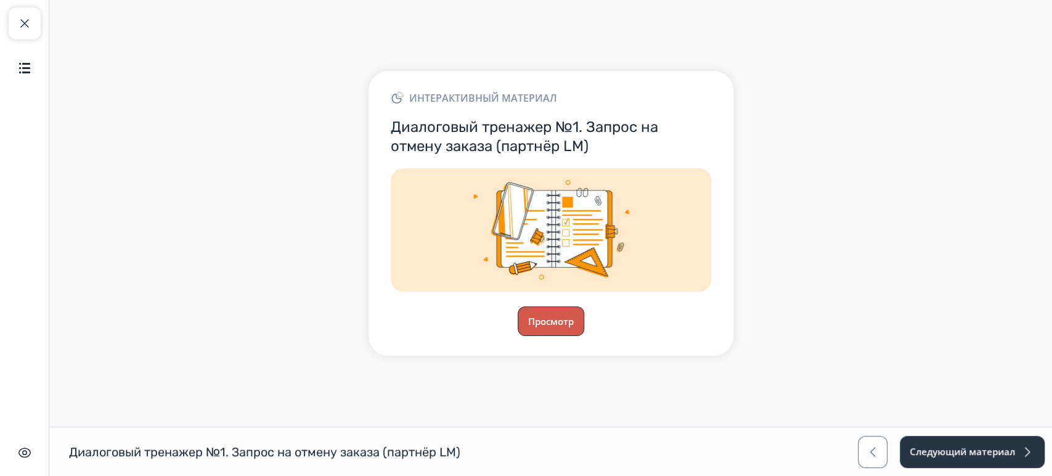
click at [551, 321] on button "Просмотр" at bounding box center [551, 321] width 67 height 30
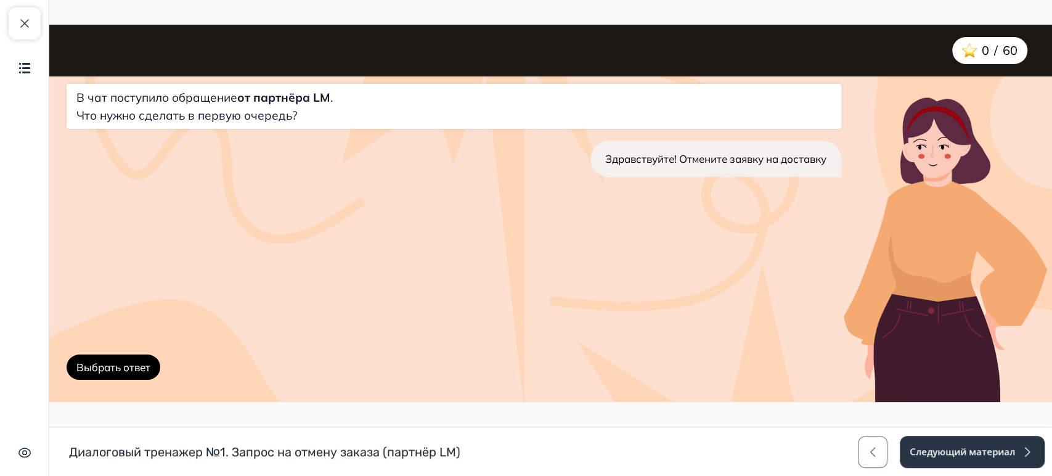
click at [108, 369] on button "Выбрать ответ" at bounding box center [114, 367] width 94 height 26
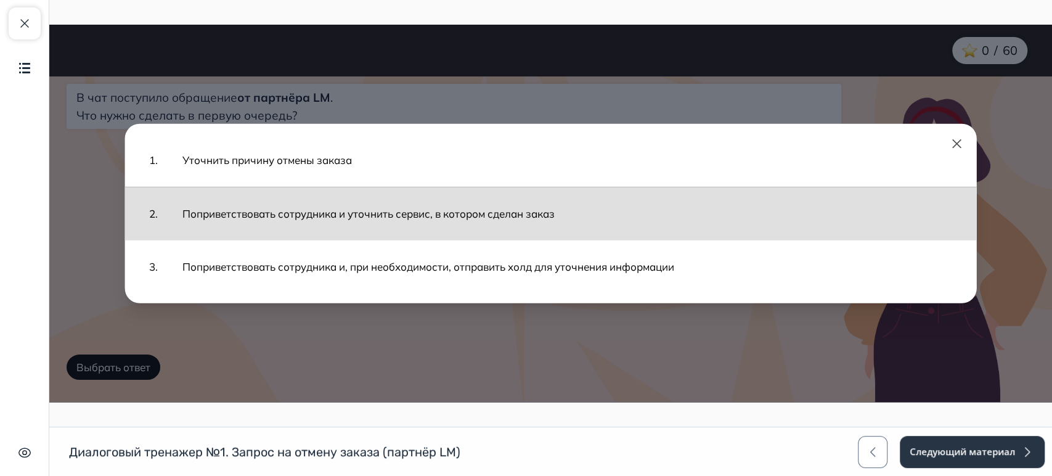
click at [273, 219] on button "Поприветствовать сотрудника и уточнить сервис, в котором сделан заказ" at bounding box center [567, 213] width 794 height 41
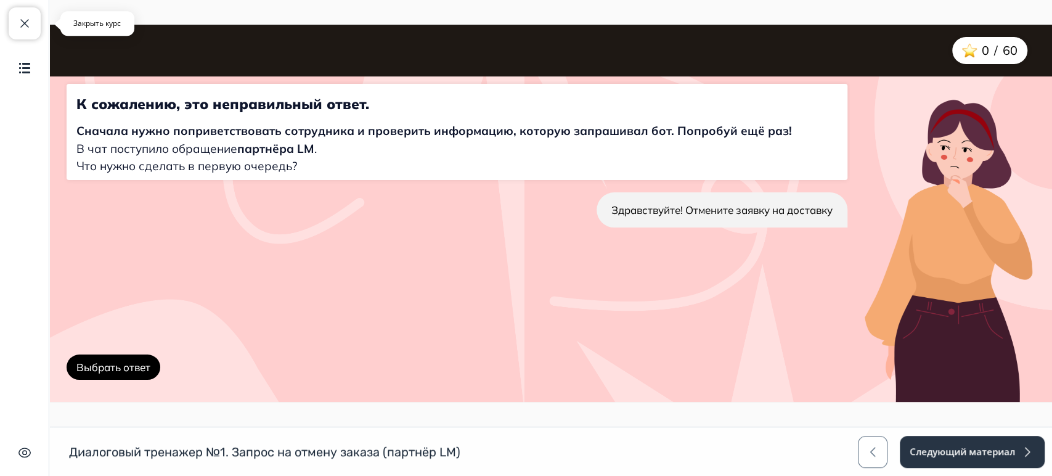
click at [25, 20] on span "button" at bounding box center [24, 23] width 15 height 15
